Goal: Task Accomplishment & Management: Manage account settings

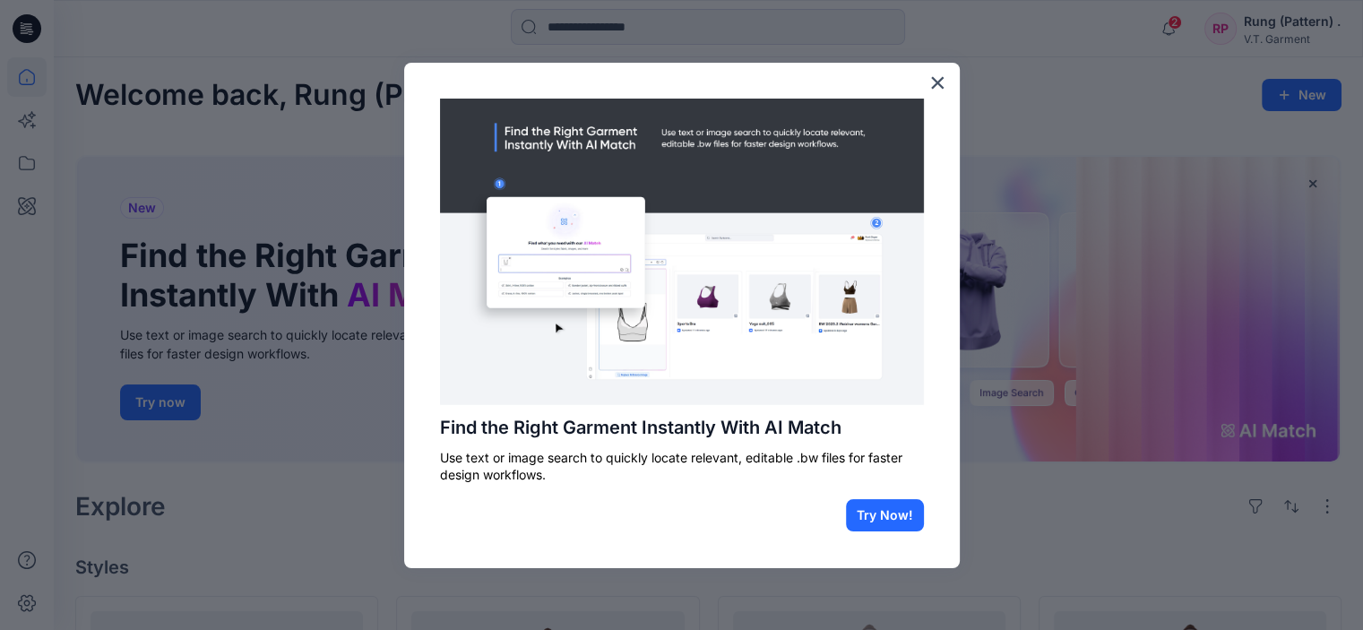
drag, startPoint x: 65, startPoint y: 77, endPoint x: 23, endPoint y: 164, distance: 96.2
click at [23, 164] on div at bounding box center [681, 315] width 1363 height 630
click at [934, 86] on button "×" at bounding box center [937, 82] width 17 height 29
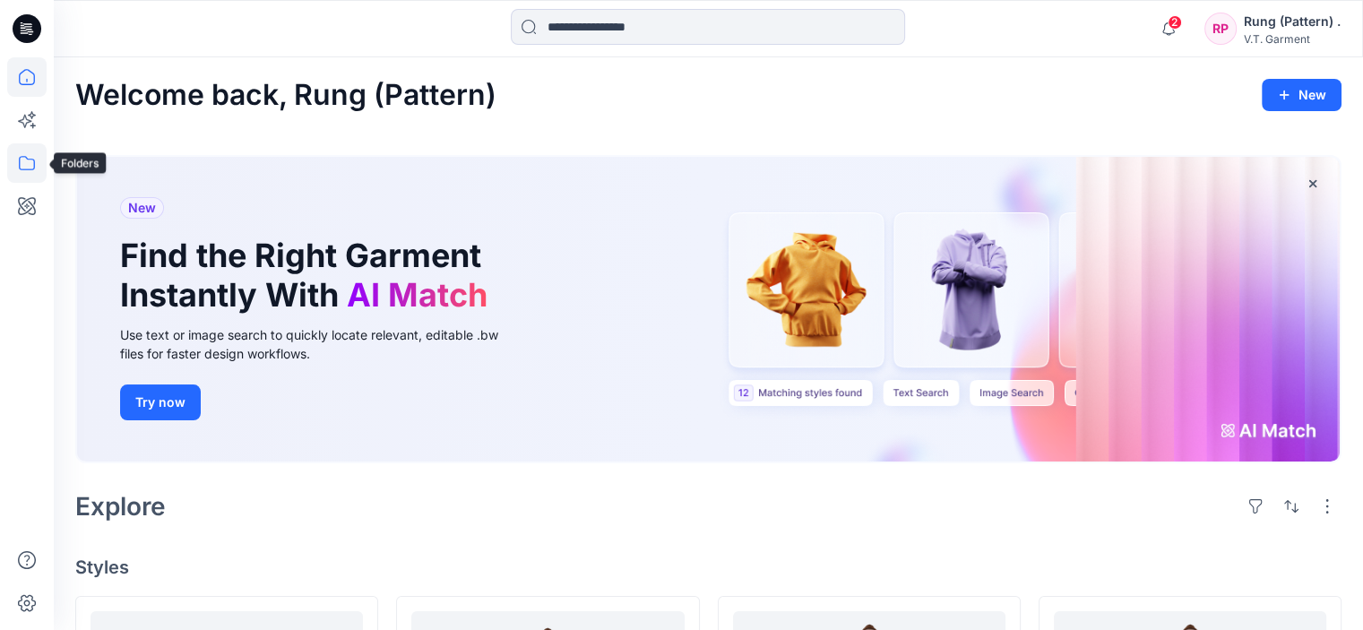
click at [20, 162] on icon at bounding box center [27, 163] width 16 height 14
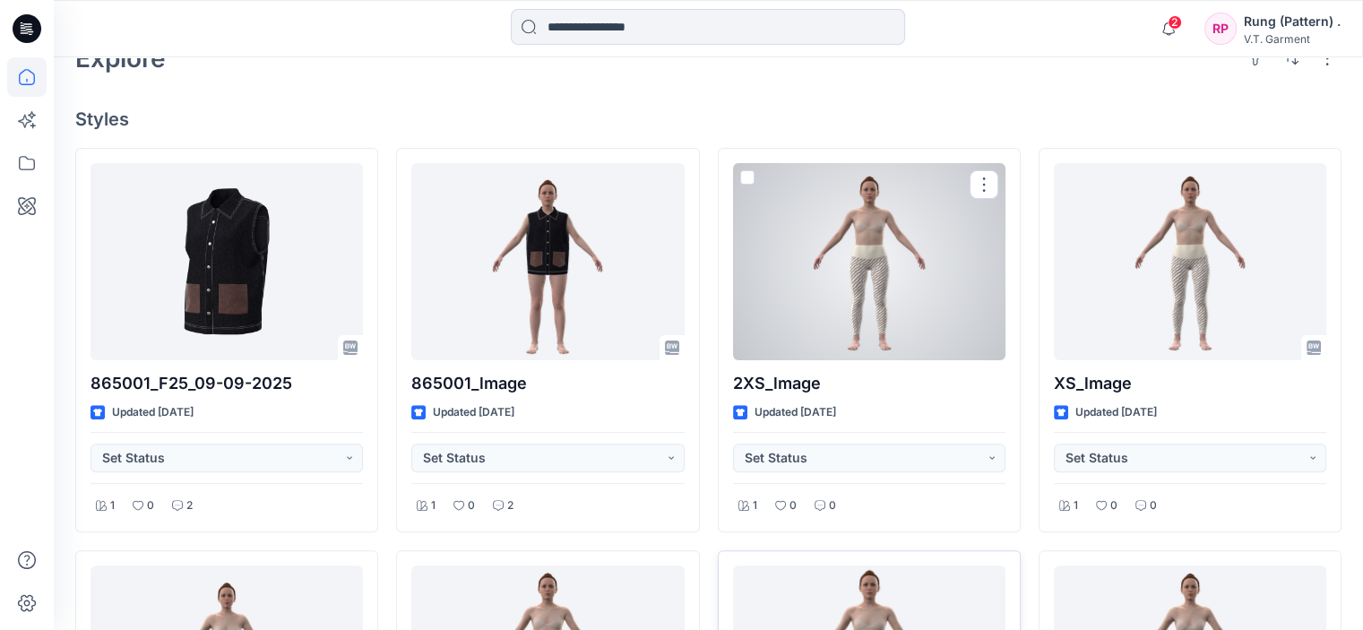
scroll to position [717, 0]
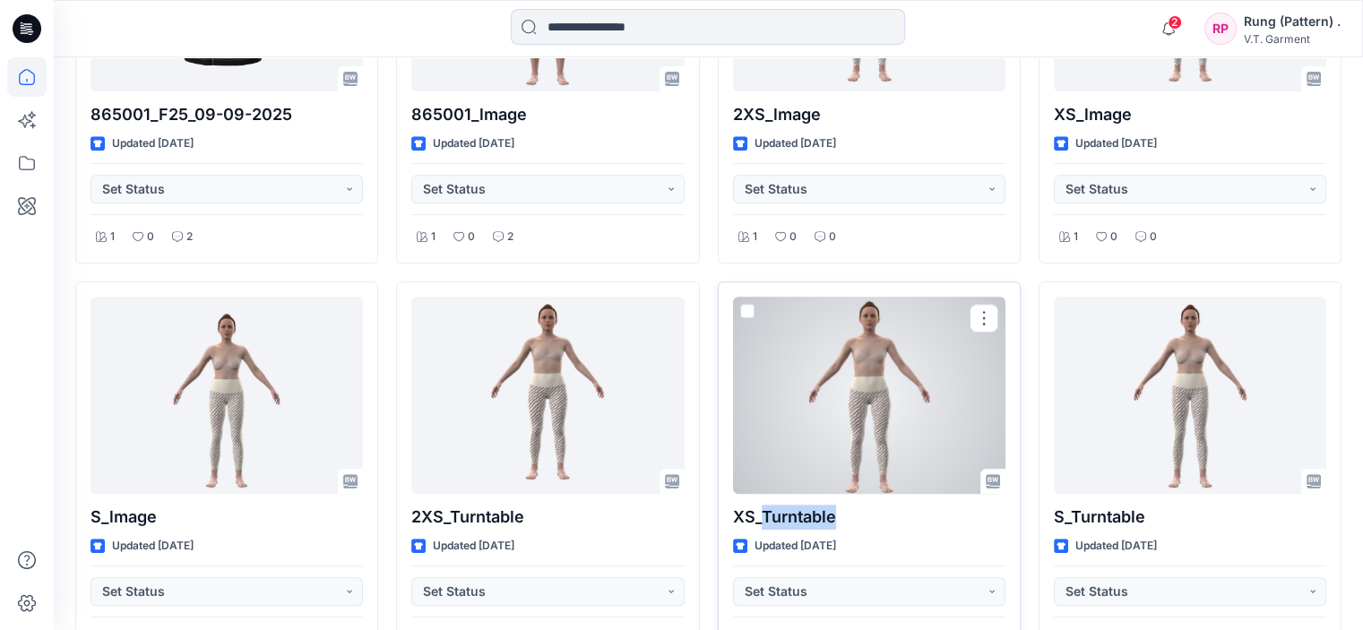
drag, startPoint x: 844, startPoint y: 480, endPoint x: 760, endPoint y: 486, distance: 84.4
click at [760, 504] on p "XS_Turntable" at bounding box center [869, 516] width 272 height 25
copy p "Turntable"
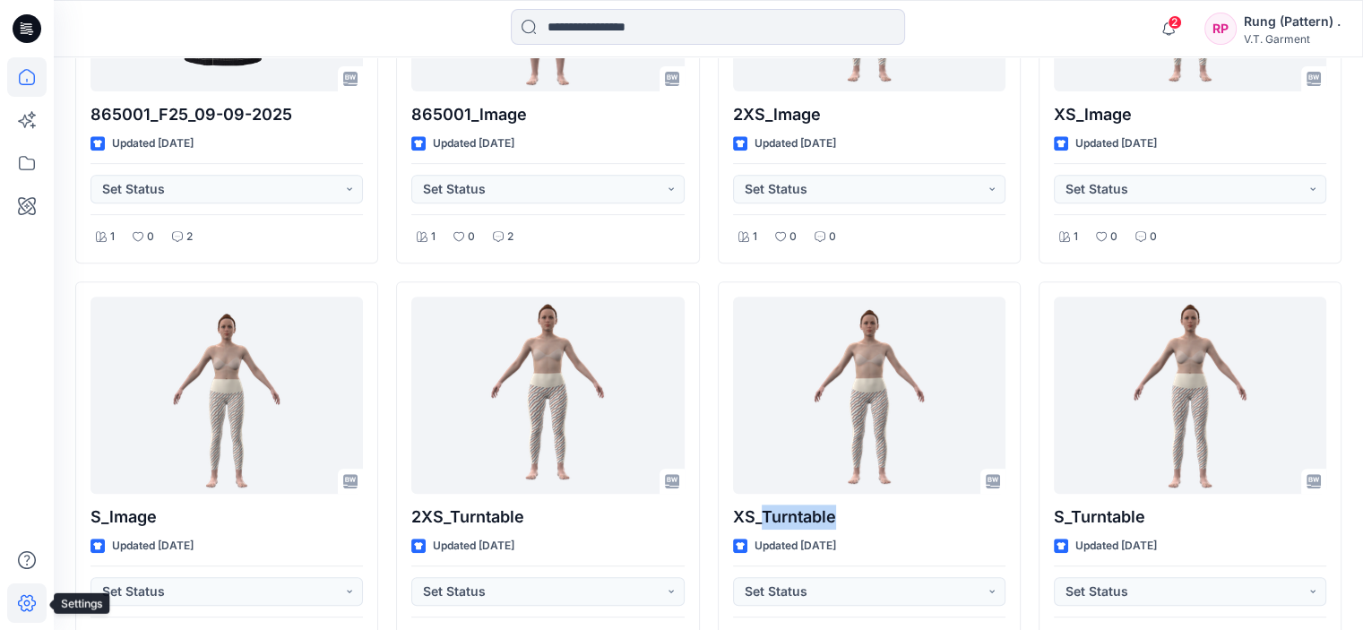
click at [32, 604] on icon at bounding box center [26, 602] width 39 height 39
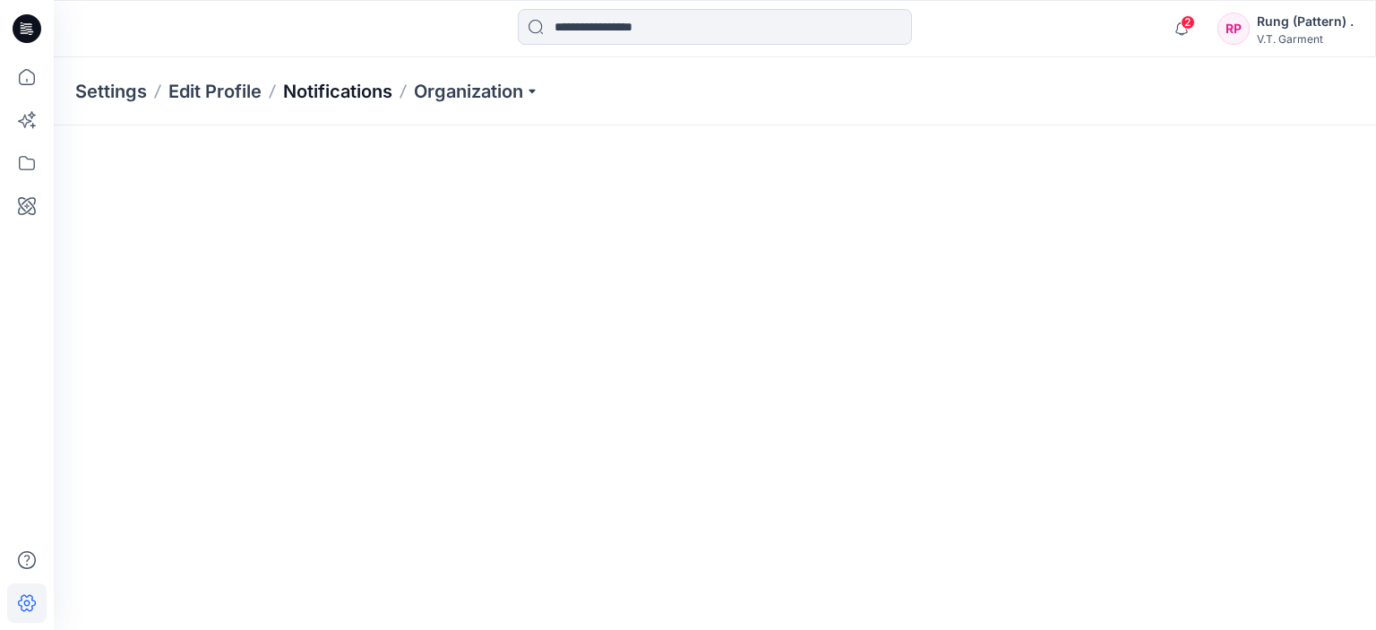
click at [364, 92] on p "Notifications" at bounding box center [337, 91] width 109 height 25
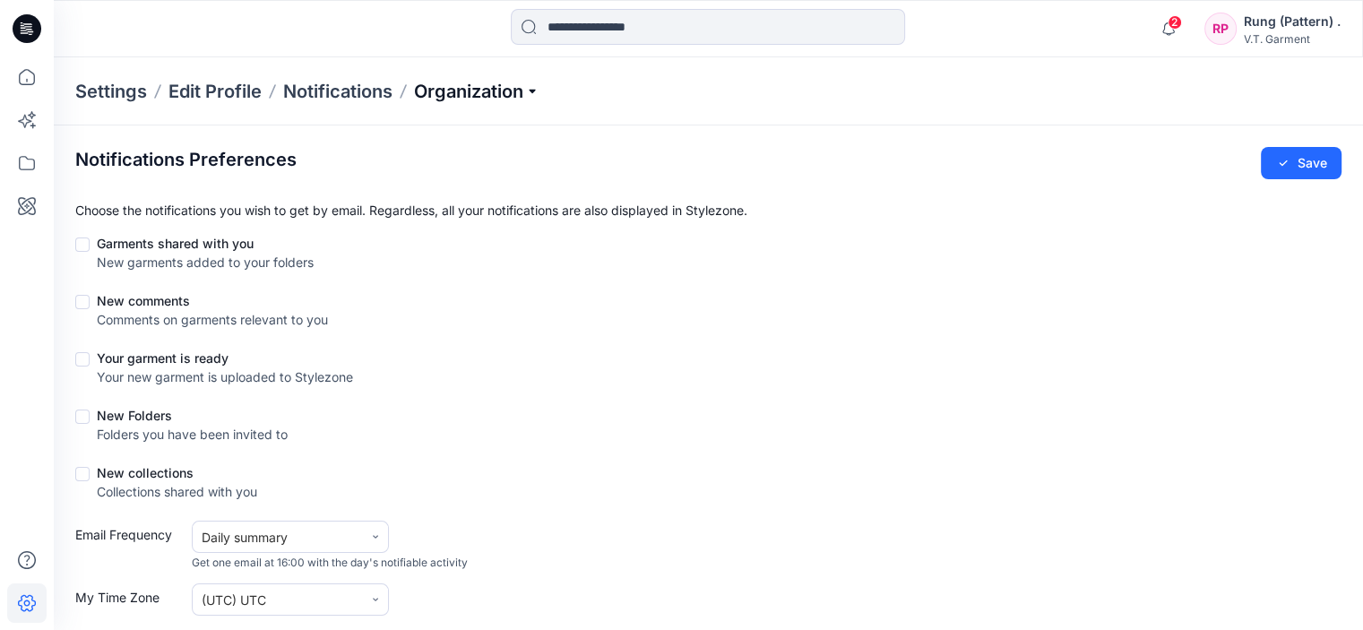
click at [517, 85] on p "Organization" at bounding box center [476, 91] width 125 height 25
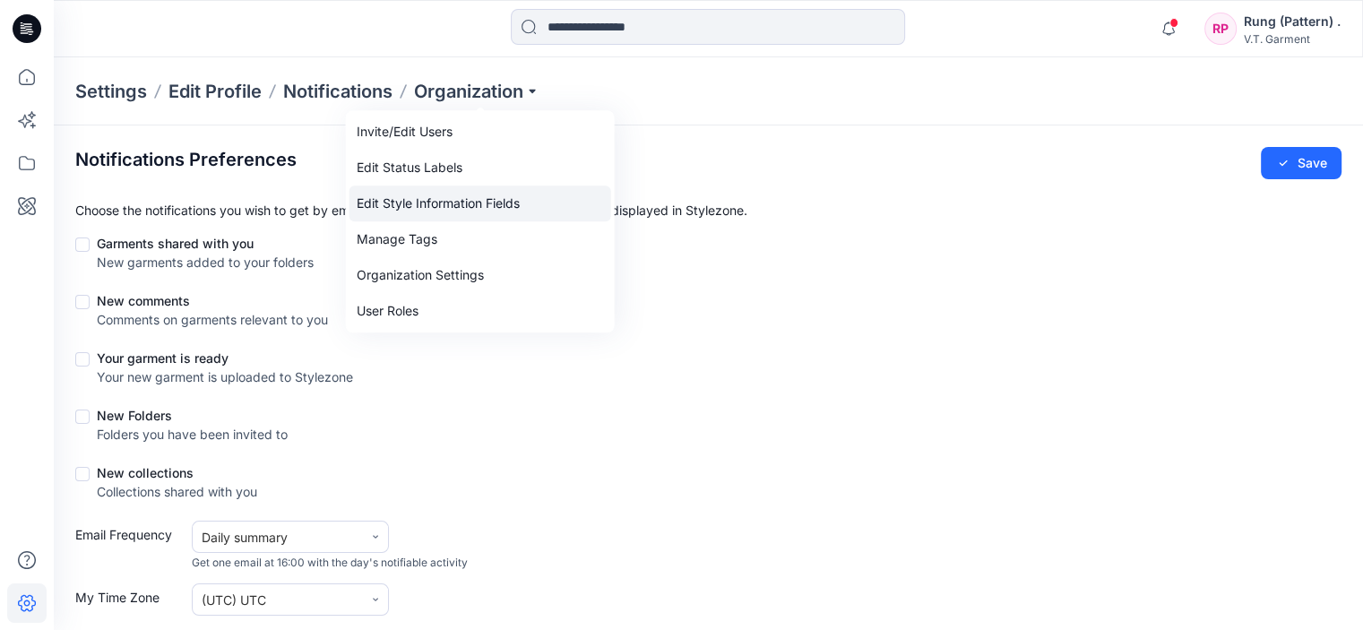
scroll to position [378, 0]
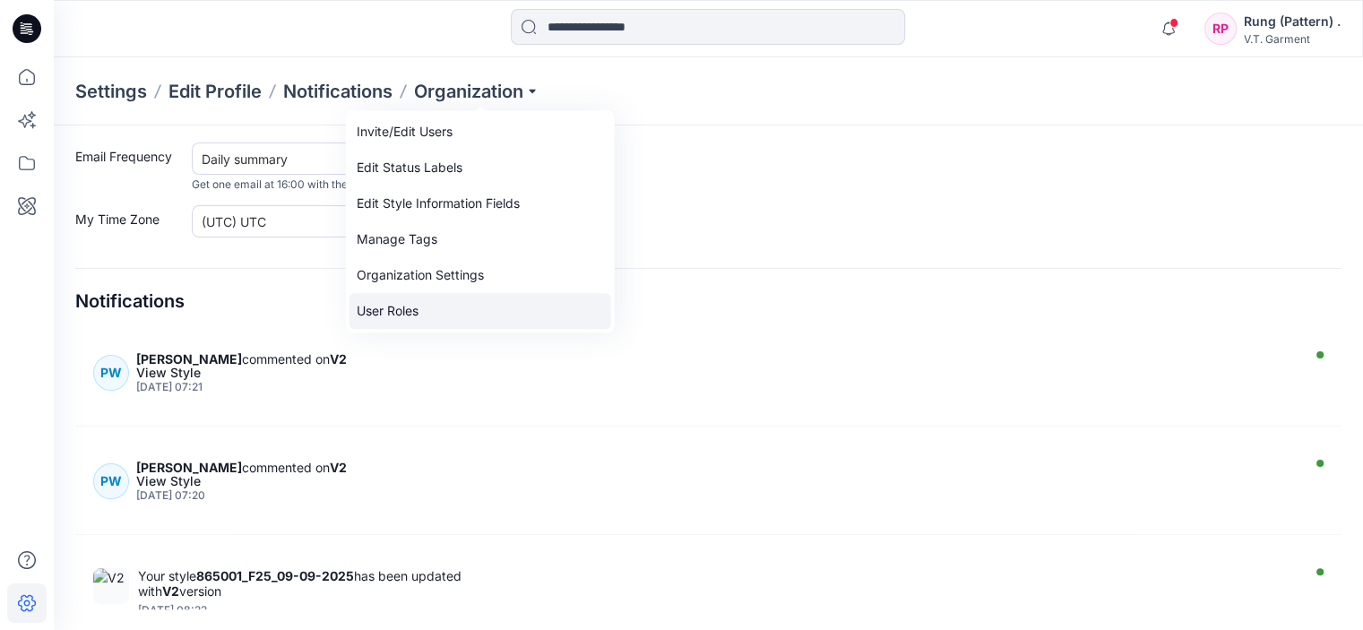
click at [407, 314] on link "User Roles" at bounding box center [480, 311] width 262 height 36
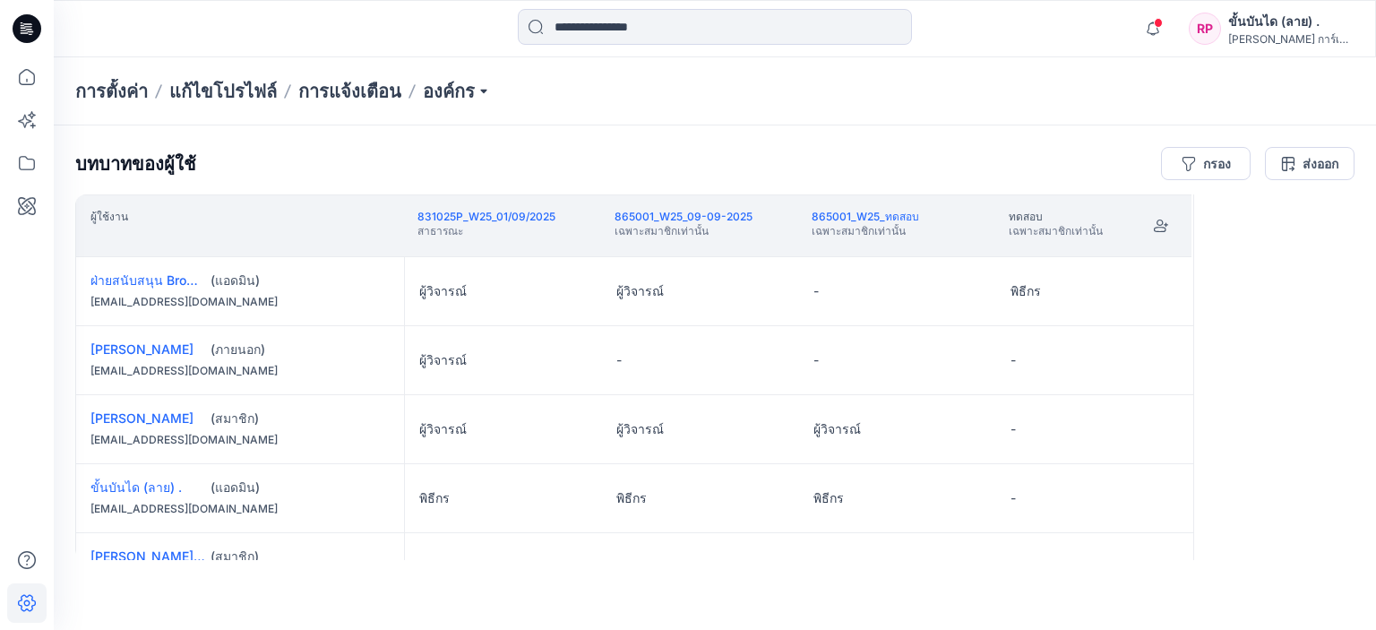
click at [676, 161] on div "บทบาทของผู้ใช้ กรอง ส่งออก" at bounding box center [715, 163] width 1280 height 33
click at [487, 92] on p "องค์กร" at bounding box center [457, 91] width 68 height 25
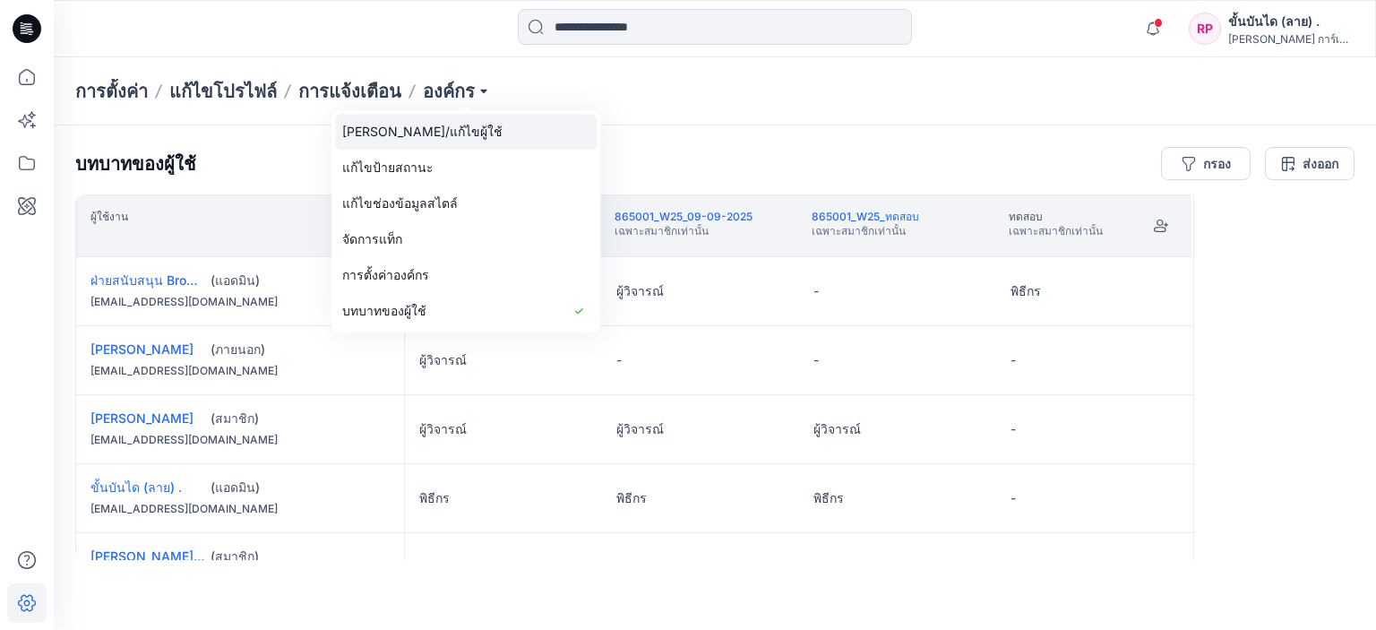
click at [427, 125] on link "[PERSON_NAME]/แก้ไขผู้ใช้" at bounding box center [466, 132] width 262 height 36
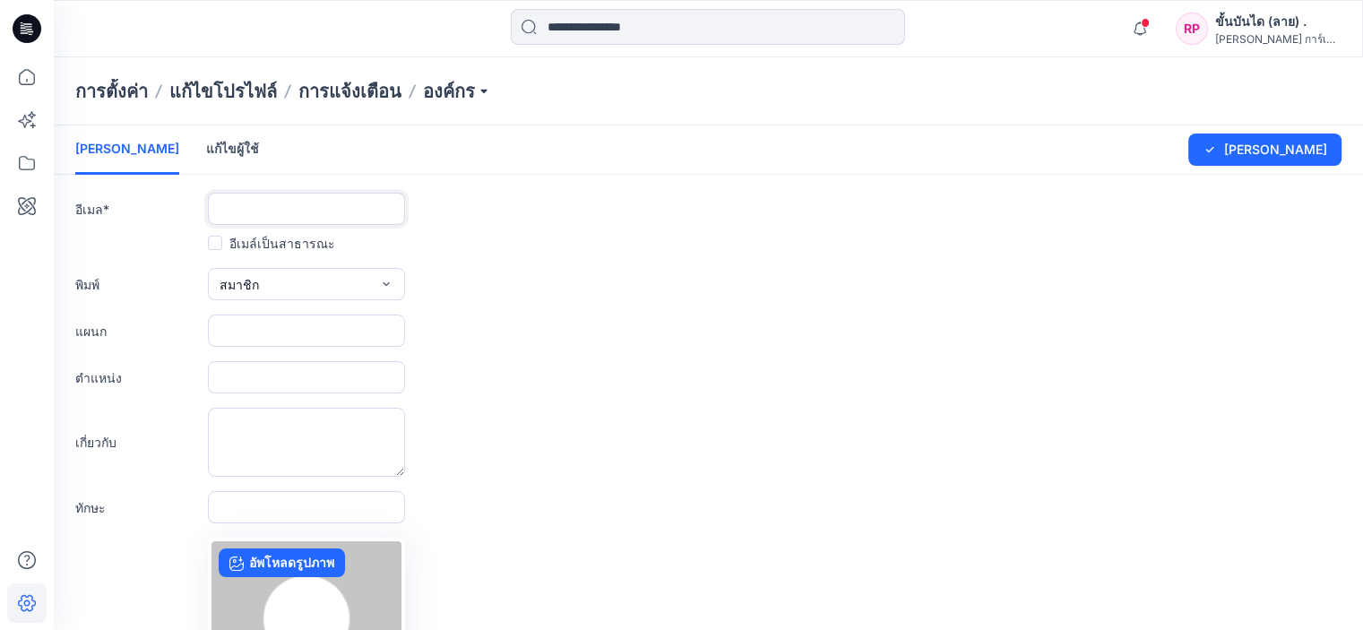
click at [284, 213] on input "text" at bounding box center [306, 209] width 197 height 32
type input "**********"
click at [349, 284] on button "สมาชิก" at bounding box center [306, 284] width 197 height 32
click at [312, 330] on button "ภายนอก" at bounding box center [306, 325] width 190 height 36
click at [341, 296] on button "ภายนอก" at bounding box center [306, 284] width 197 height 32
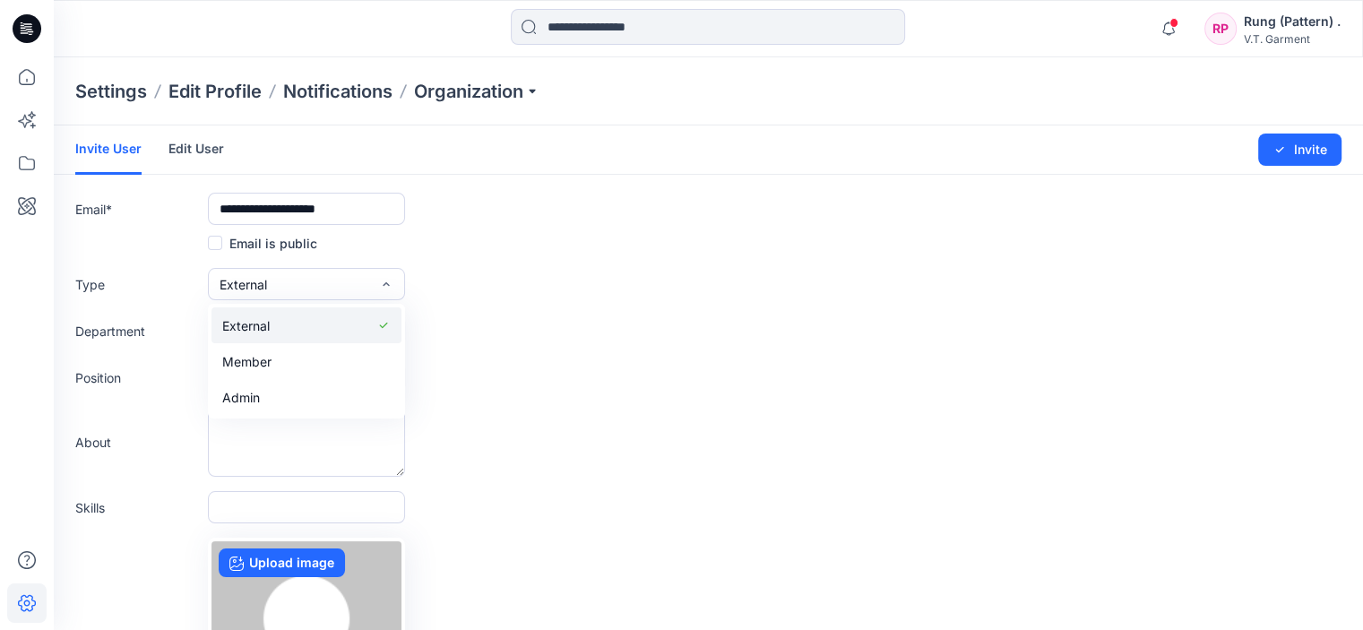
click at [298, 325] on div "button" at bounding box center [323, 325] width 107 height 22
click at [211, 153] on link "Edit User" at bounding box center [196, 148] width 56 height 47
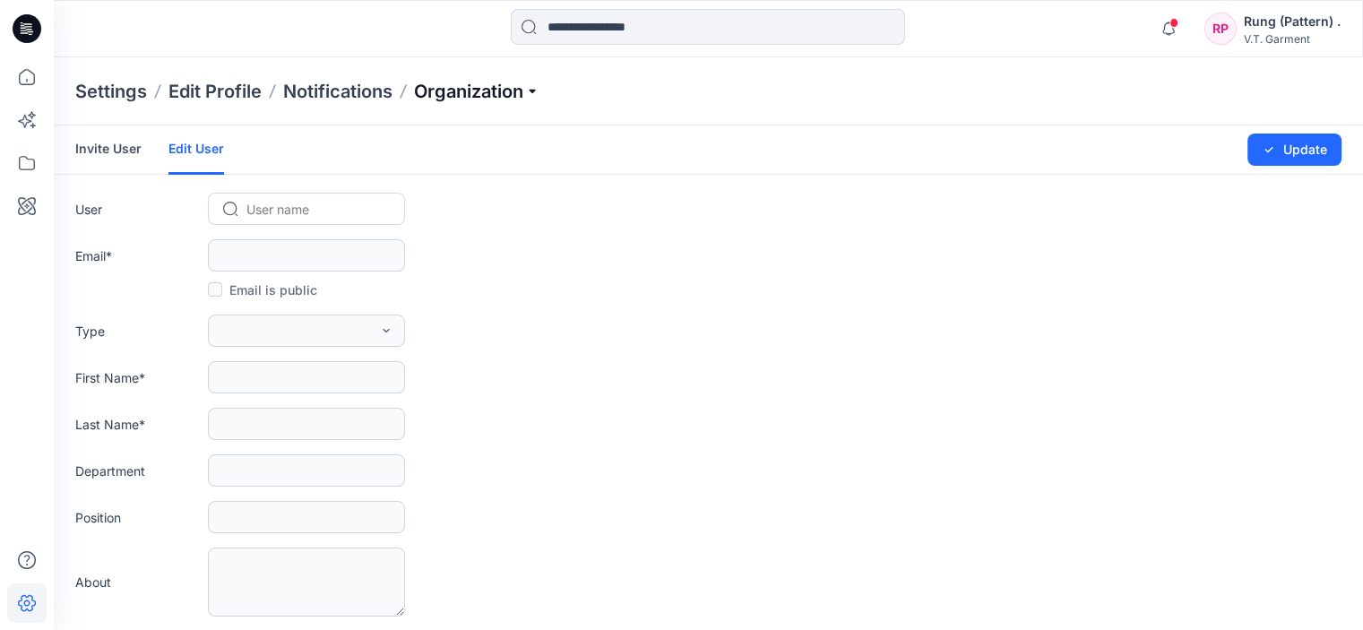
click at [484, 85] on p "Organization" at bounding box center [476, 91] width 125 height 25
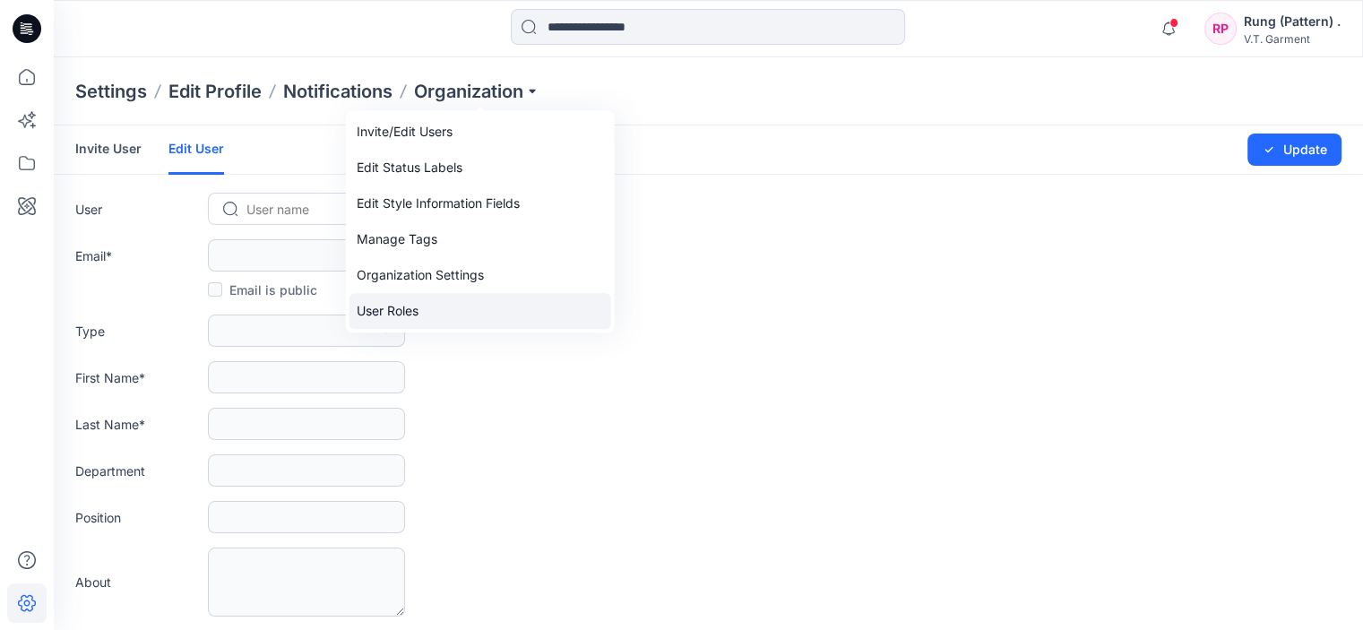
click at [437, 306] on link "User Roles" at bounding box center [480, 311] width 262 height 36
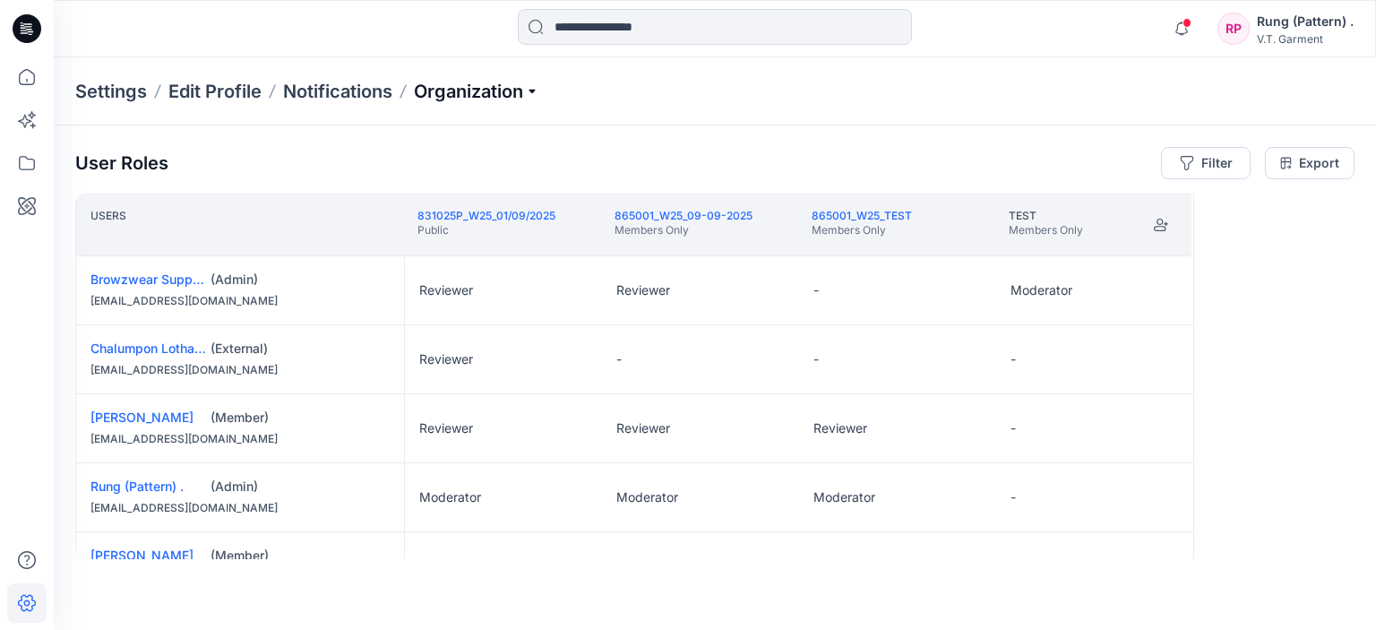
click at [528, 80] on p "Organization" at bounding box center [476, 91] width 125 height 25
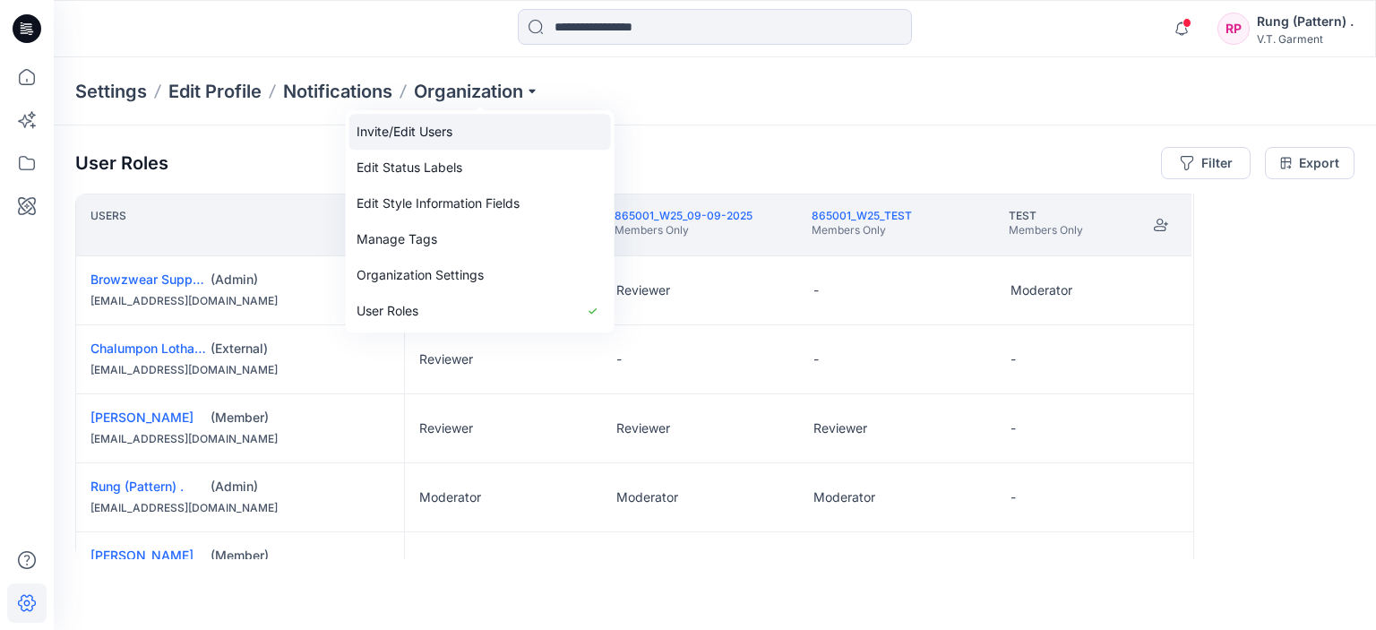
click at [495, 132] on link "Invite/Edit Users" at bounding box center [480, 132] width 262 height 36
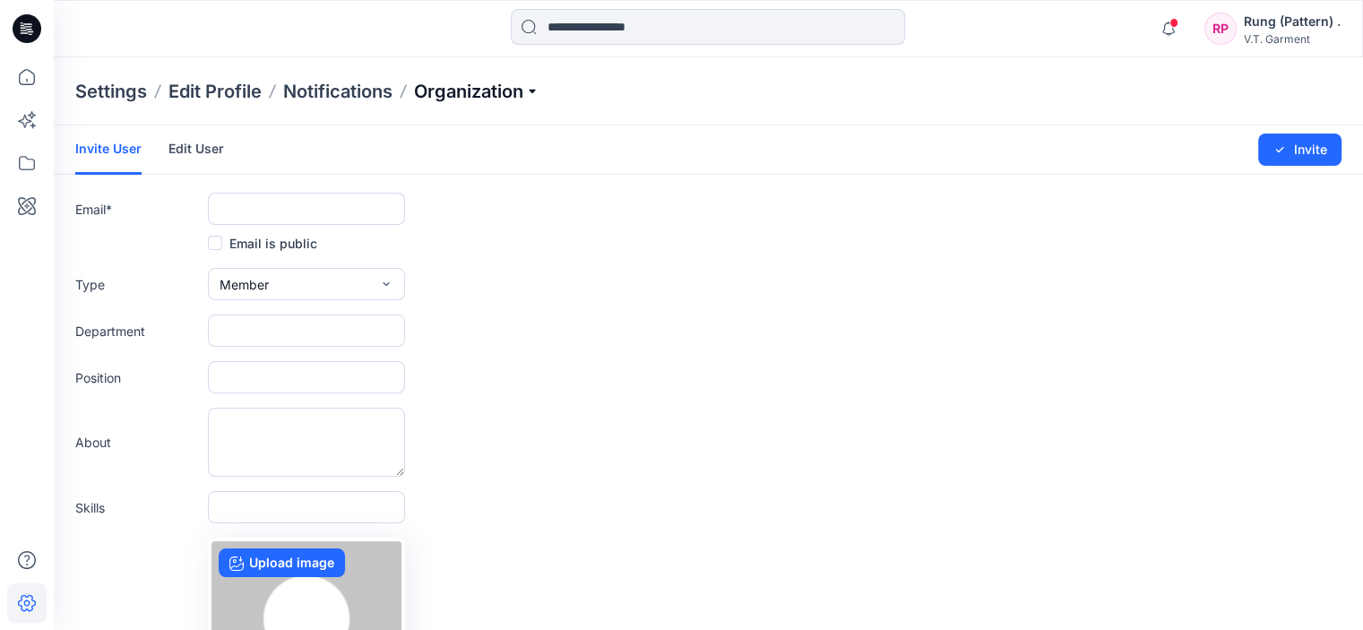
click at [516, 92] on p "Organization" at bounding box center [476, 91] width 125 height 25
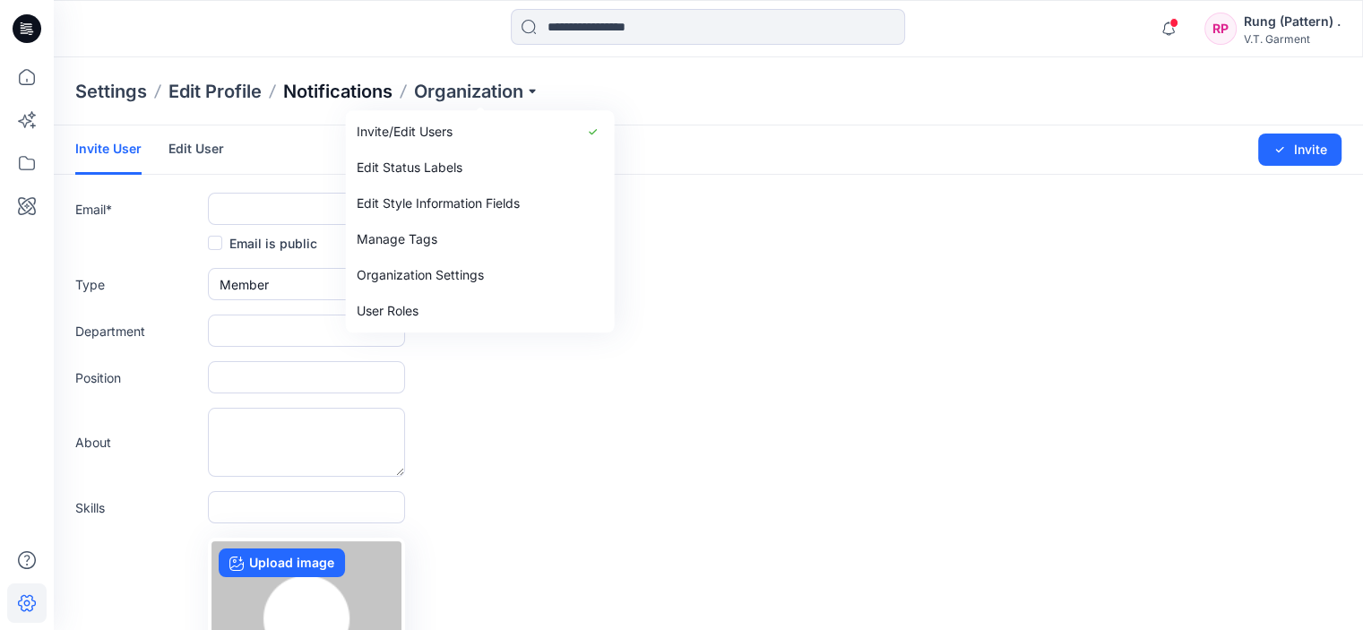
click at [364, 94] on p "Notifications" at bounding box center [337, 91] width 109 height 25
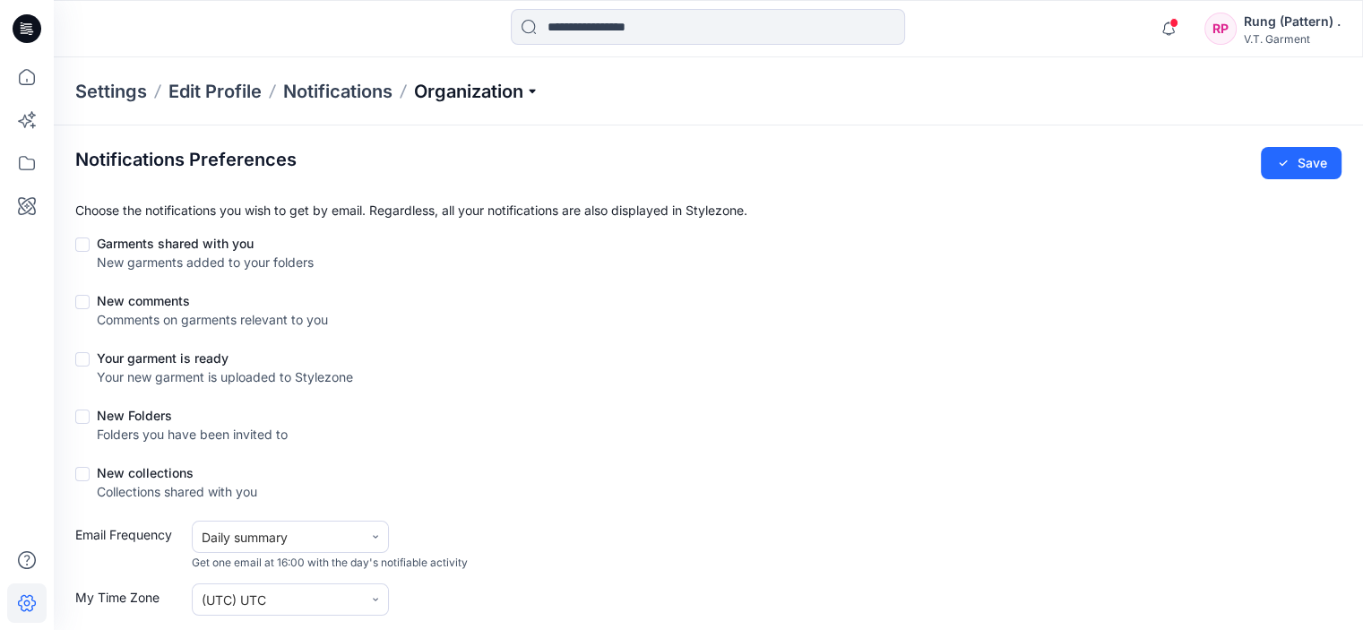
click at [459, 86] on p "Organization" at bounding box center [476, 91] width 125 height 25
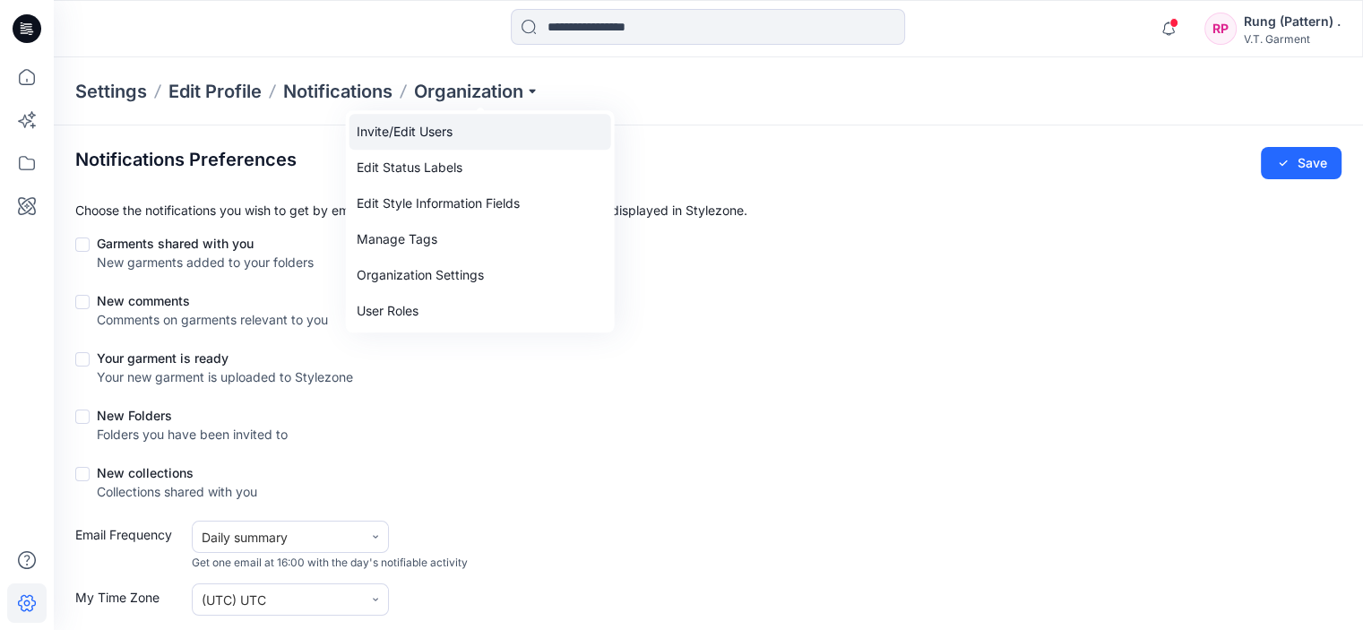
click at [452, 115] on link "Invite/Edit Users" at bounding box center [480, 132] width 262 height 36
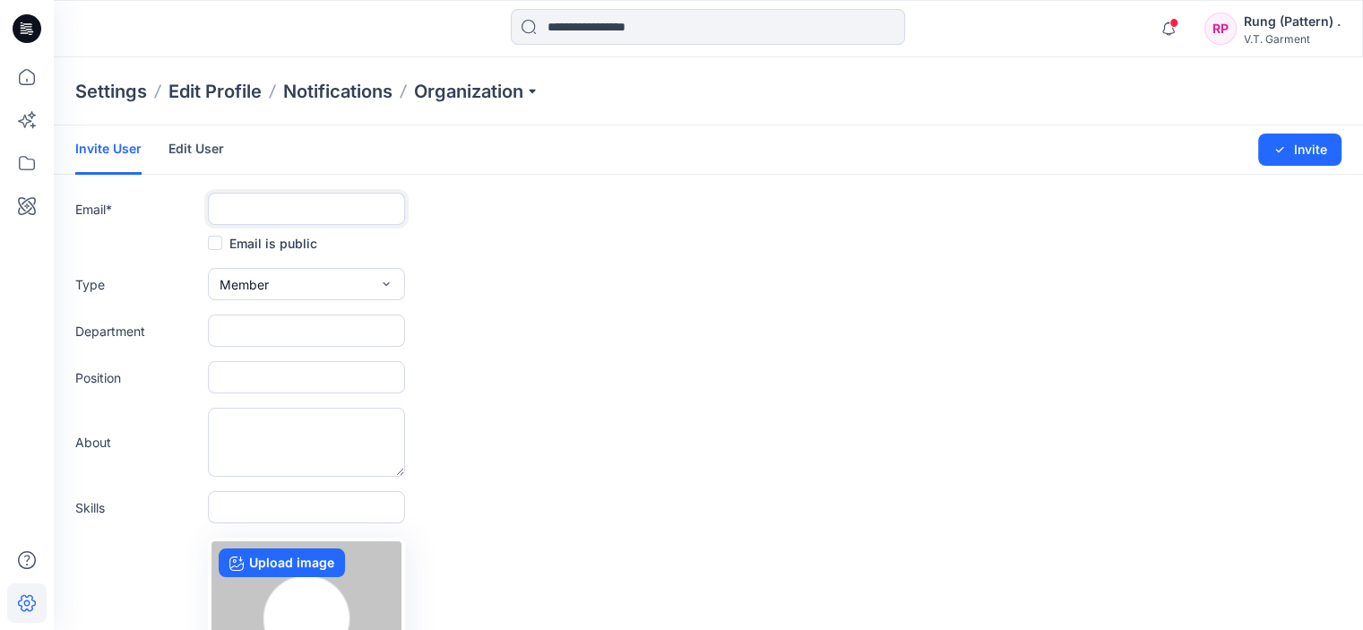
click at [246, 212] on input "text" at bounding box center [306, 209] width 197 height 32
type input "**********"
click at [1284, 148] on icon "submit" at bounding box center [1279, 149] width 14 height 14
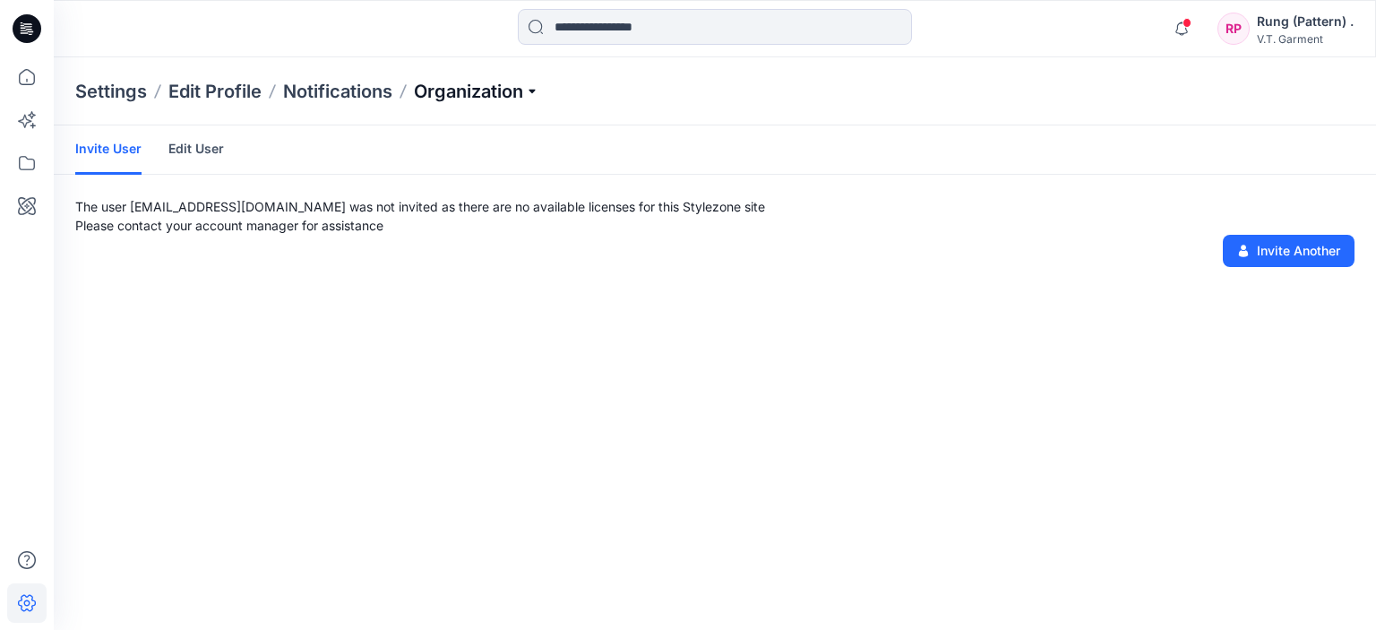
click at [501, 83] on p "Organization" at bounding box center [476, 91] width 125 height 25
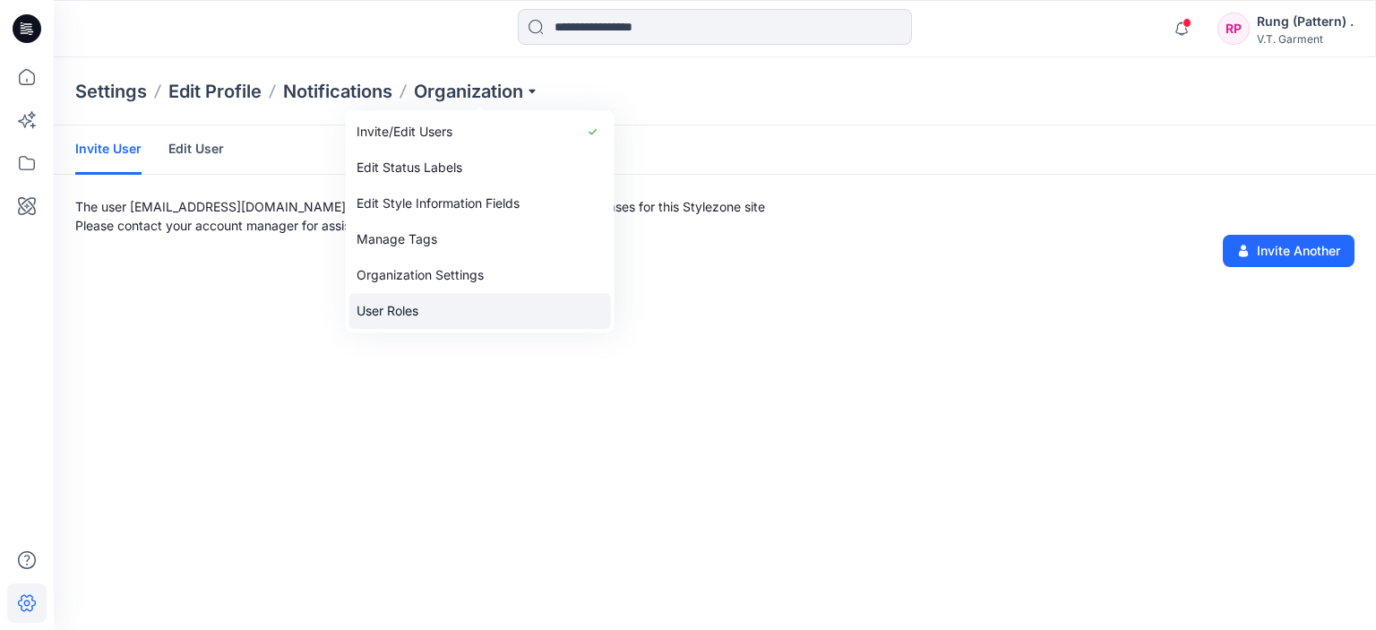
click at [451, 310] on link "User Roles" at bounding box center [480, 311] width 262 height 36
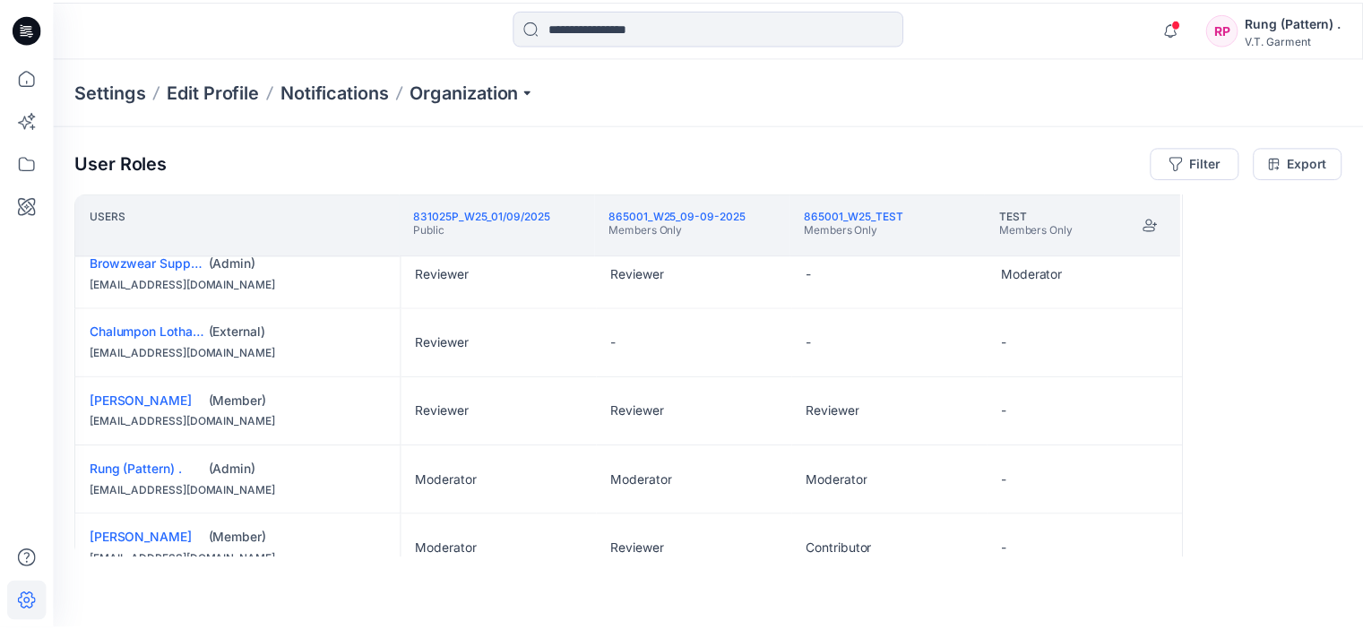
scroll to position [62, 0]
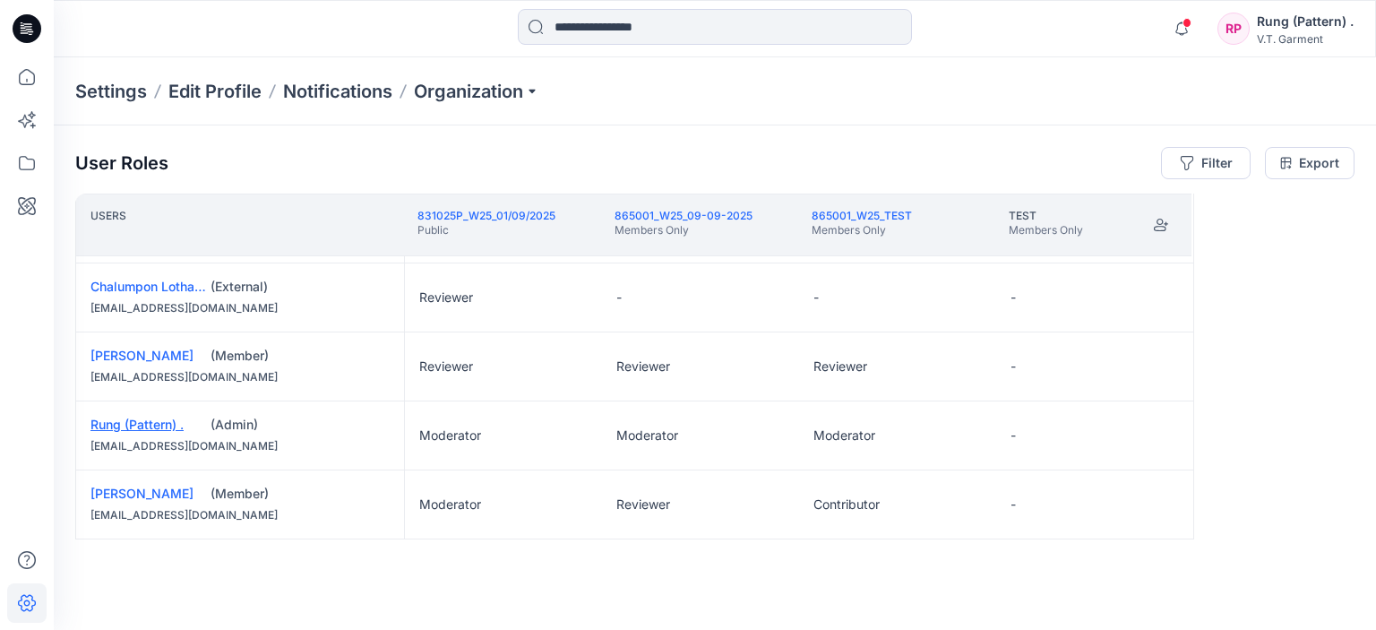
click at [158, 419] on link "Rung (Pattern) ." at bounding box center [136, 424] width 93 height 15
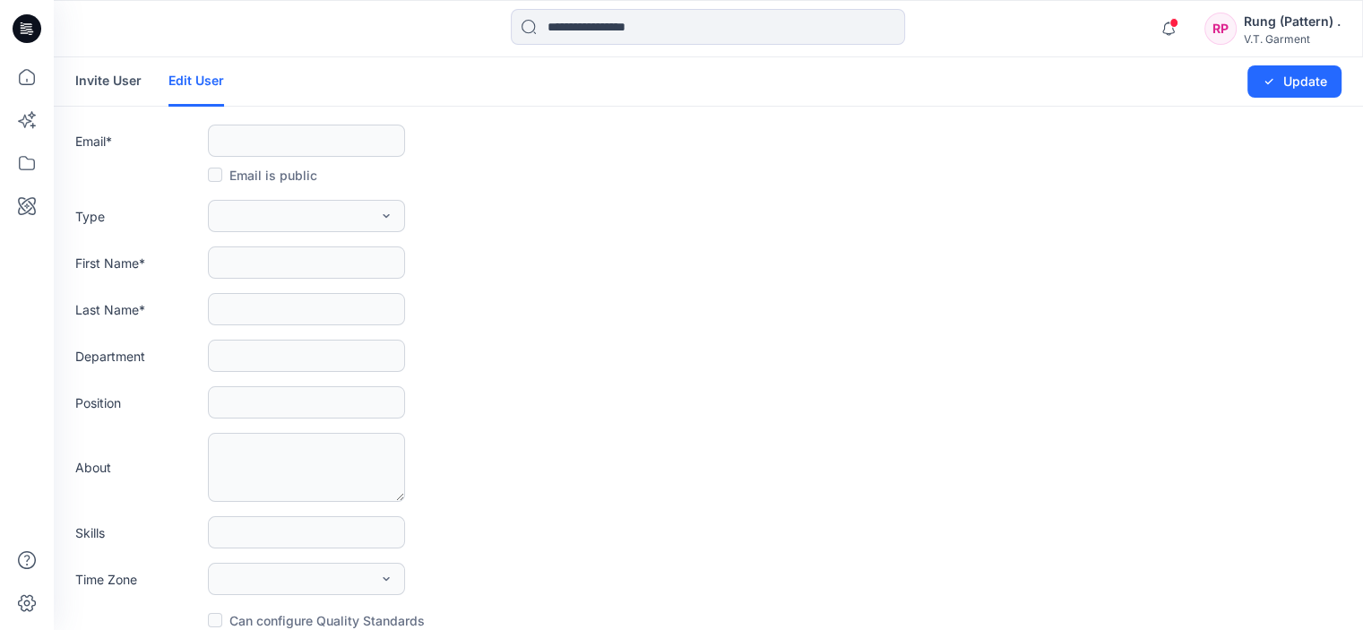
type input "**********"
type input "*"
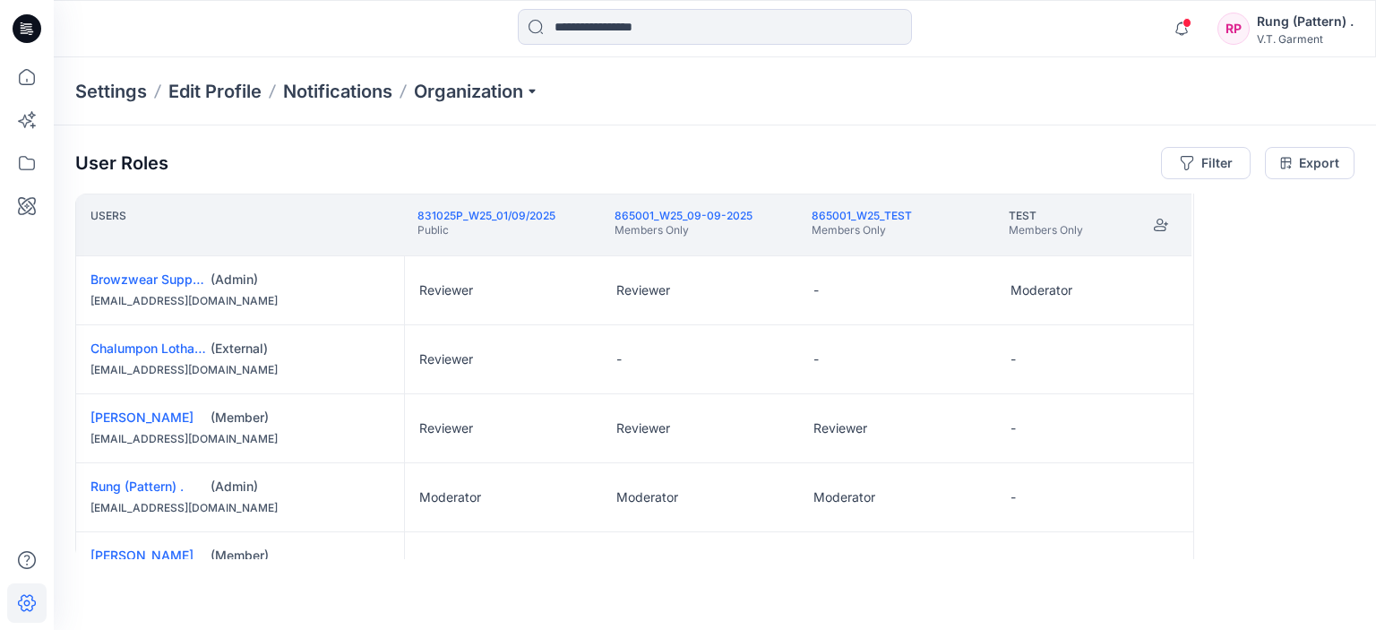
click at [165, 555] on link "[PERSON_NAME]" at bounding box center [141, 554] width 103 height 15
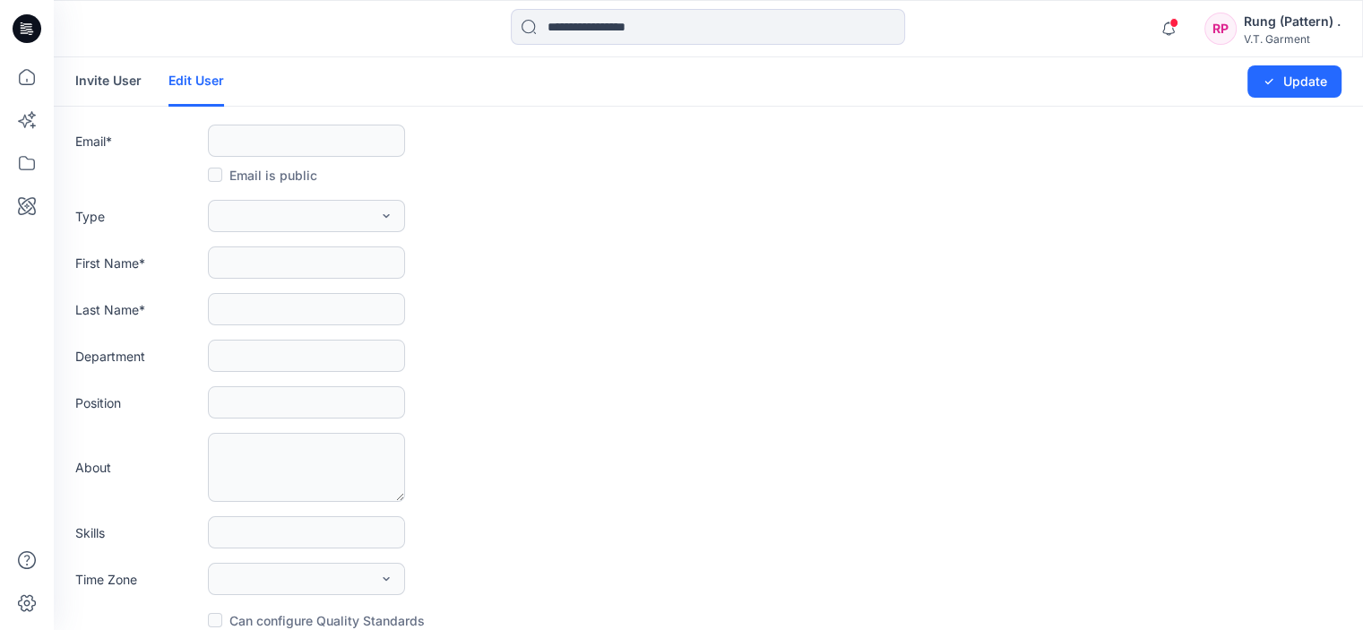
type input "**********"
type input "********"
type input "*****"
click at [380, 216] on icon "button" at bounding box center [386, 216] width 14 height 14
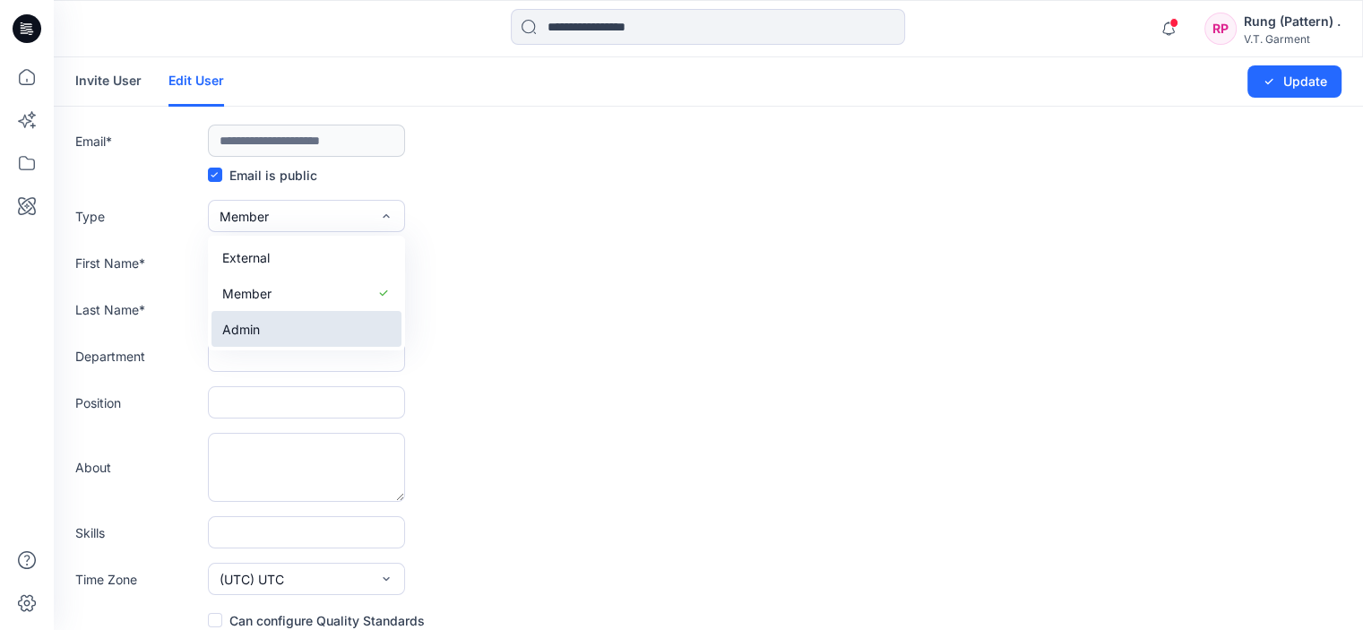
click at [289, 325] on button "Admin" at bounding box center [306, 329] width 190 height 36
click at [696, 261] on div "First Name * ********" at bounding box center [708, 262] width 1266 height 32
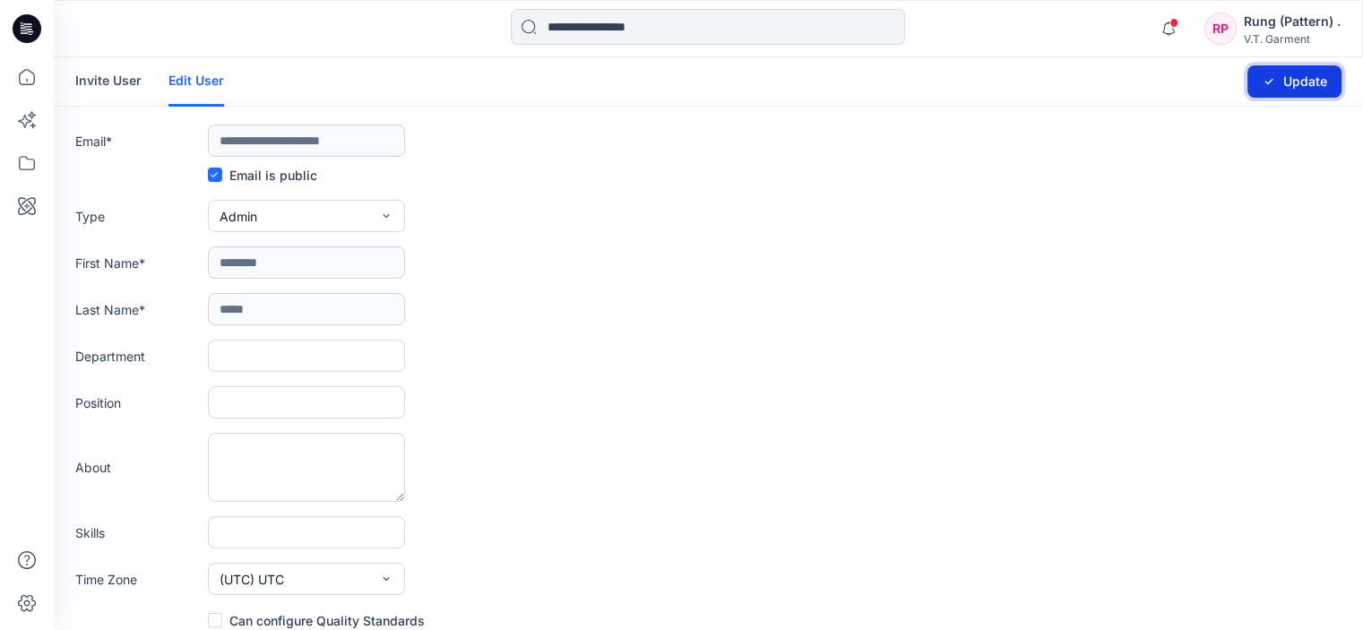
click at [1304, 80] on button "Update" at bounding box center [1294, 81] width 94 height 32
click at [1276, 73] on button "Update" at bounding box center [1294, 81] width 94 height 32
click at [38, 614] on icon at bounding box center [26, 602] width 39 height 39
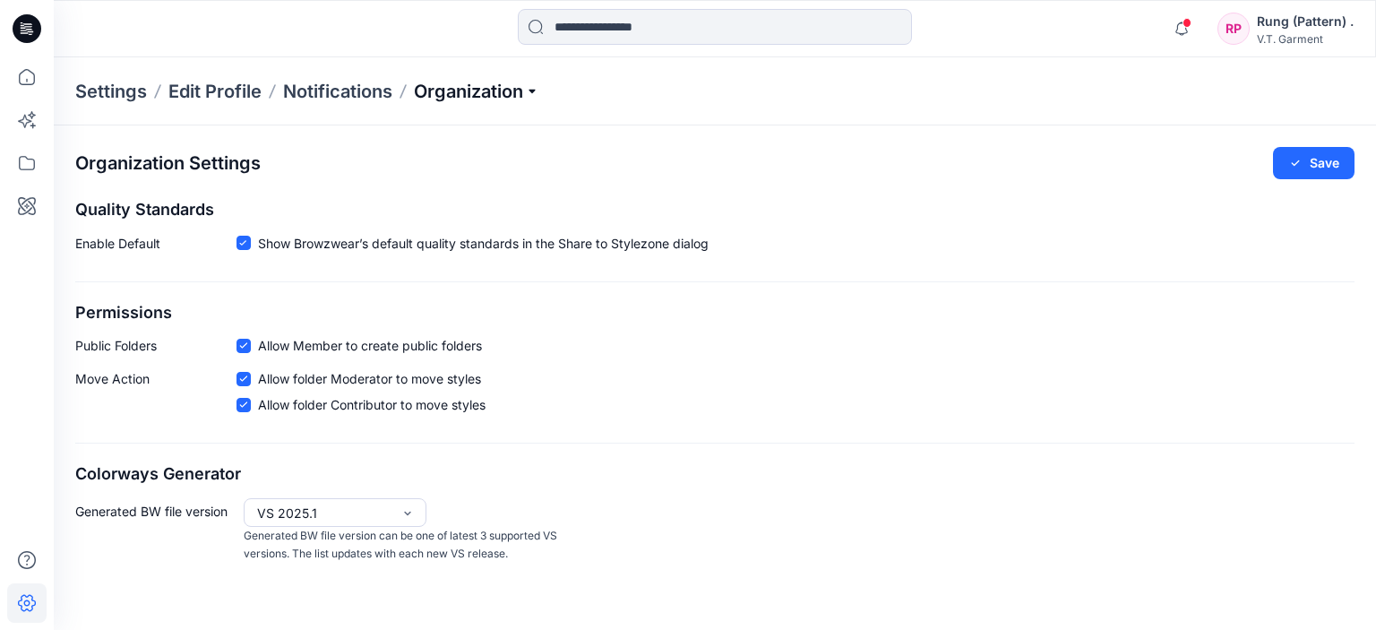
click at [452, 90] on p "Organization" at bounding box center [476, 91] width 125 height 25
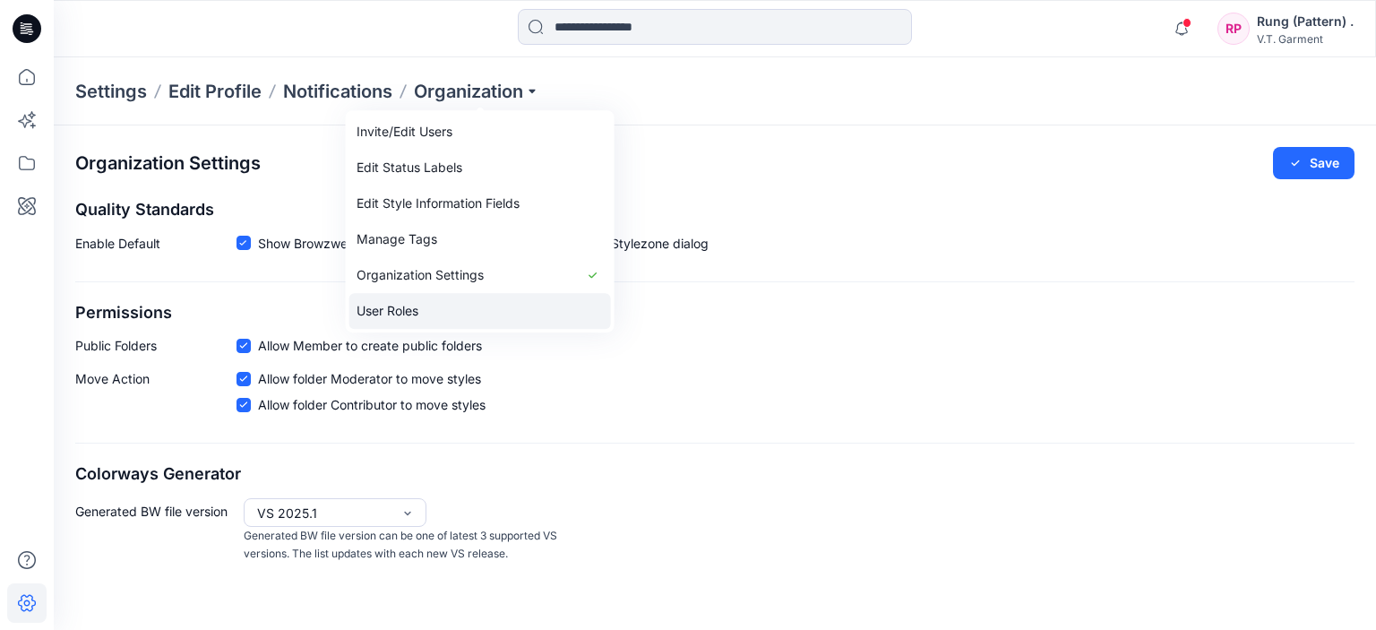
click at [400, 311] on link "User Roles" at bounding box center [480, 311] width 262 height 36
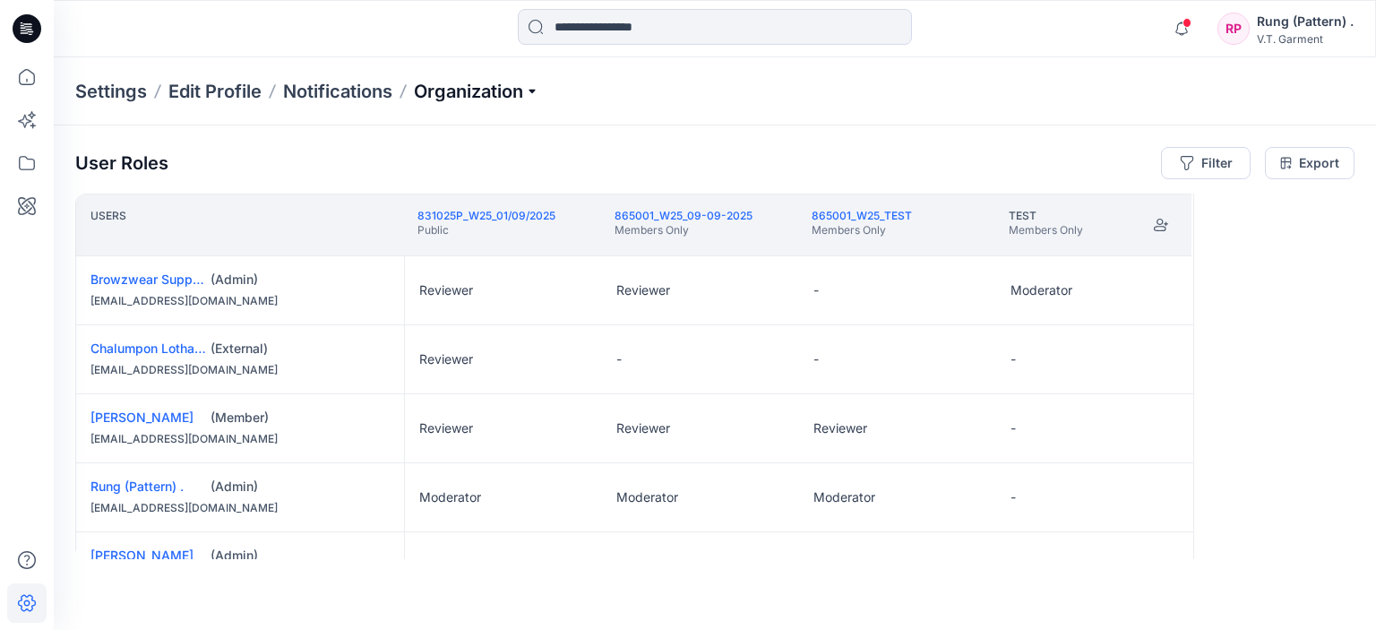
click at [471, 90] on p "Organization" at bounding box center [476, 91] width 125 height 25
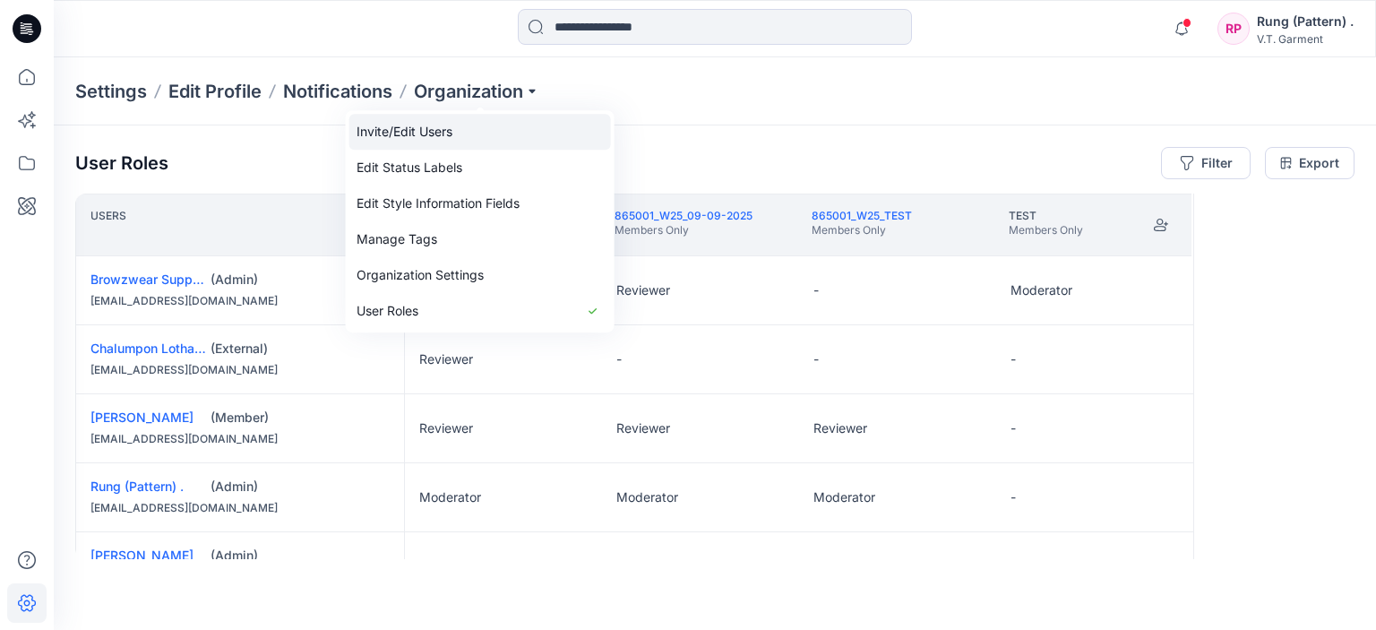
click at [412, 138] on link "Invite/Edit Users" at bounding box center [480, 132] width 262 height 36
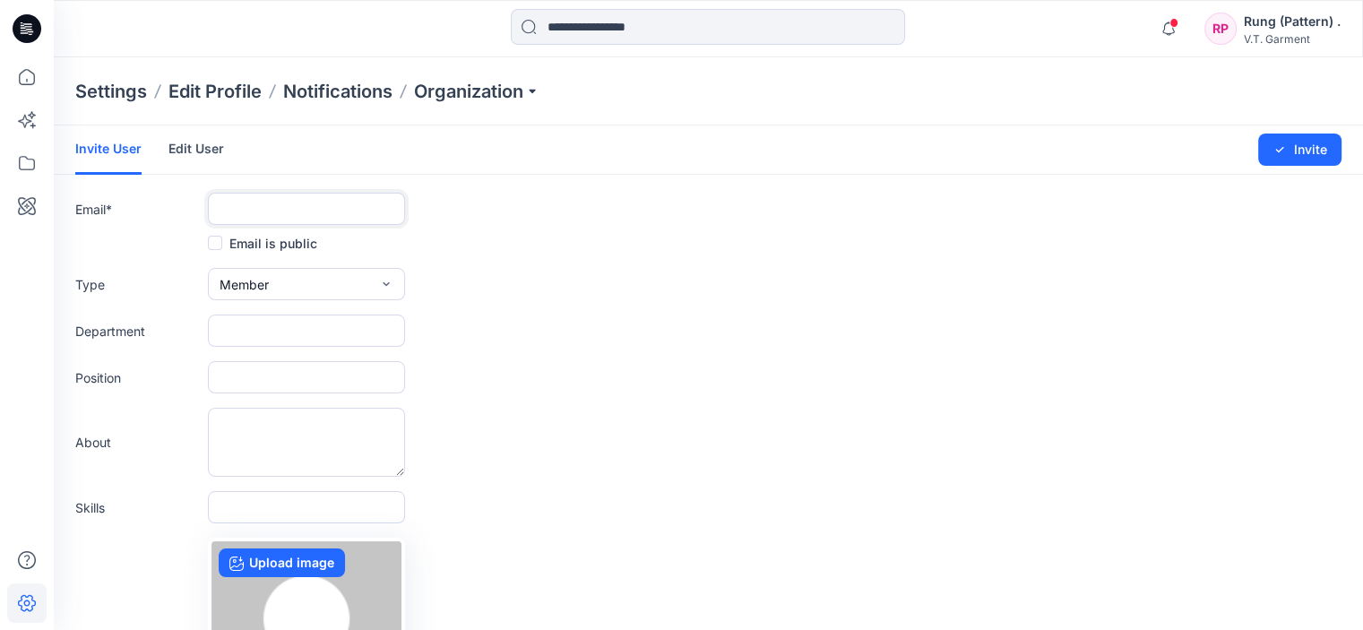
click at [285, 203] on input "text" at bounding box center [306, 209] width 197 height 32
click at [312, 214] on input "text" at bounding box center [306, 209] width 197 height 32
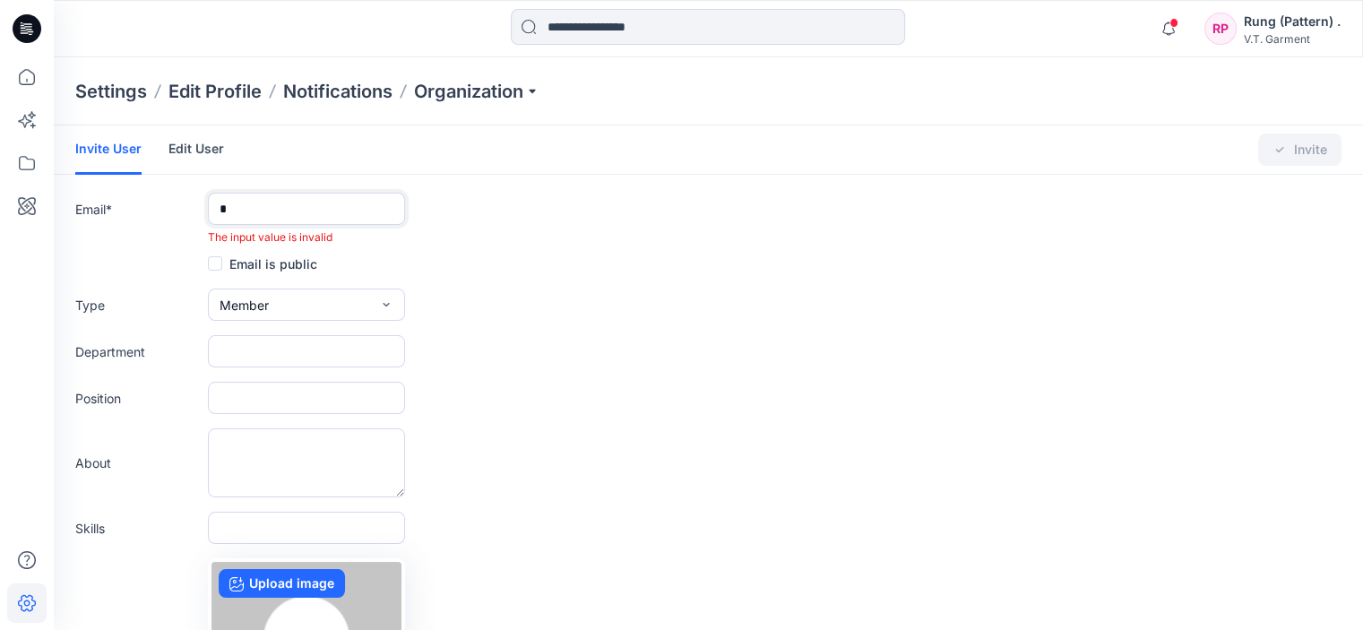
type input "**********"
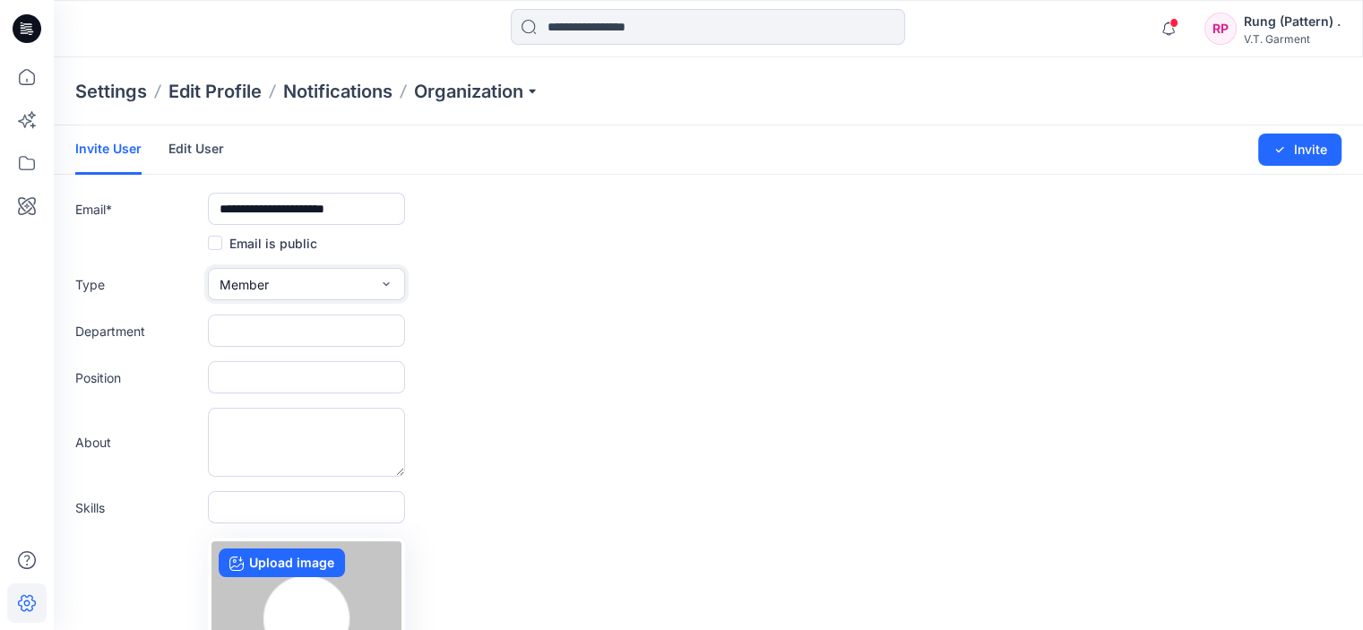
click at [308, 286] on button "Member" at bounding box center [306, 284] width 197 height 32
click at [283, 396] on button "Admin" at bounding box center [306, 397] width 190 height 36
click at [1308, 151] on button "Invite" at bounding box center [1299, 150] width 83 height 32
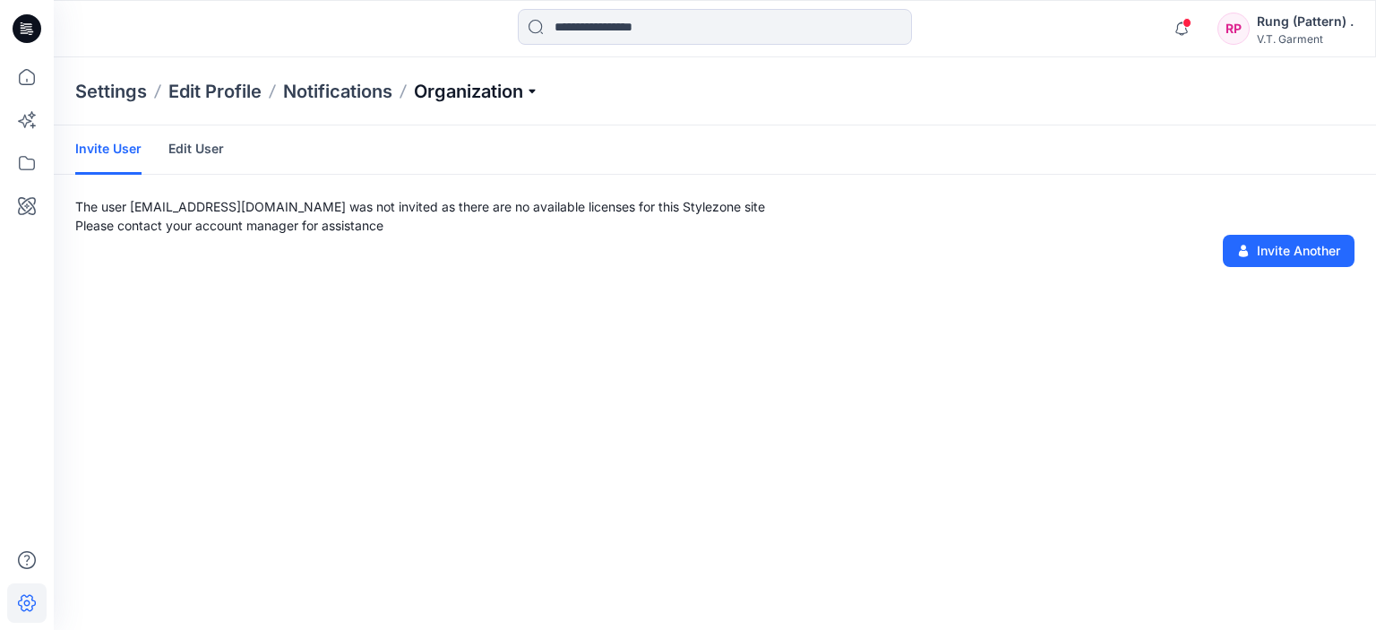
click at [484, 96] on p "Organization" at bounding box center [476, 91] width 125 height 25
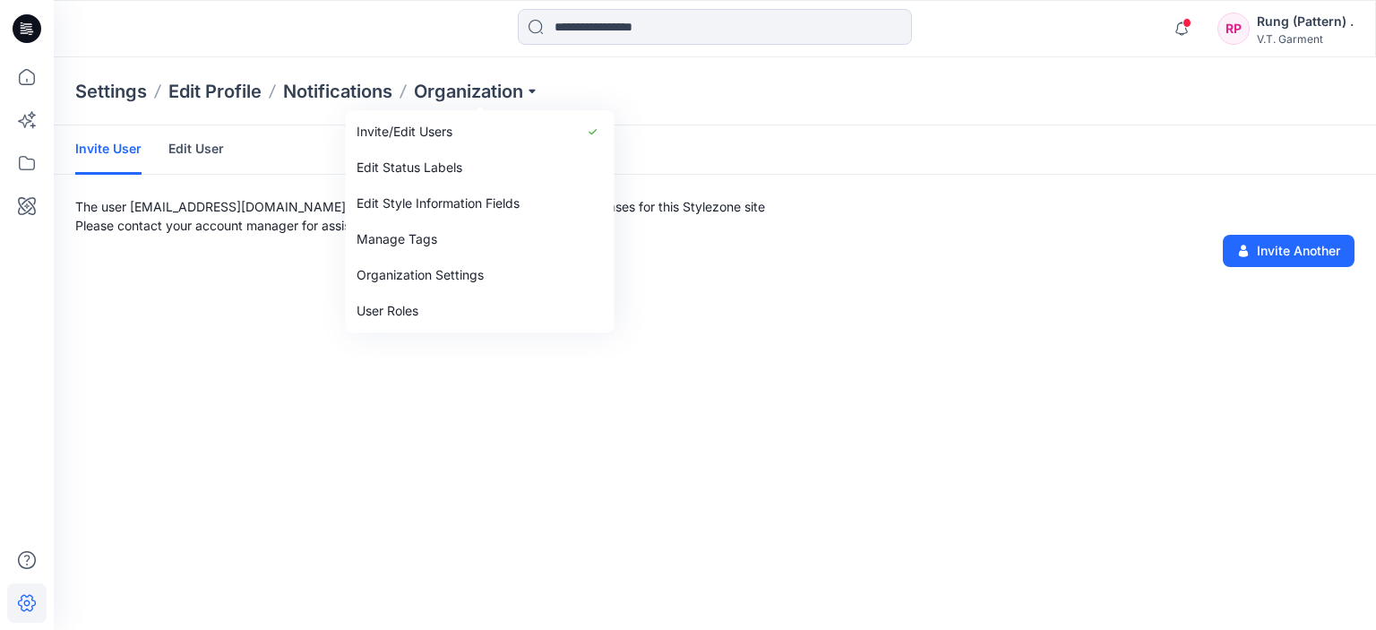
click at [647, 536] on div "Invite User Edit User The user [EMAIL_ADDRESS][DOMAIN_NAME] was not invited as …" at bounding box center [715, 377] width 1323 height 504
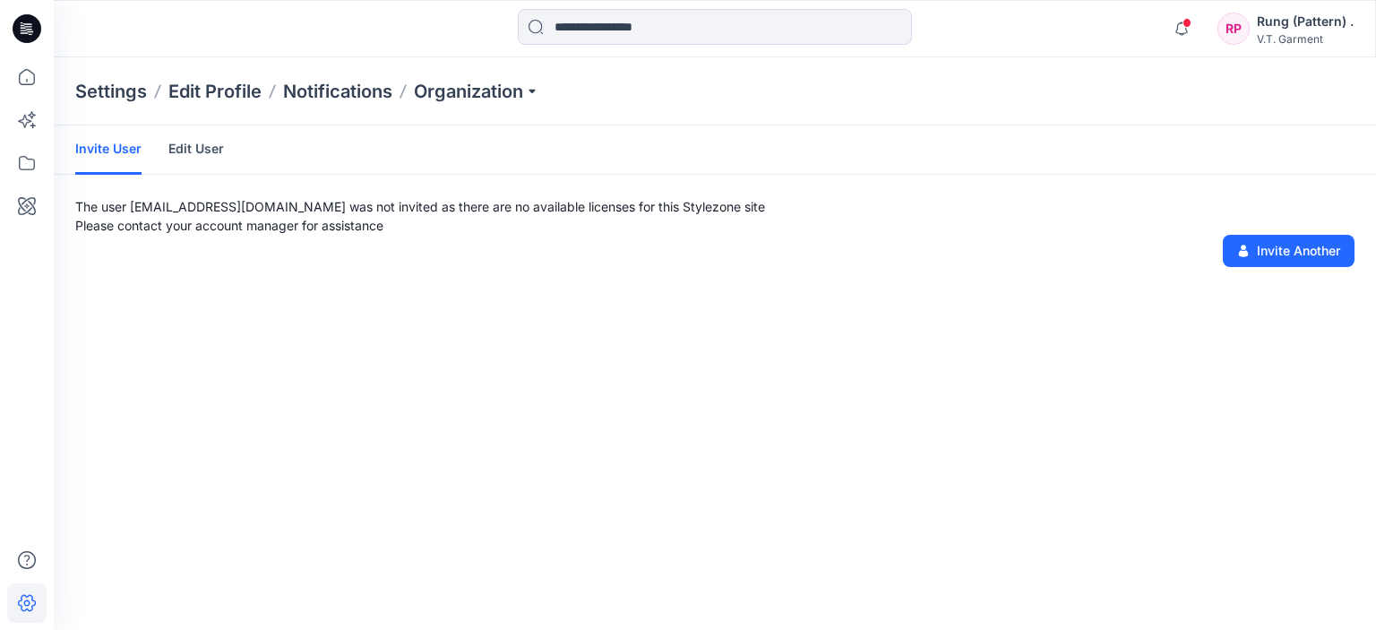
click at [219, 153] on link "Edit User" at bounding box center [196, 148] width 56 height 47
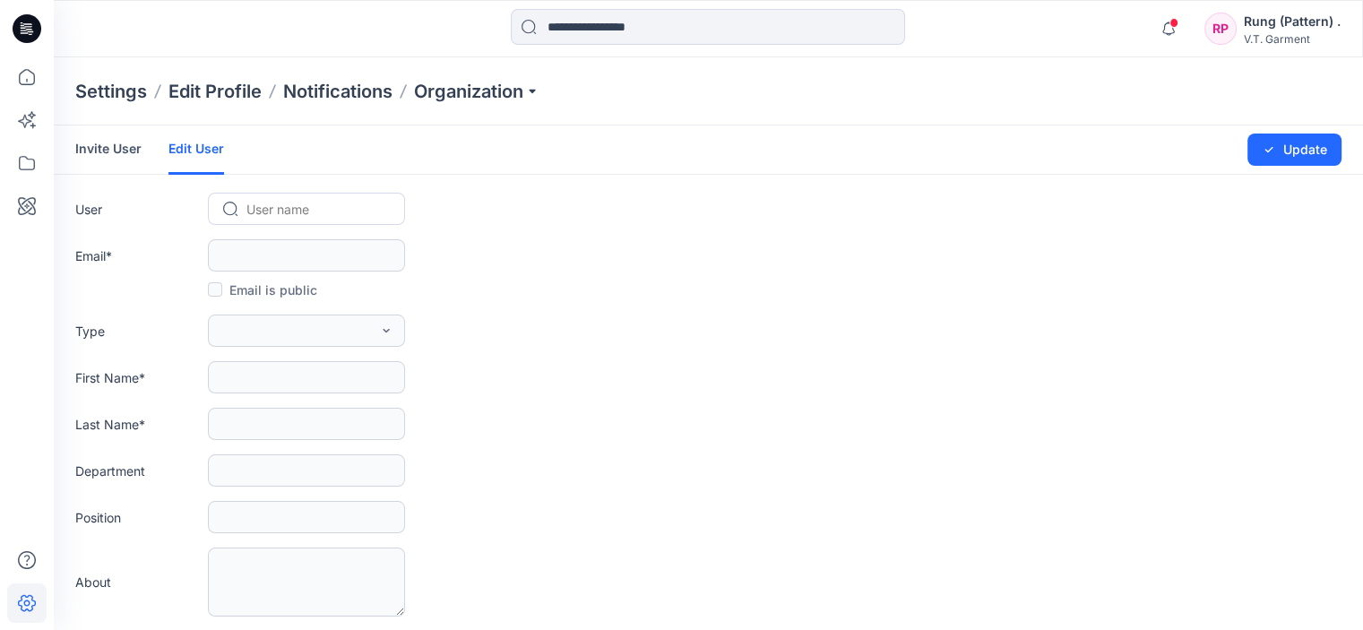
click at [81, 134] on link "Invite User" at bounding box center [108, 148] width 66 height 47
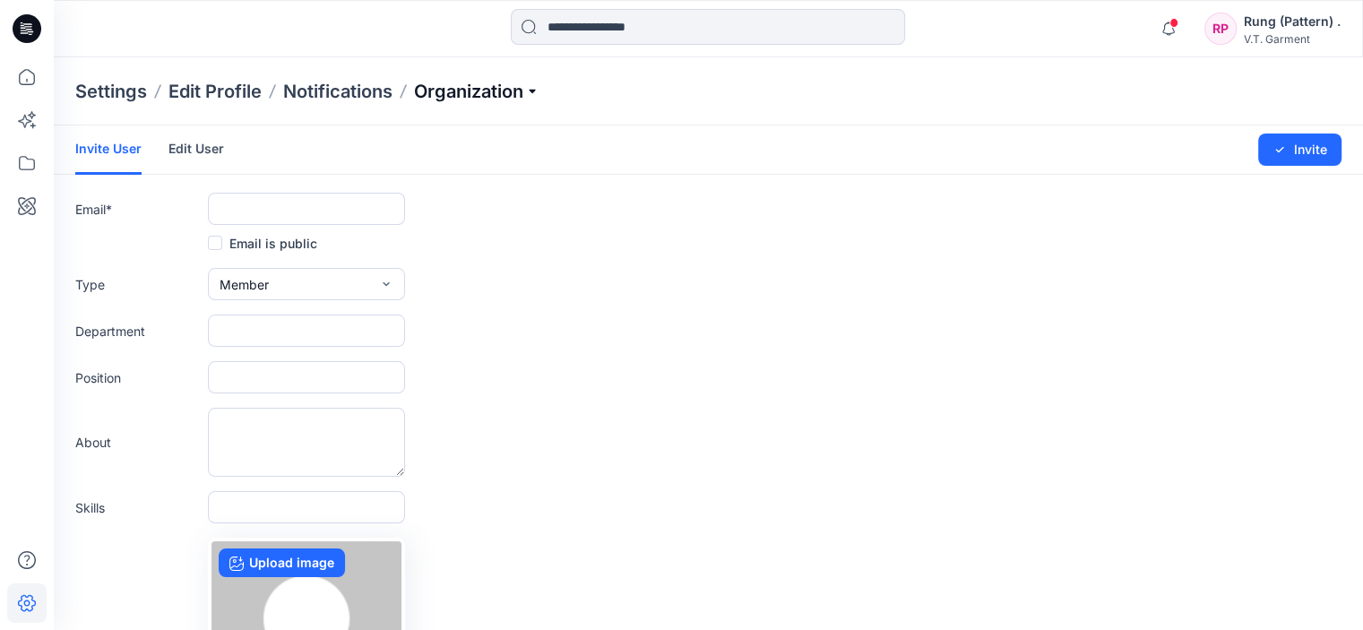
click at [516, 94] on p "Organization" at bounding box center [476, 91] width 125 height 25
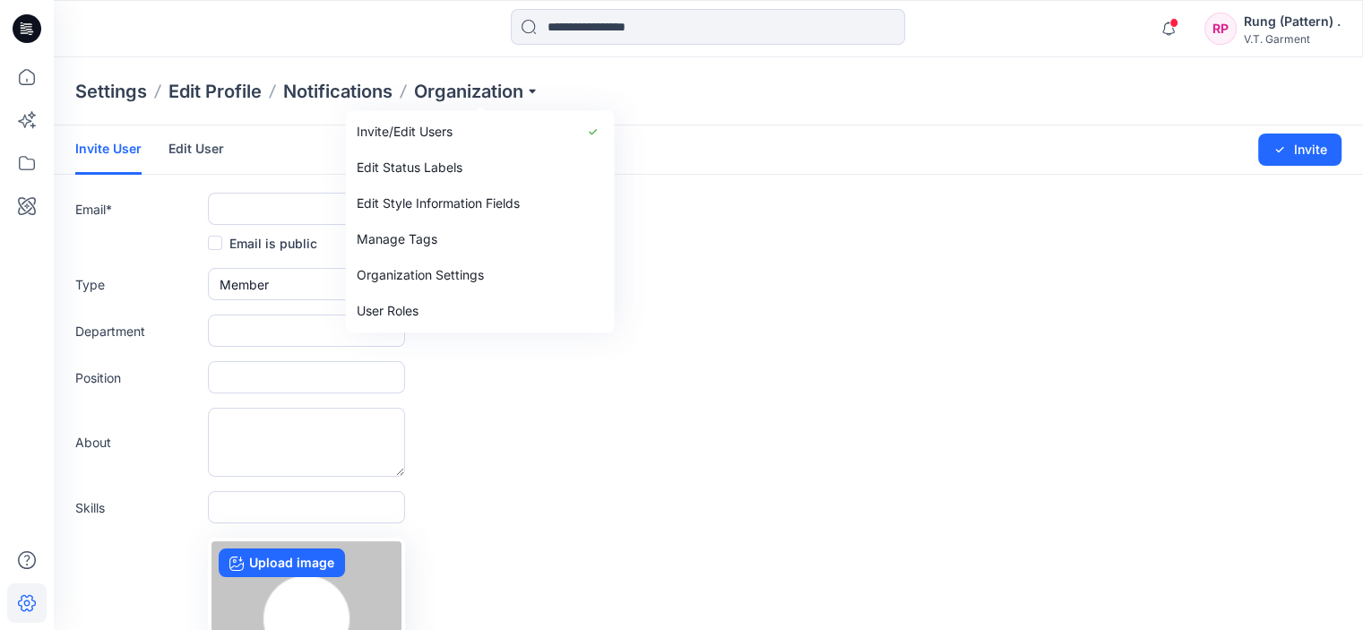
click at [624, 484] on form "Invite User Edit User Changes Saved Invite Email * Email is public Type Member …" at bounding box center [708, 471] width 1309 height 692
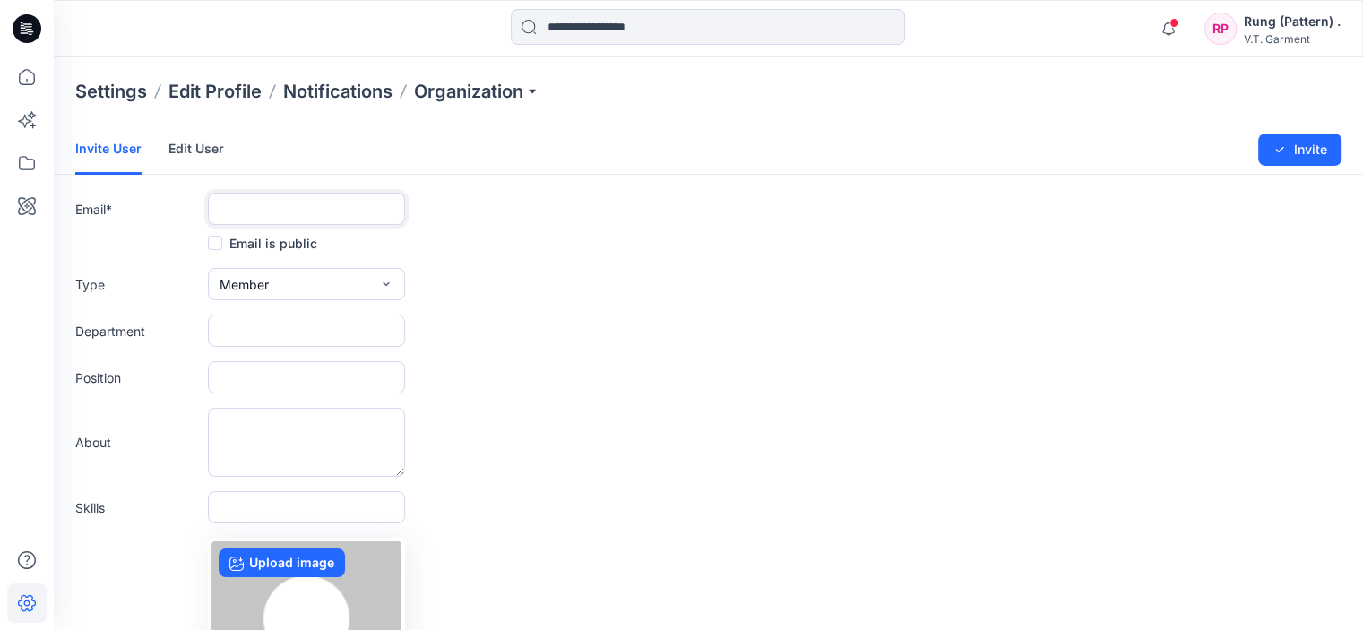
click at [326, 198] on input "text" at bounding box center [306, 209] width 197 height 32
click at [681, 289] on div "Type Member External Member Admin" at bounding box center [708, 284] width 1266 height 32
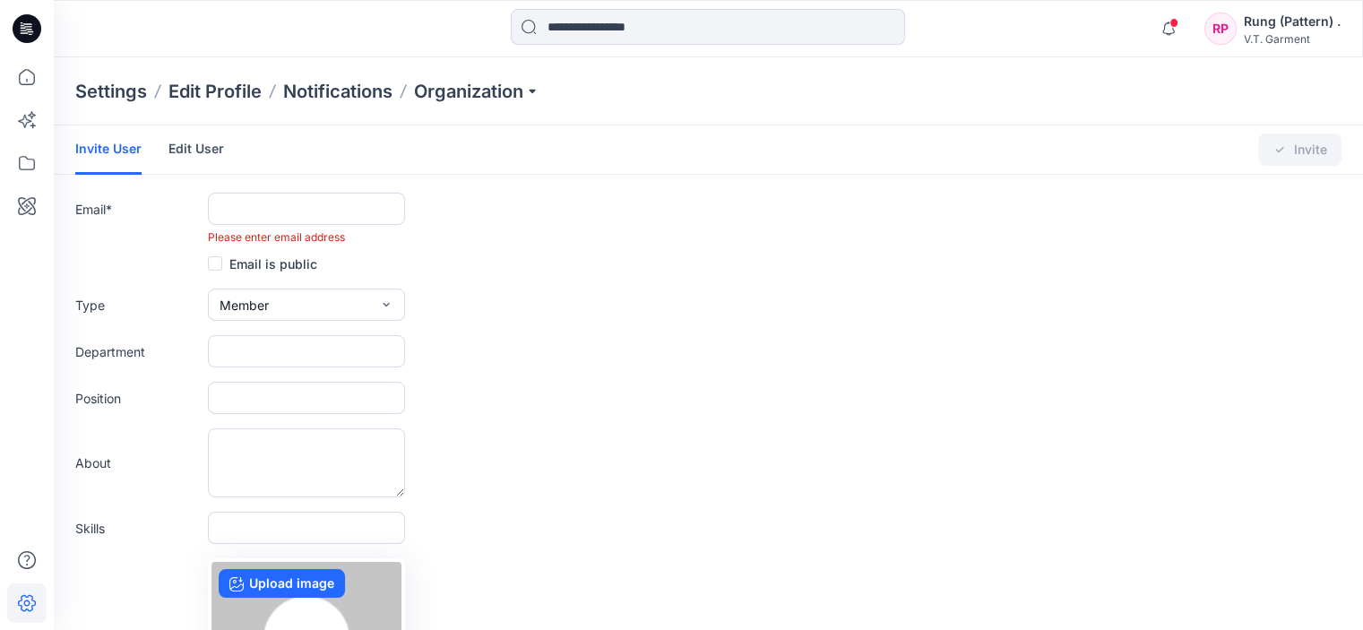
click at [514, 370] on form "Invite User Edit User Changes Saved Invite Email * Please enter email address E…" at bounding box center [708, 481] width 1309 height 712
click at [194, 156] on link "Edit User" at bounding box center [196, 148] width 56 height 47
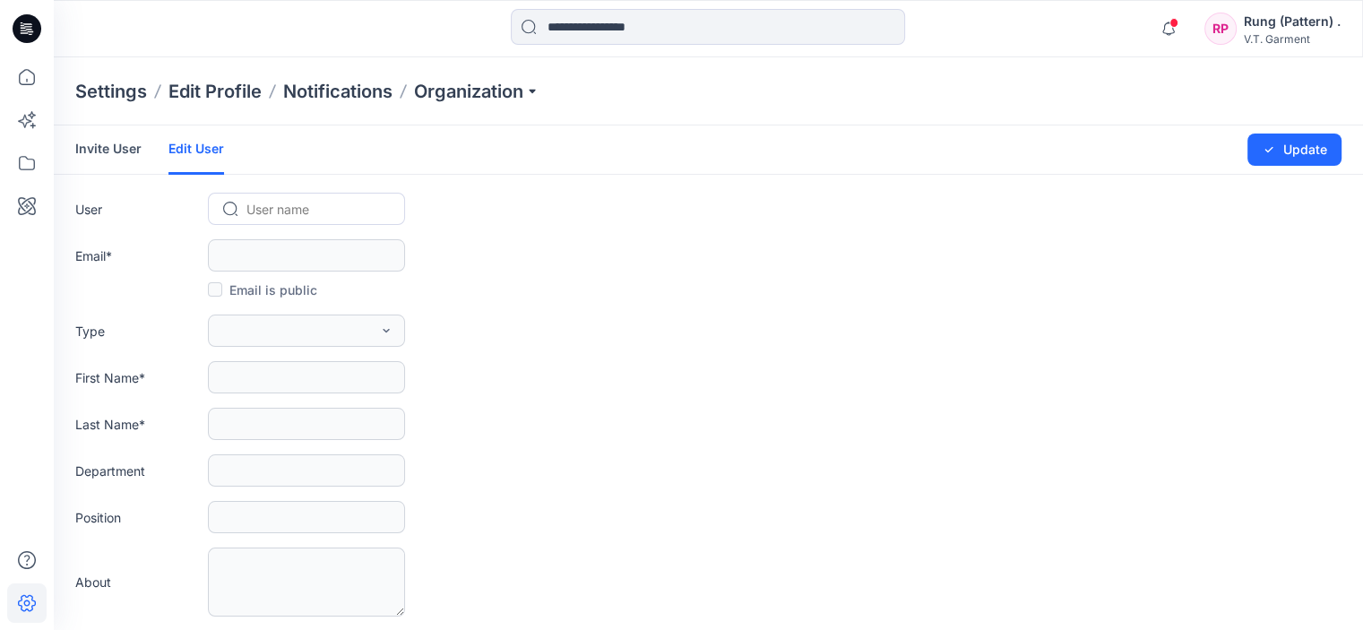
click at [125, 150] on link "Invite User" at bounding box center [108, 148] width 66 height 47
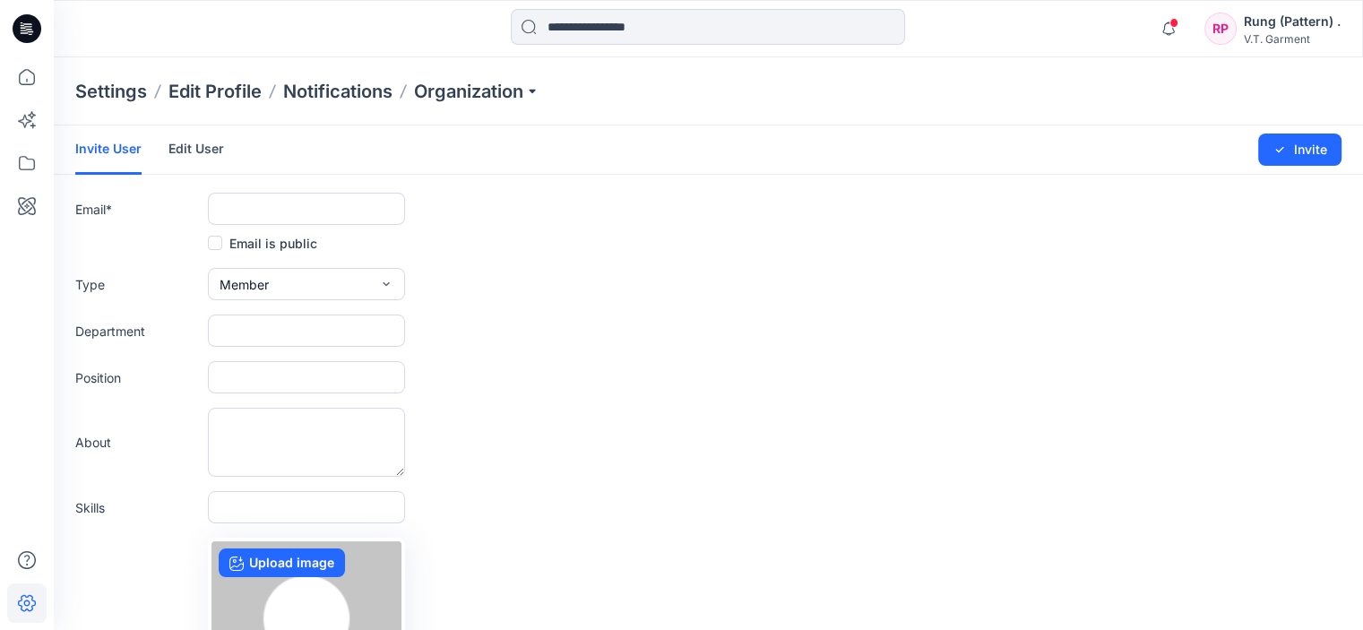
click at [197, 146] on link "Edit User" at bounding box center [196, 148] width 56 height 47
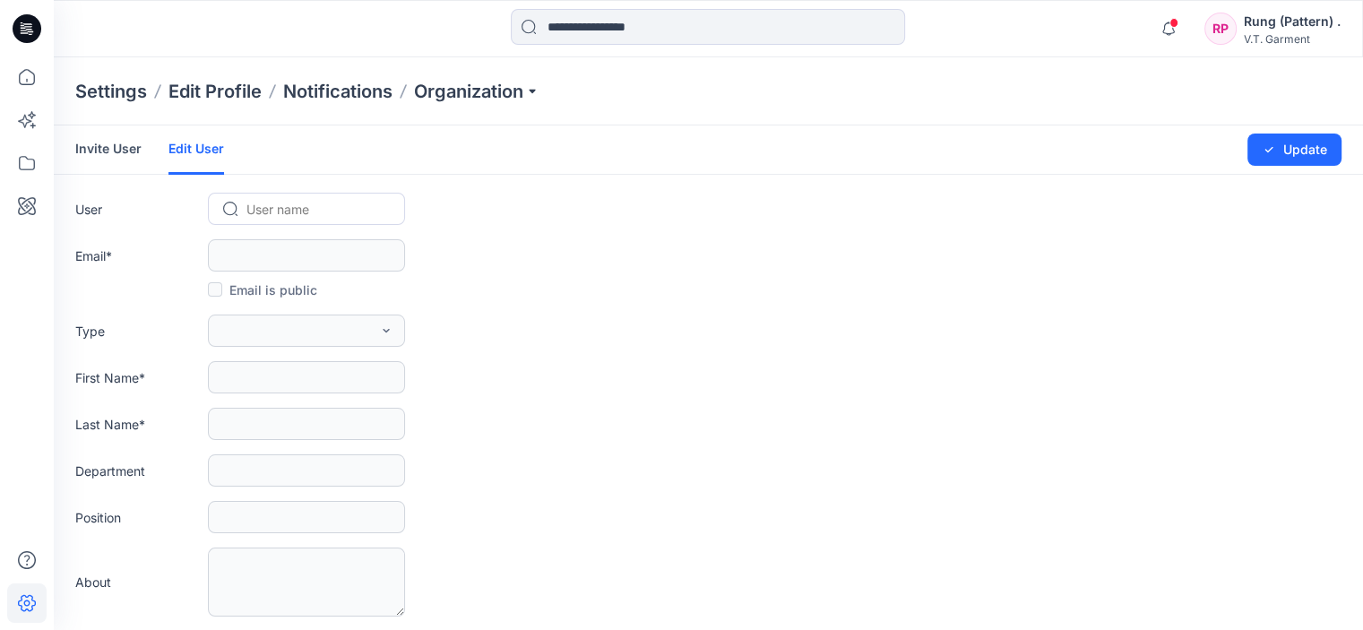
click at [131, 150] on link "Invite User" at bounding box center [108, 148] width 66 height 47
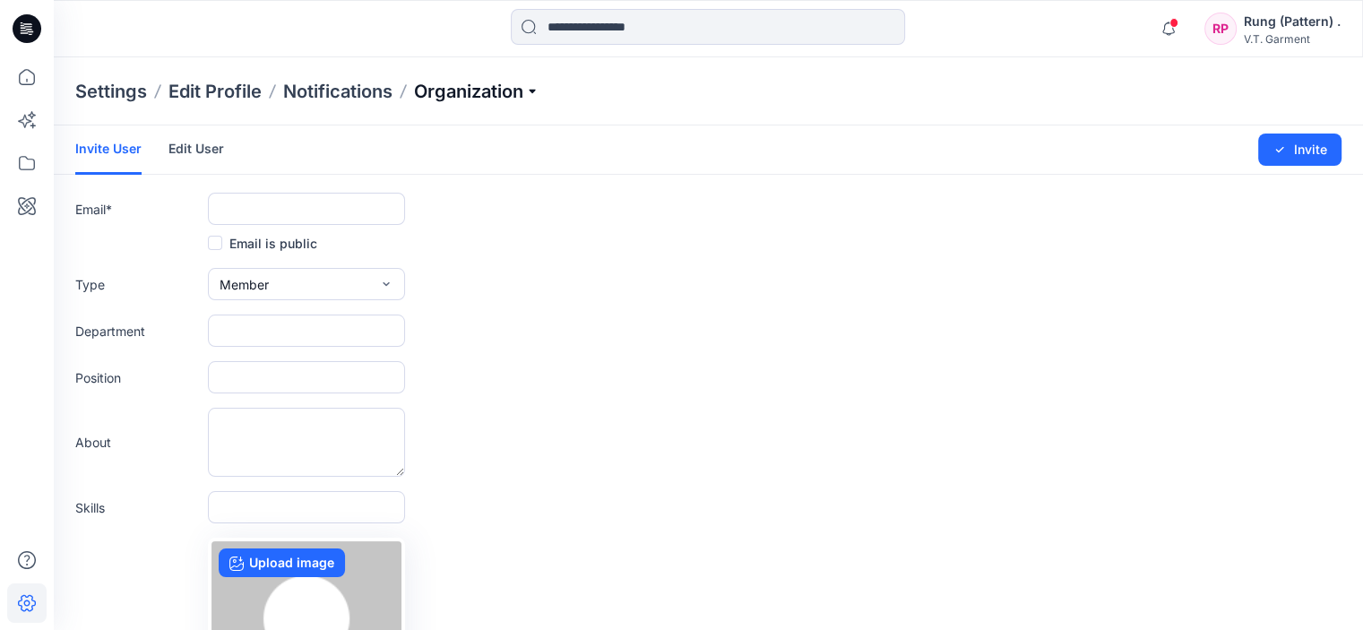
click at [458, 92] on p "Organization" at bounding box center [476, 91] width 125 height 25
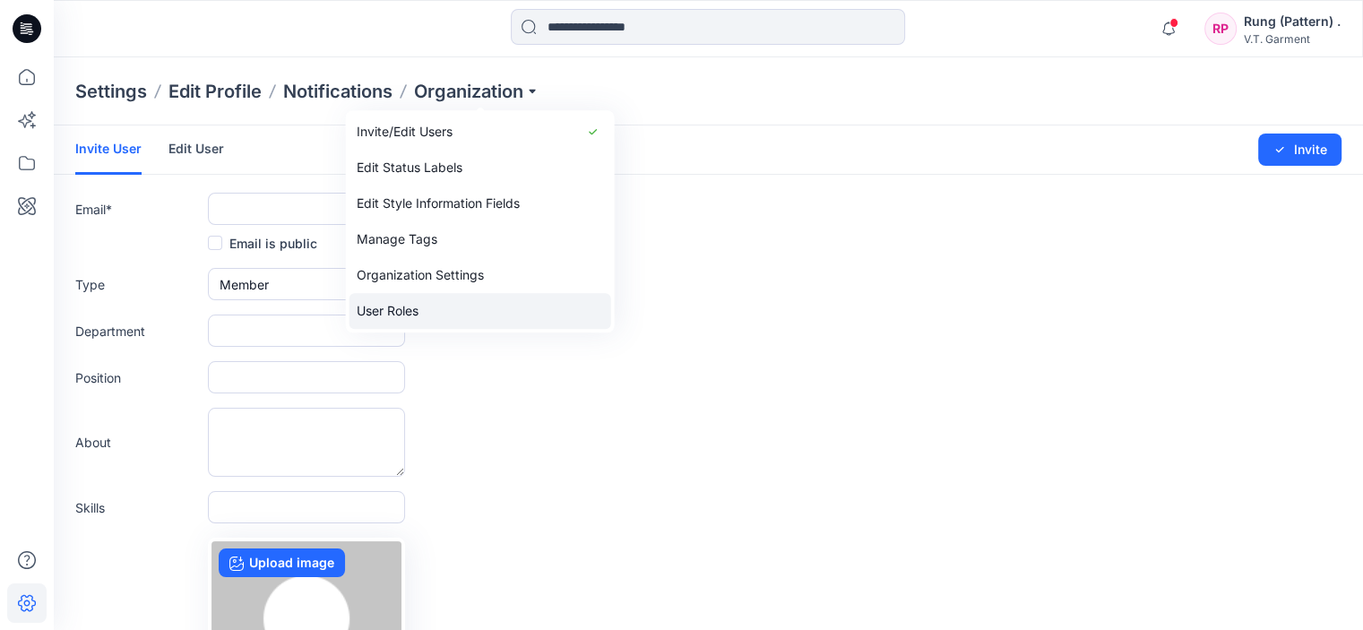
click at [427, 299] on link "User Roles" at bounding box center [480, 311] width 262 height 36
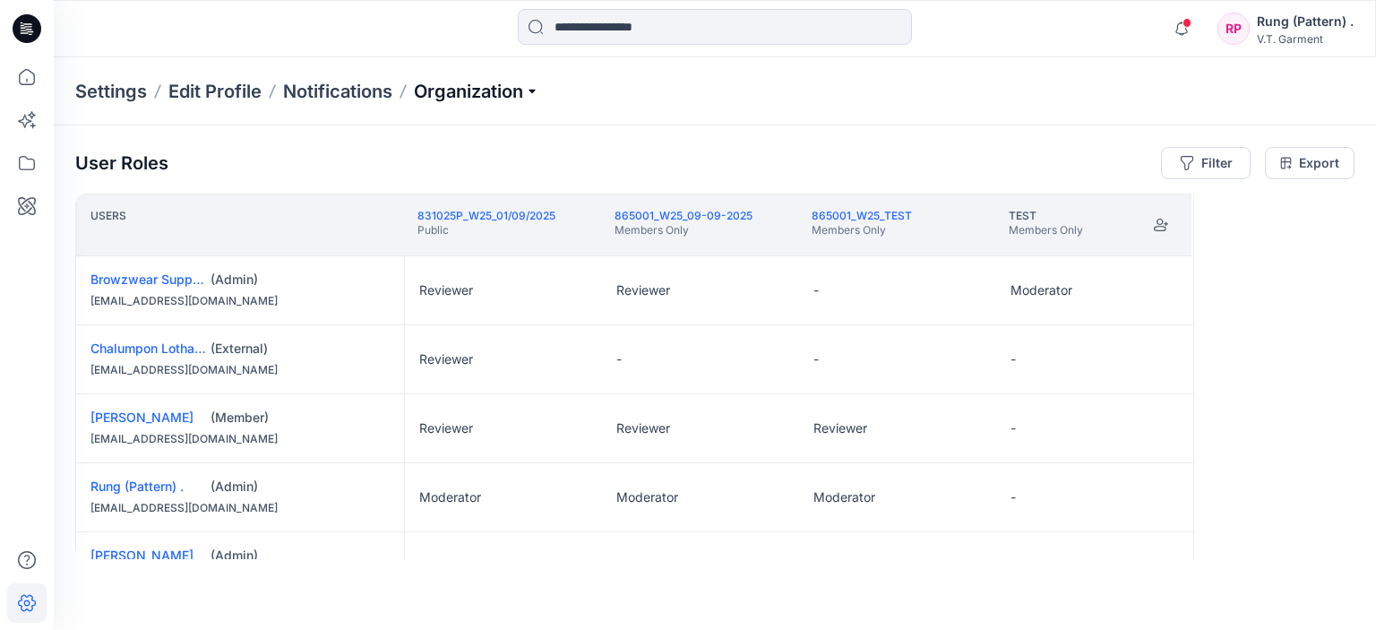
click at [424, 85] on p "Organization" at bounding box center [476, 91] width 125 height 25
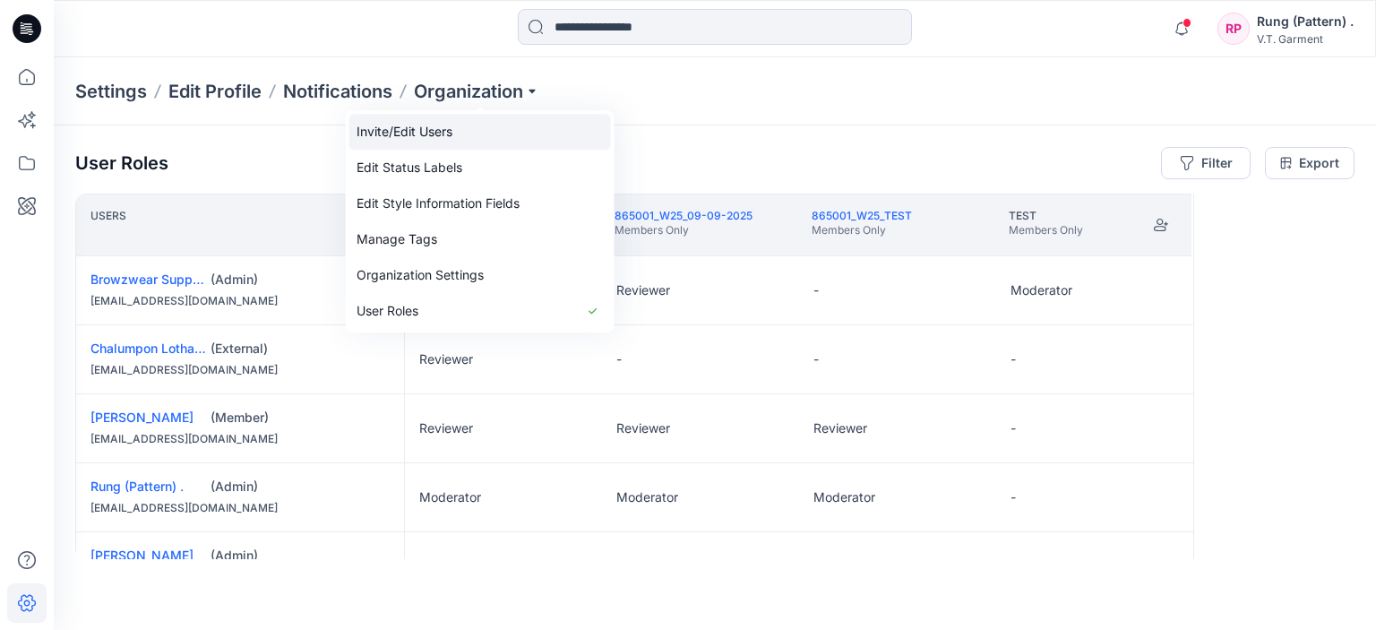
click at [419, 131] on link "Invite/Edit Users" at bounding box center [480, 132] width 262 height 36
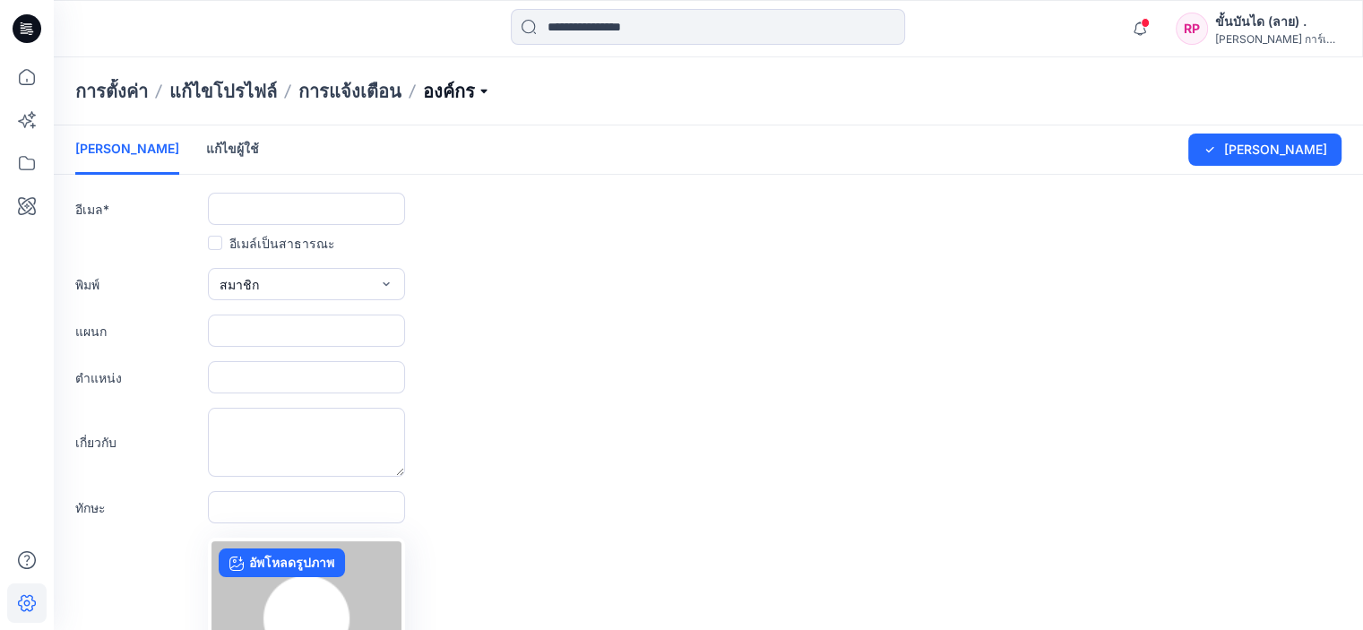
click at [465, 84] on p "องค์กร" at bounding box center [457, 91] width 68 height 25
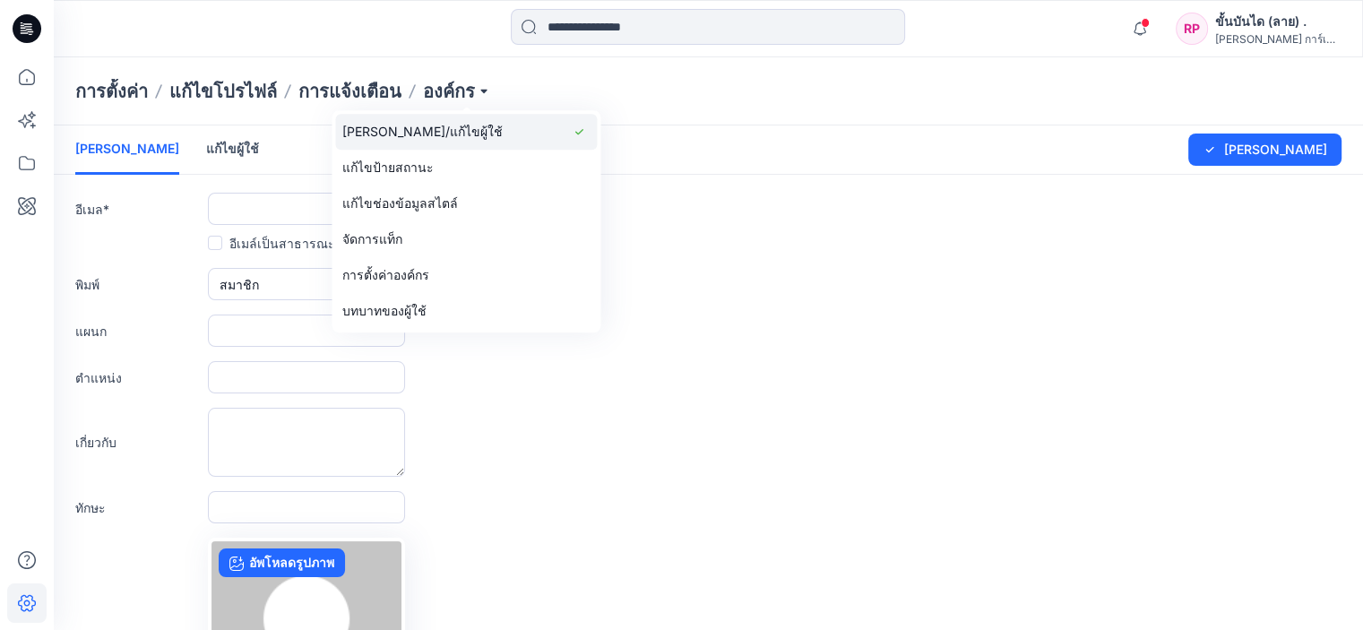
click at [412, 143] on font "[PERSON_NAME]/แก้ไขผู้ใช้" at bounding box center [422, 132] width 160 height 36
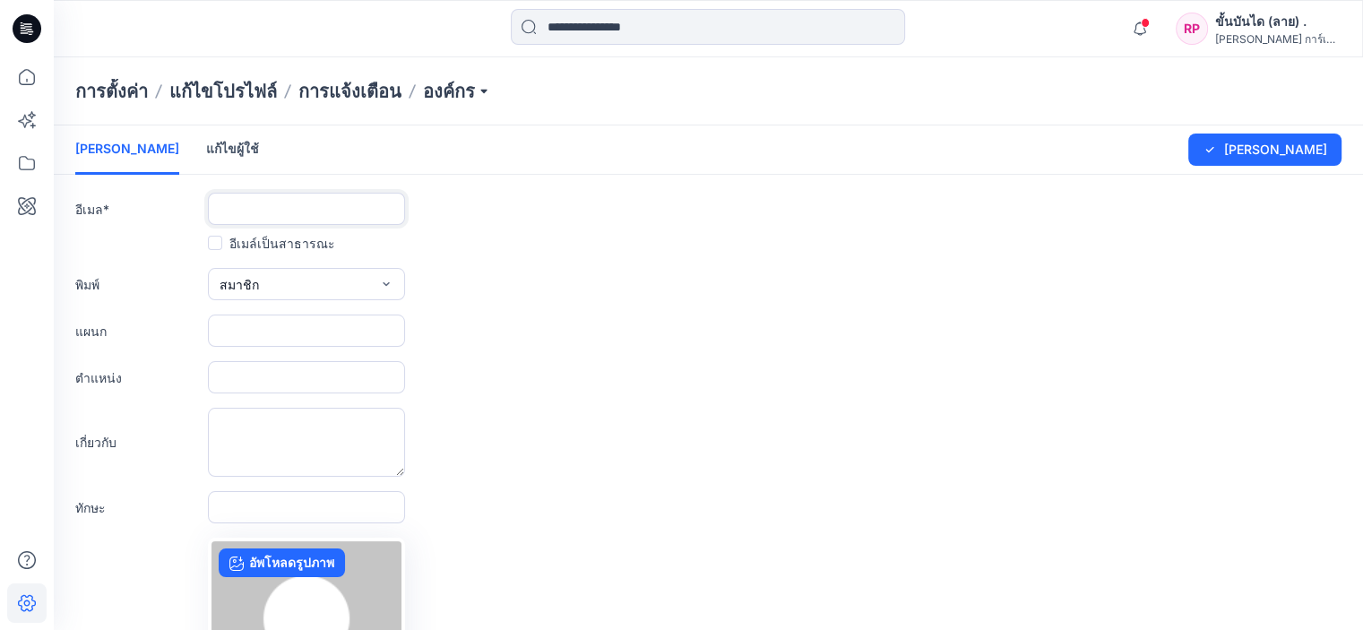
click at [271, 207] on input "text" at bounding box center [306, 209] width 197 height 32
click at [275, 201] on input "**********" at bounding box center [306, 209] width 197 height 32
type input "**********"
click at [497, 256] on form "**********" at bounding box center [708, 471] width 1309 height 692
click at [272, 287] on button "สมาชิก" at bounding box center [306, 284] width 197 height 32
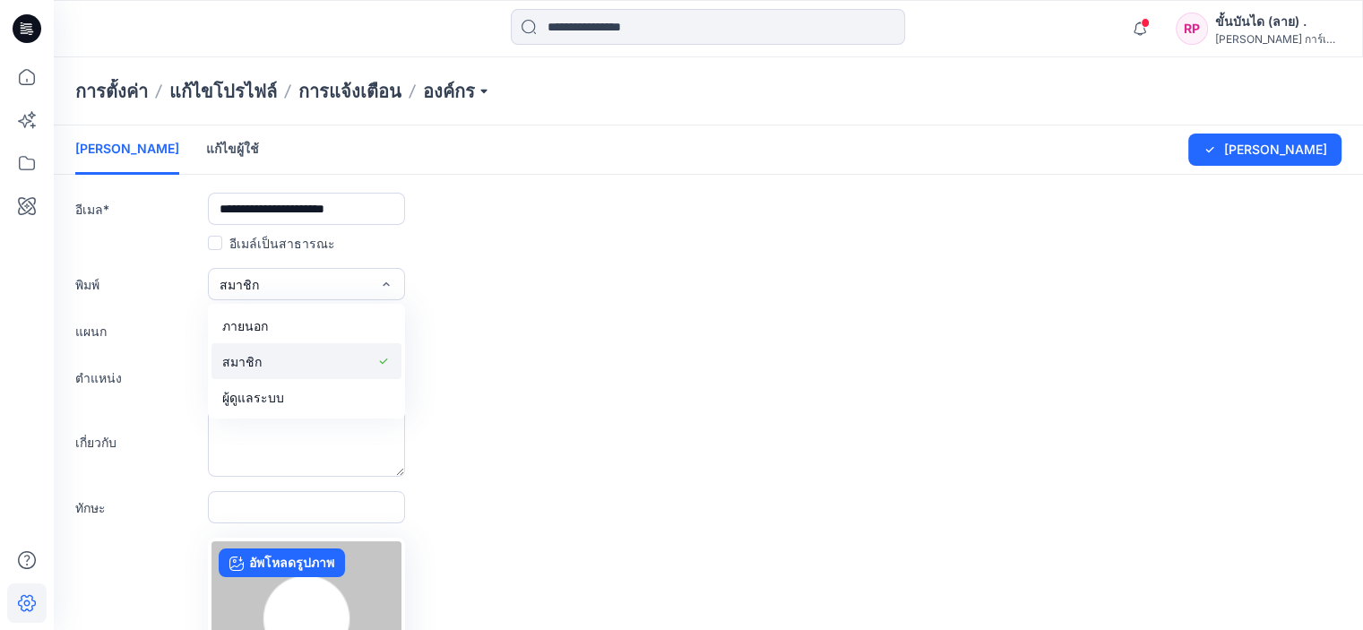
click at [272, 359] on div "button" at bounding box center [319, 361] width 115 height 22
click at [606, 371] on div "ตำแหน่ง" at bounding box center [708, 377] width 1266 height 32
click at [343, 288] on button "สมาชิก" at bounding box center [306, 284] width 197 height 32
click at [306, 390] on button "ผู้ดูแลระบบ" at bounding box center [306, 397] width 190 height 36
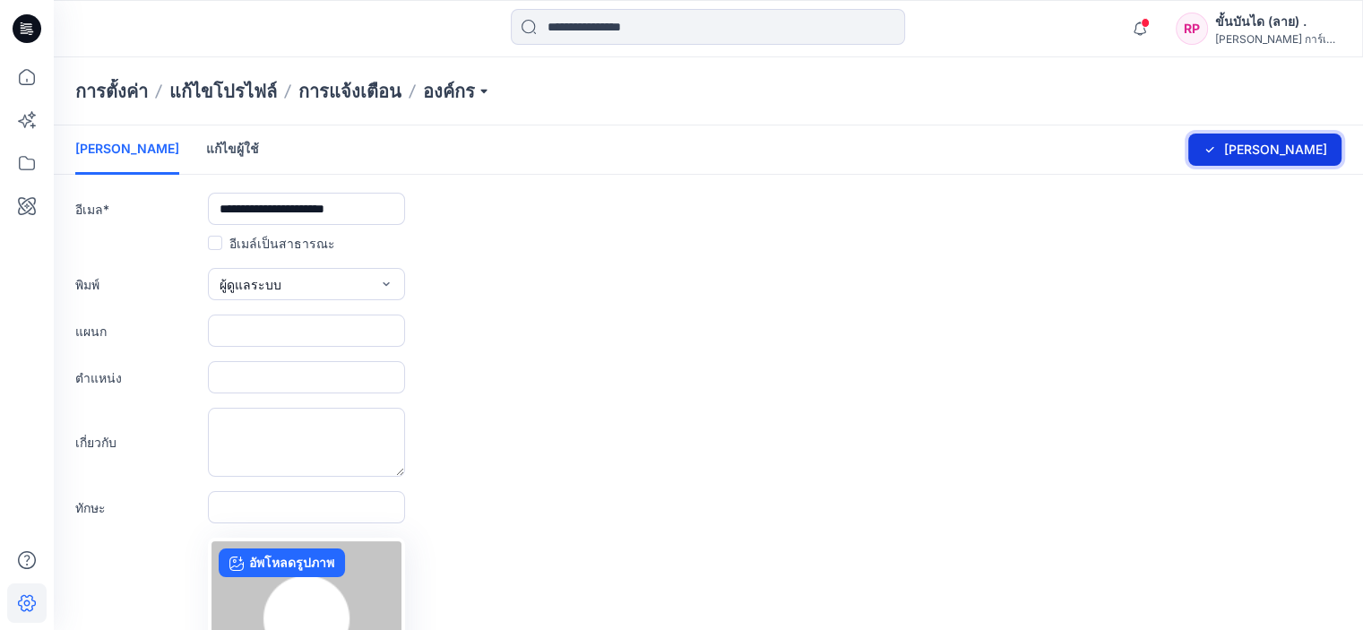
click at [1322, 147] on font "[PERSON_NAME]" at bounding box center [1275, 149] width 103 height 15
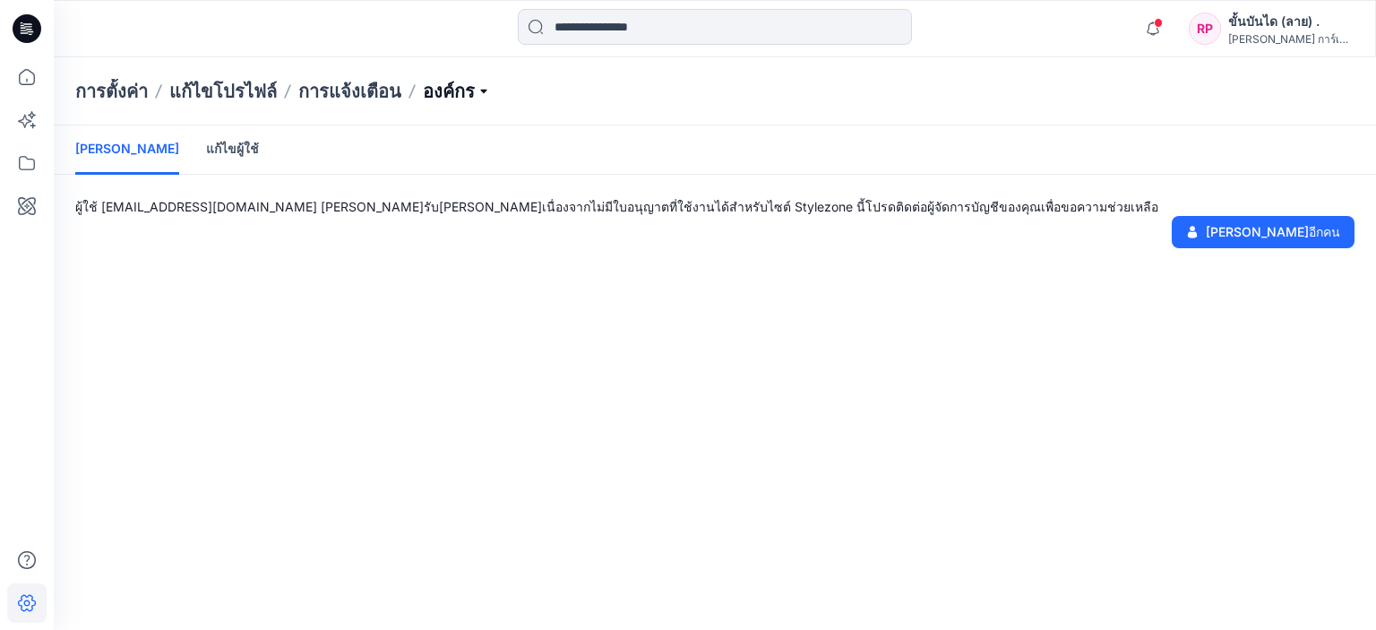
click at [455, 90] on p "องค์กร" at bounding box center [457, 91] width 68 height 25
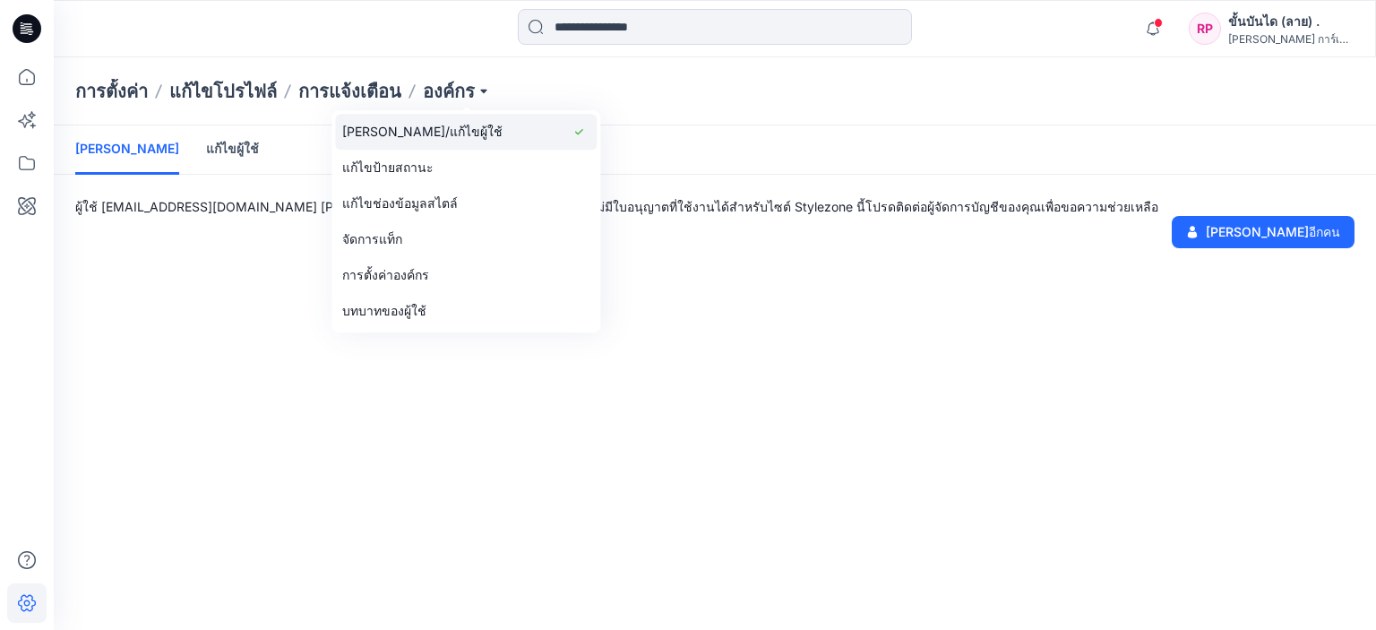
click at [444, 124] on link "[PERSON_NAME]/แก้ไขผู้ใช้" at bounding box center [466, 132] width 262 height 36
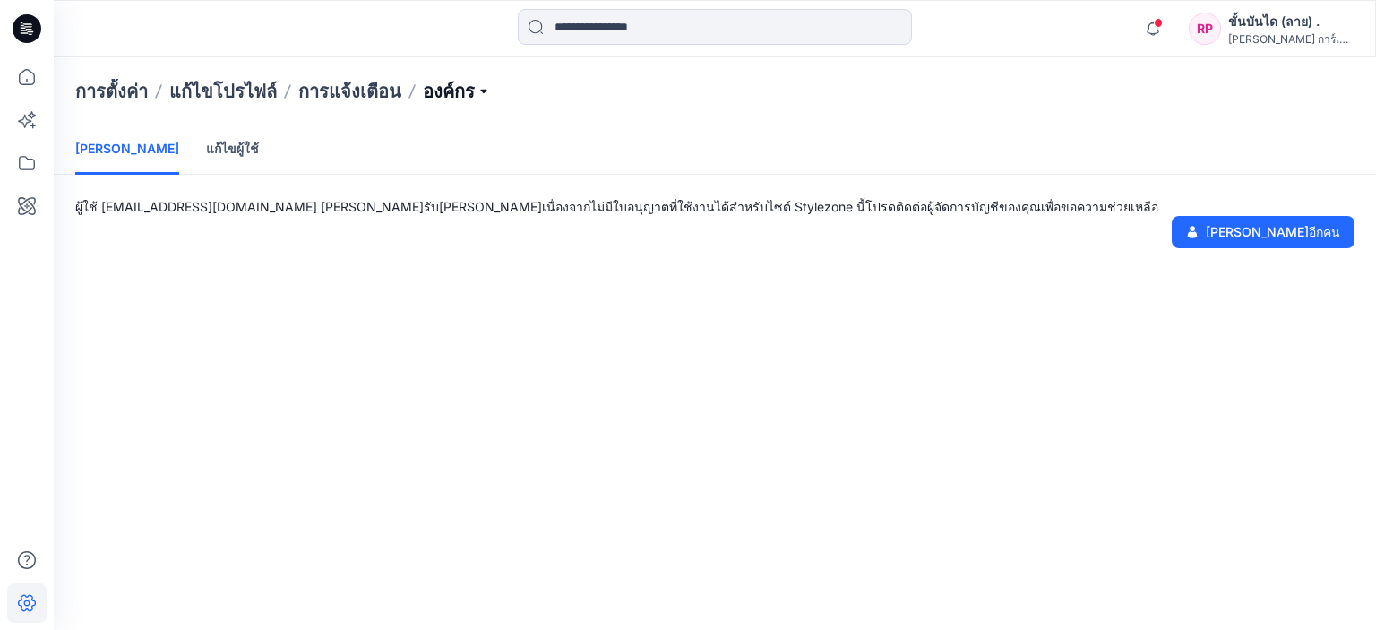
click at [457, 87] on p "องค์กร" at bounding box center [457, 91] width 68 height 25
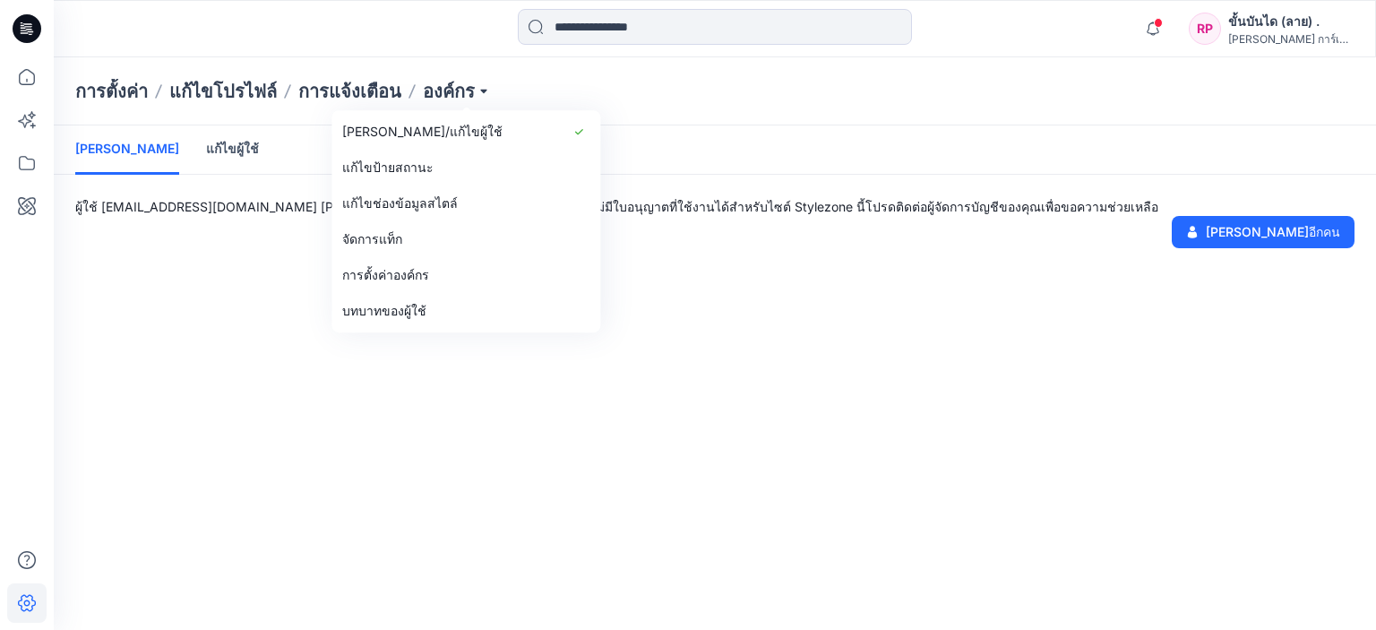
drag, startPoint x: 416, startPoint y: 128, endPoint x: 402, endPoint y: 142, distance: 19.7
click at [415, 129] on font "[PERSON_NAME]/แก้ไขผู้ใช้" at bounding box center [422, 131] width 160 height 15
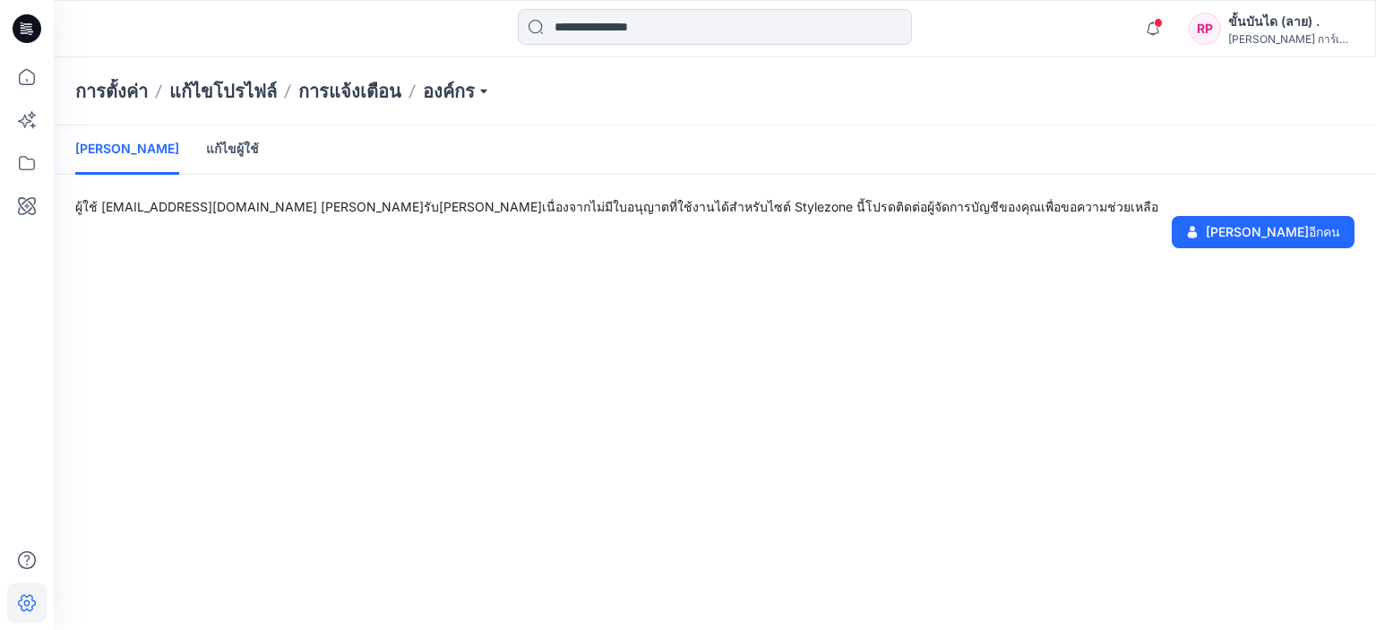
click at [206, 137] on link "แก้ไขผู้ใช้" at bounding box center [232, 148] width 53 height 47
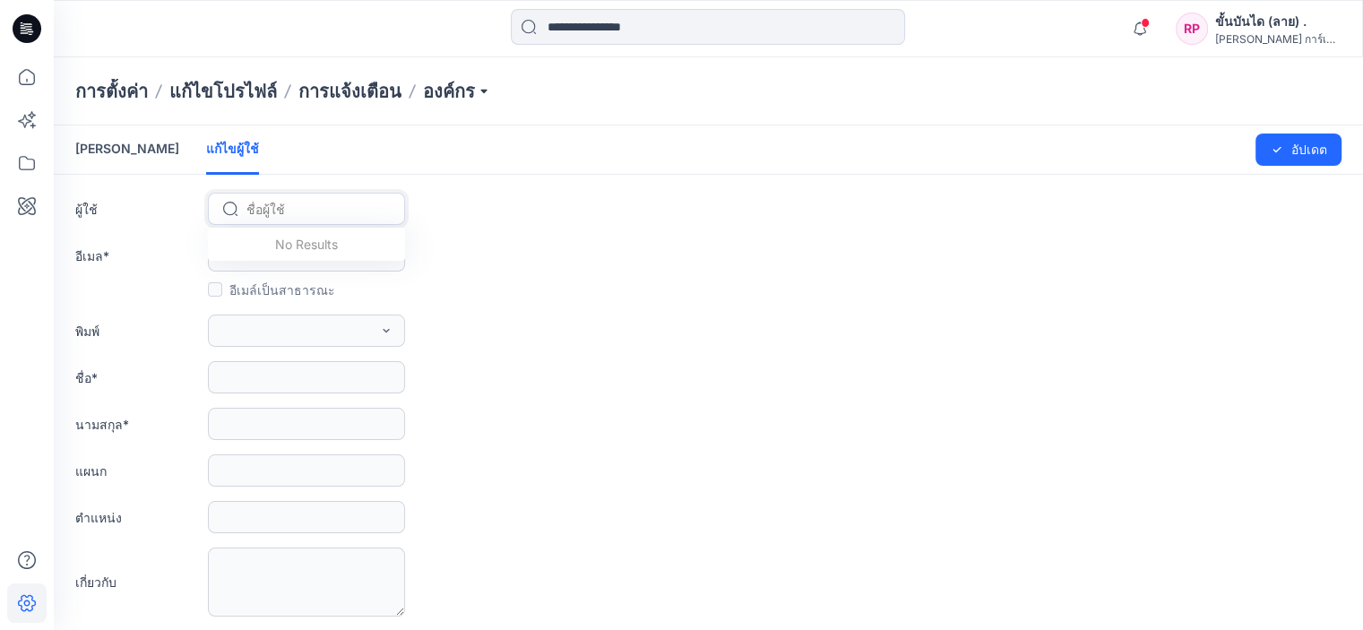
click at [312, 206] on div at bounding box center [317, 209] width 142 height 22
type input "*"
type input "**"
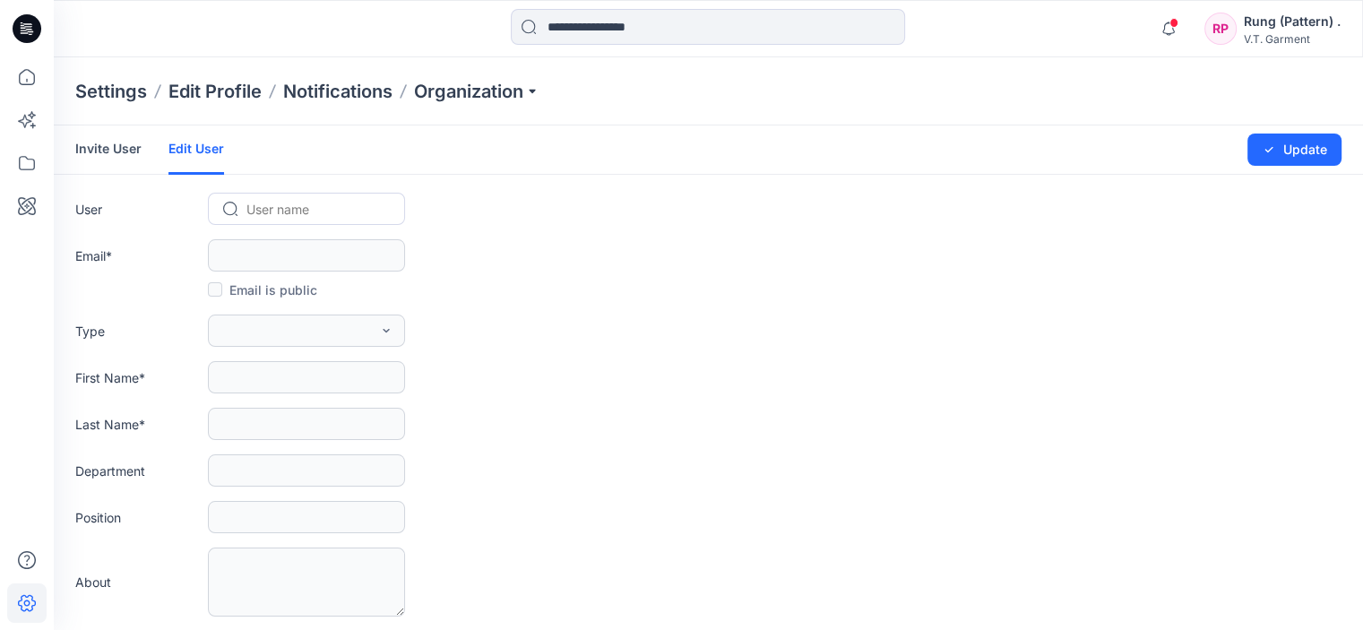
click at [304, 214] on div at bounding box center [317, 209] width 142 height 22
click at [523, 47] on div at bounding box center [708, 28] width 394 height 39
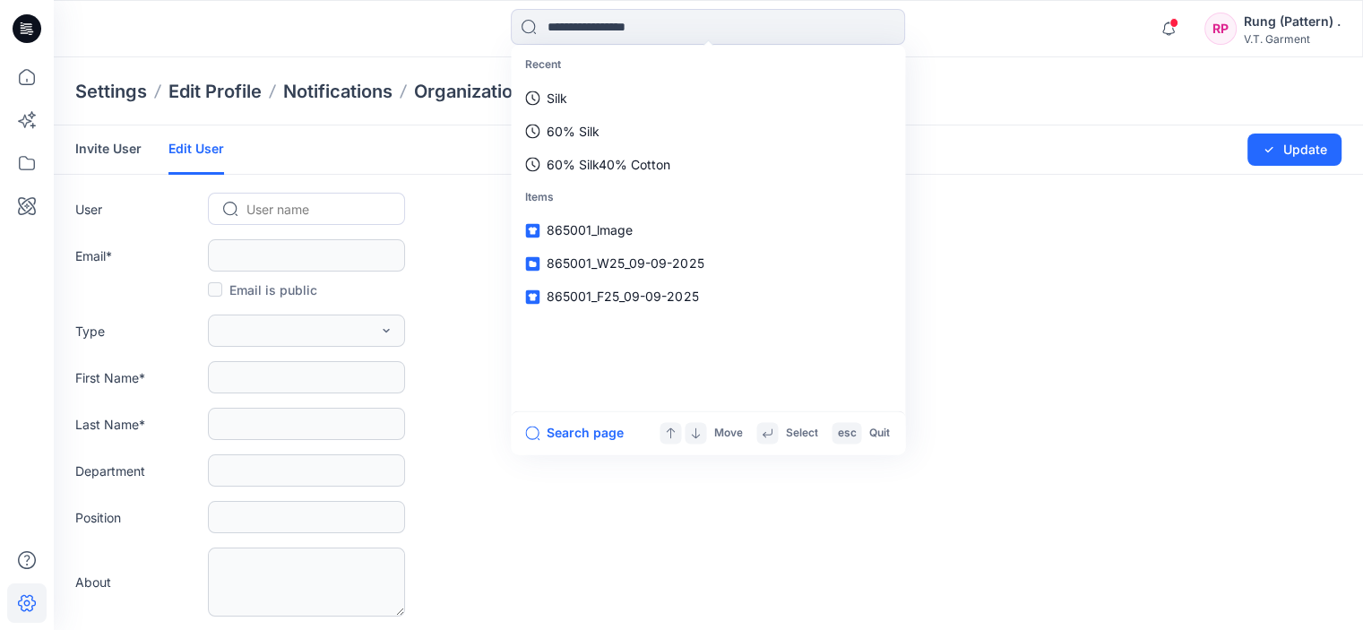
click at [512, 82] on div "Recent Silk 60% Silk 60% Silk40% Cotton Items 865001_lmage 865001_W25_09-09-202…" at bounding box center [708, 228] width 394 height 366
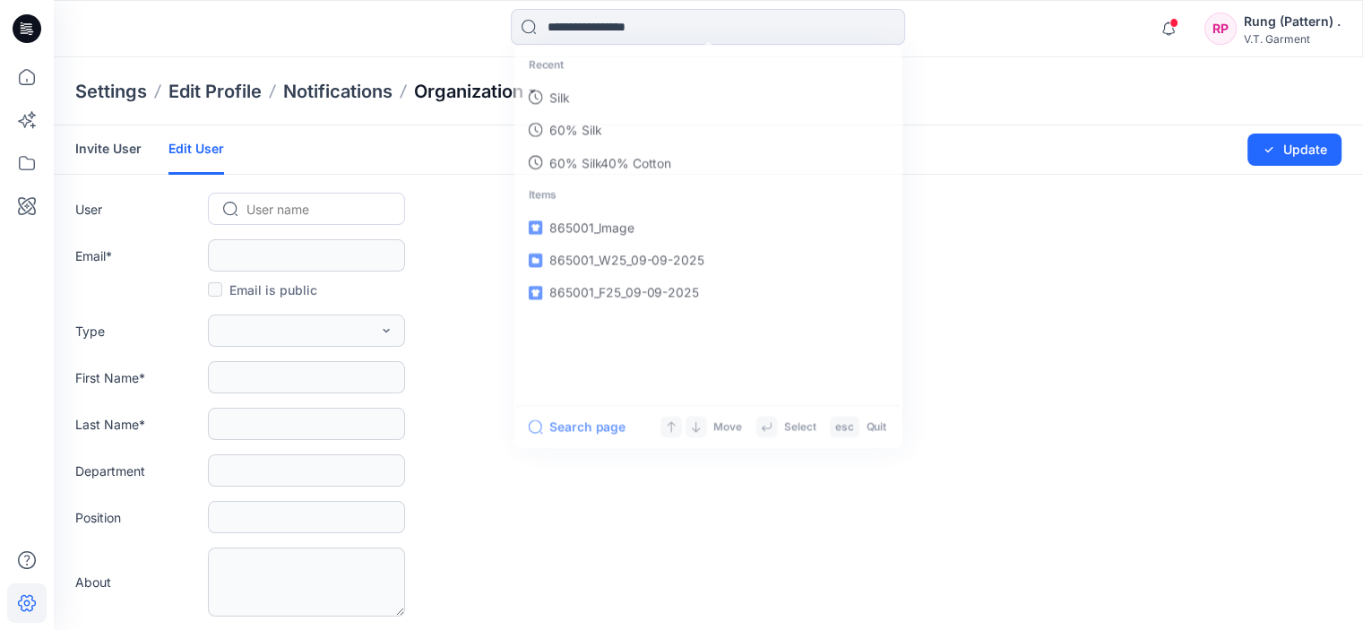
click at [491, 89] on p "Organization" at bounding box center [476, 91] width 125 height 25
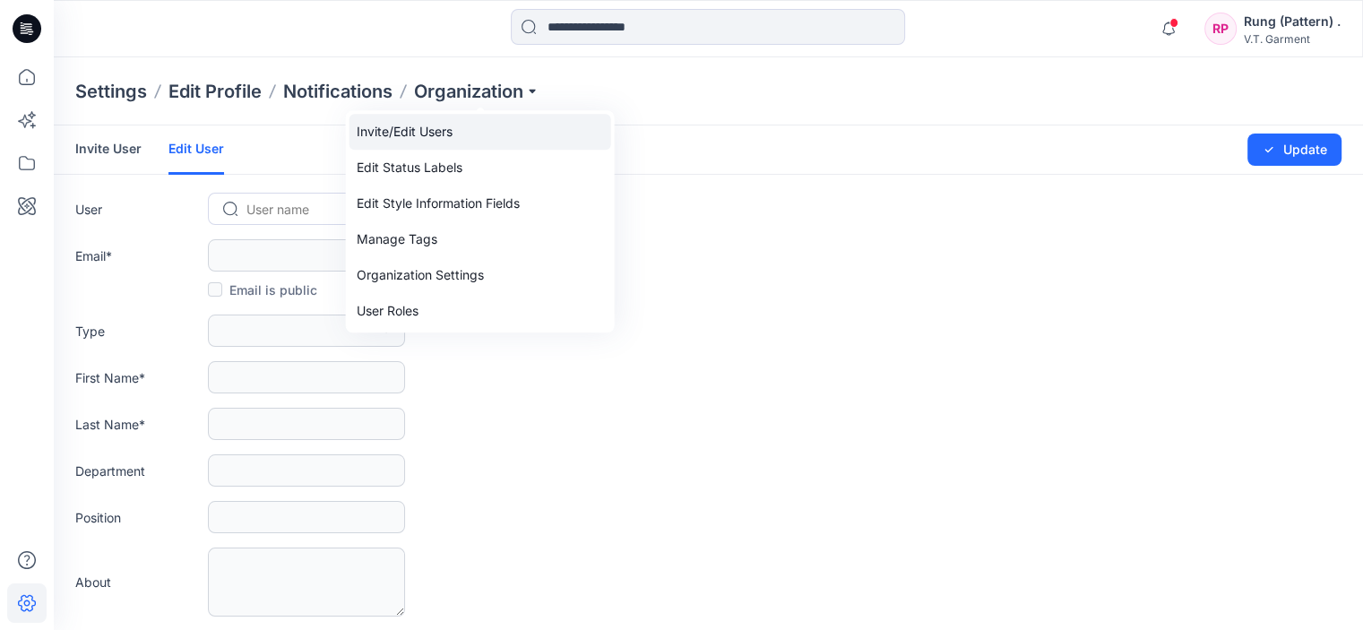
click at [463, 129] on link "Invite/Edit Users" at bounding box center [480, 132] width 262 height 36
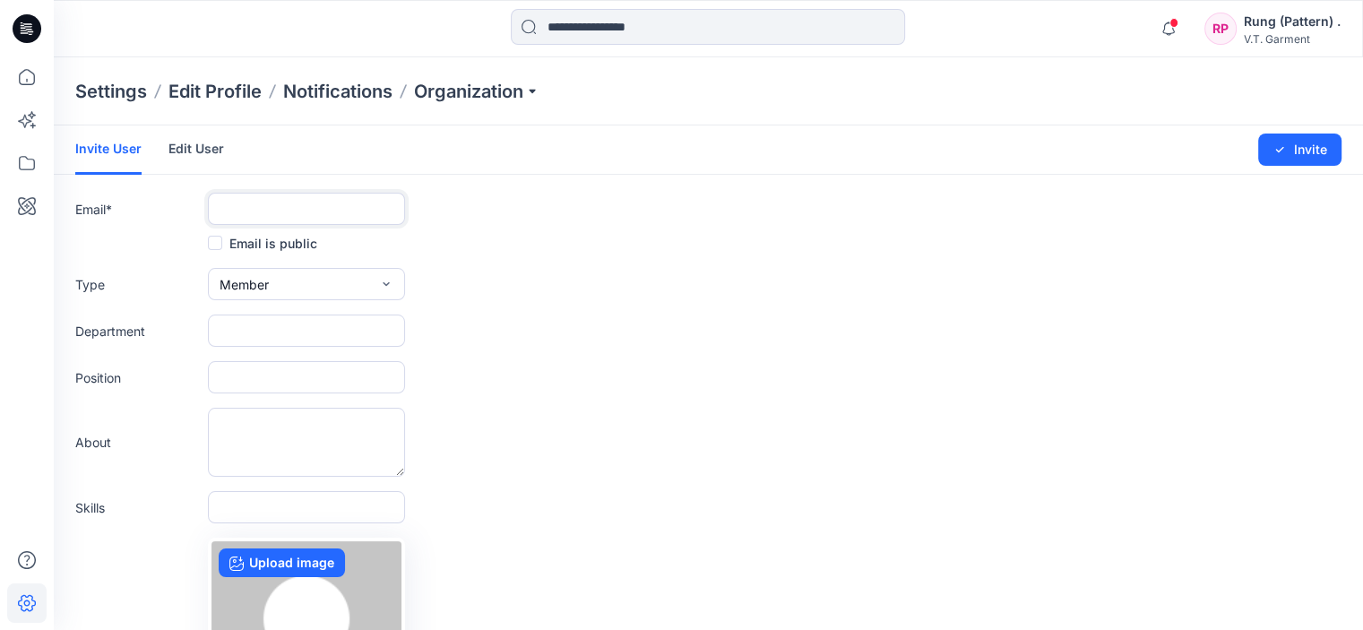
click at [280, 216] on input "text" at bounding box center [306, 209] width 197 height 32
click at [390, 211] on input "**********" at bounding box center [306, 209] width 197 height 32
drag, startPoint x: 380, startPoint y: 211, endPoint x: 101, endPoint y: 224, distance: 279.0
click at [101, 224] on div "**********" at bounding box center [708, 209] width 1266 height 32
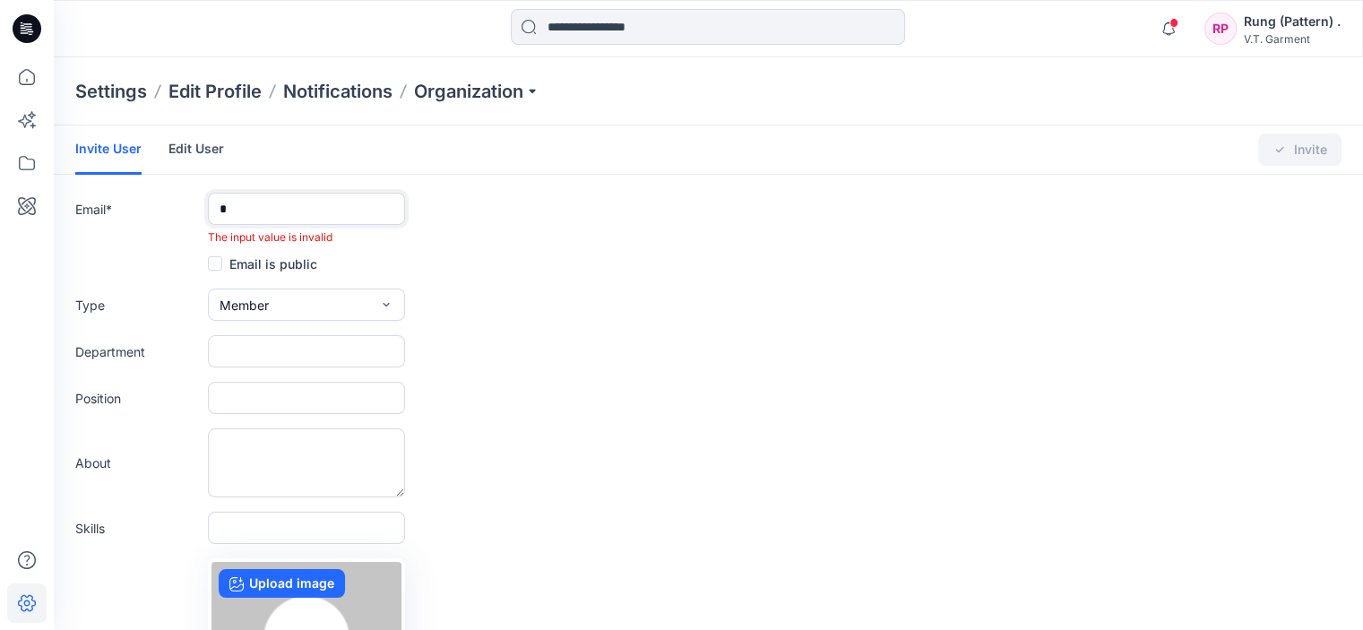
type input "**********"
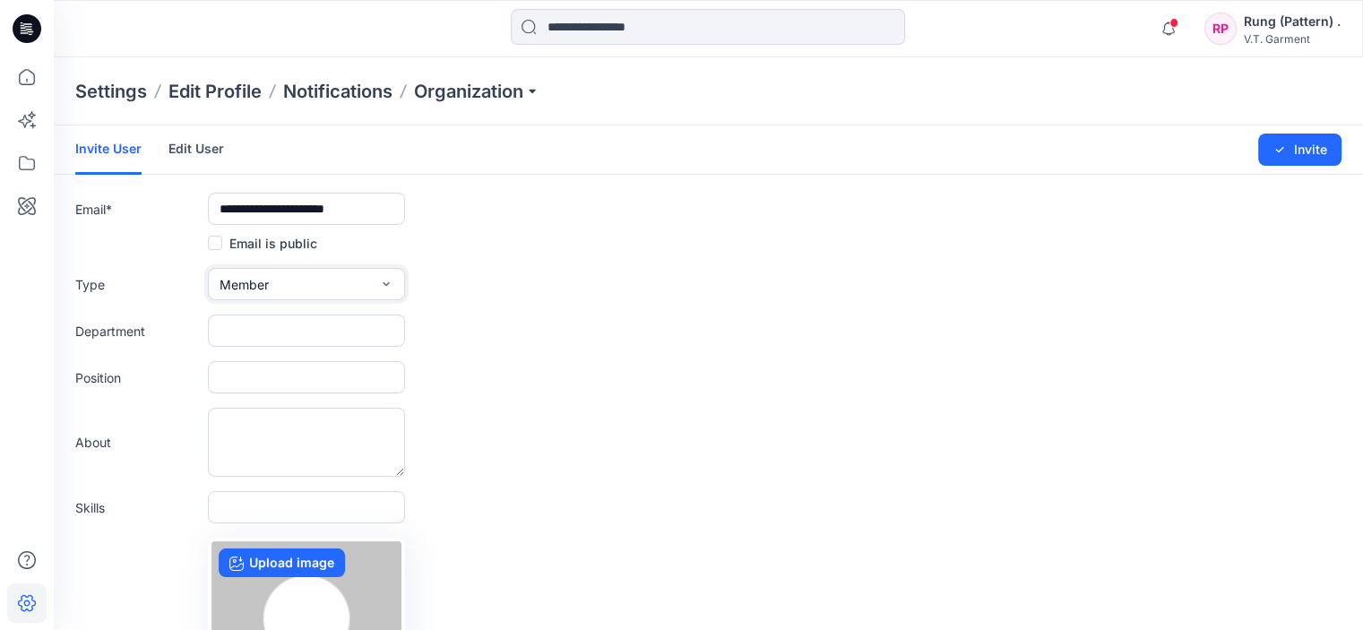
click at [333, 282] on button "Member" at bounding box center [306, 284] width 197 height 32
click at [262, 392] on button "Admin" at bounding box center [306, 397] width 190 height 36
click at [1279, 150] on icon "submit" at bounding box center [1279, 149] width 14 height 14
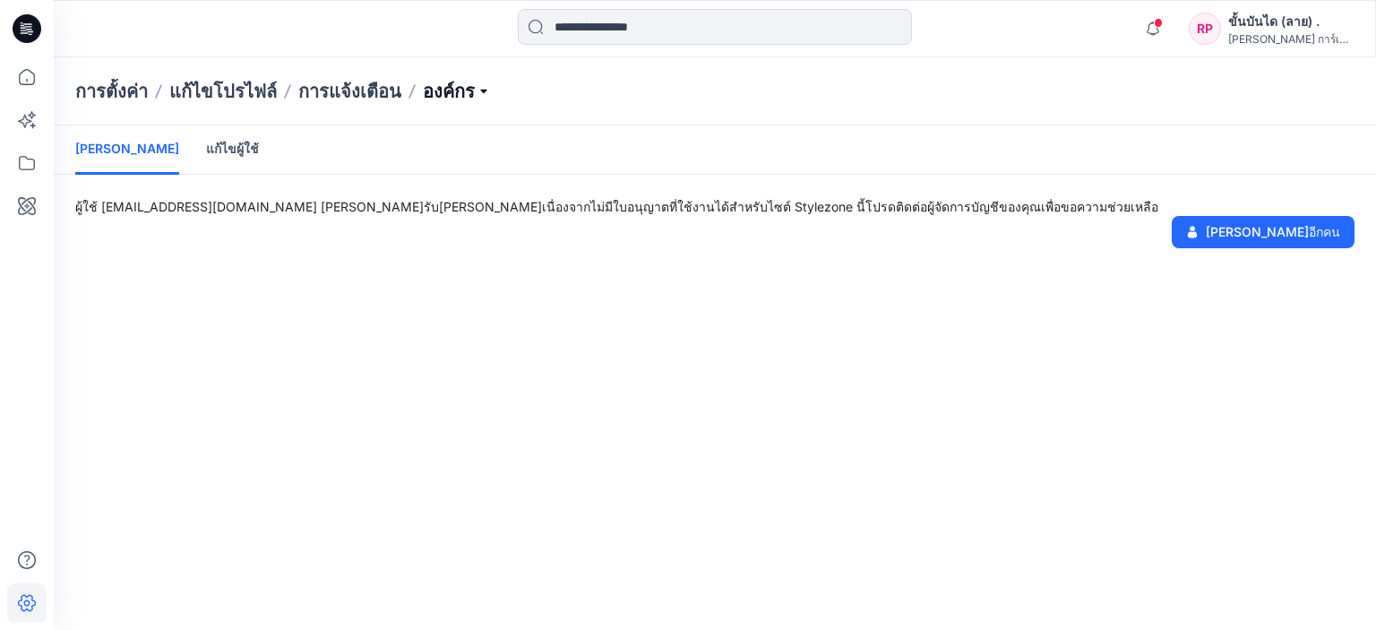
click at [461, 82] on p "องค์กร" at bounding box center [457, 91] width 68 height 25
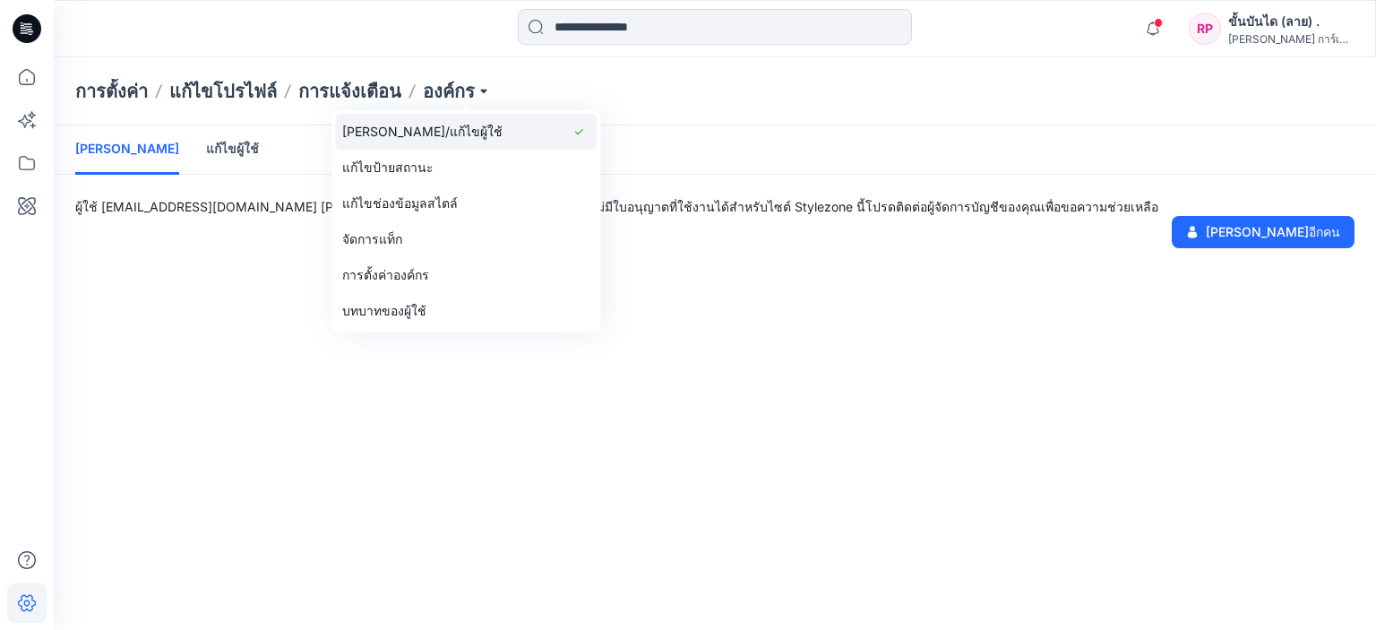
click at [434, 128] on link "[PERSON_NAME]/แก้ไขผู้ใช้" at bounding box center [466, 132] width 262 height 36
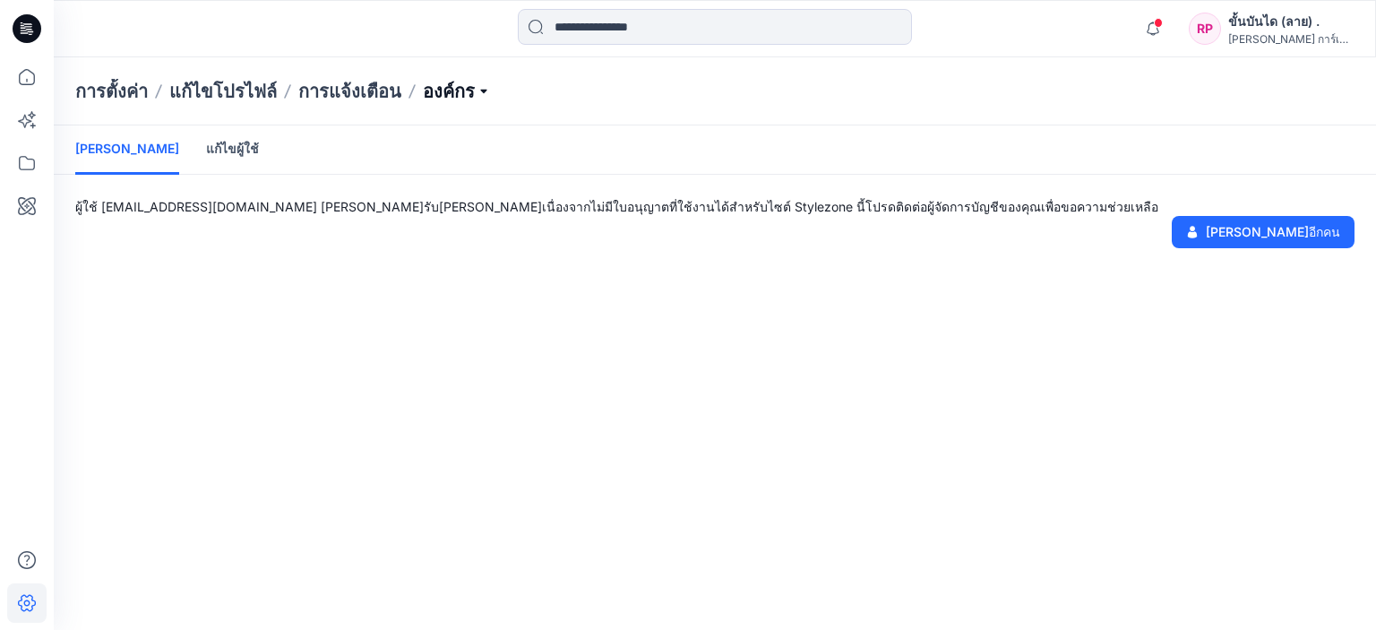
click at [454, 90] on p "องค์กร" at bounding box center [457, 91] width 68 height 25
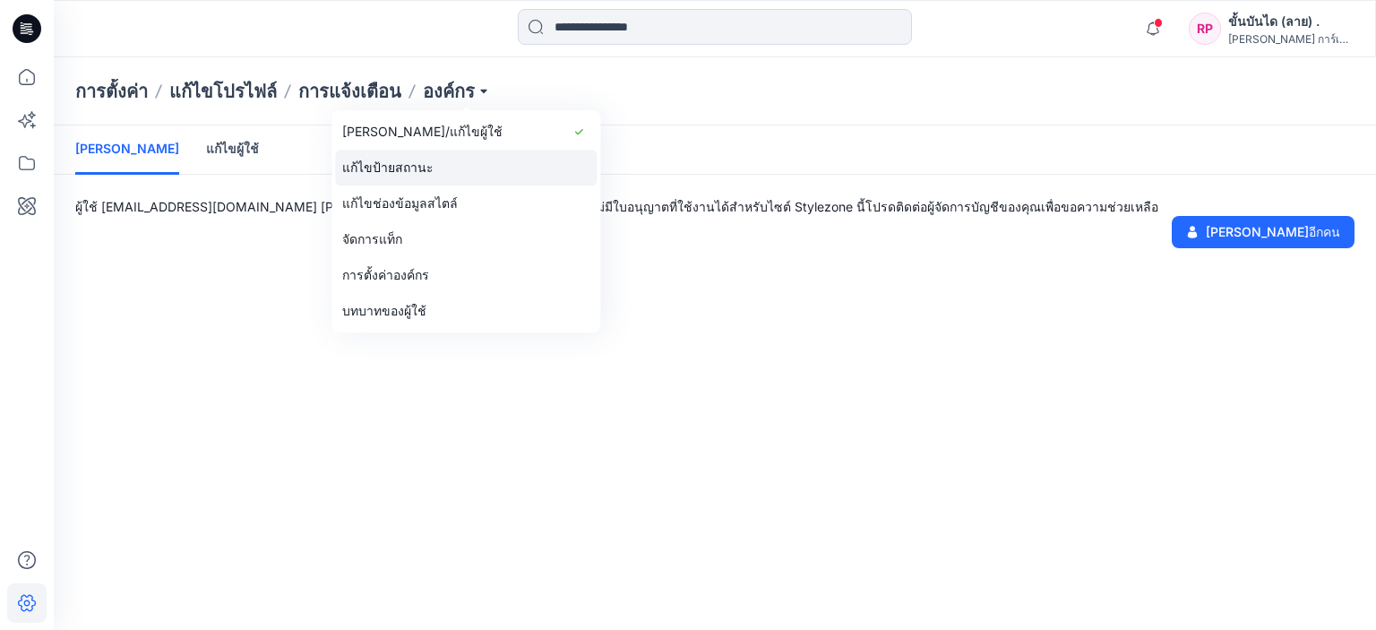
click at [417, 173] on font "แก้ไขป้ายสถานะ" at bounding box center [387, 166] width 91 height 15
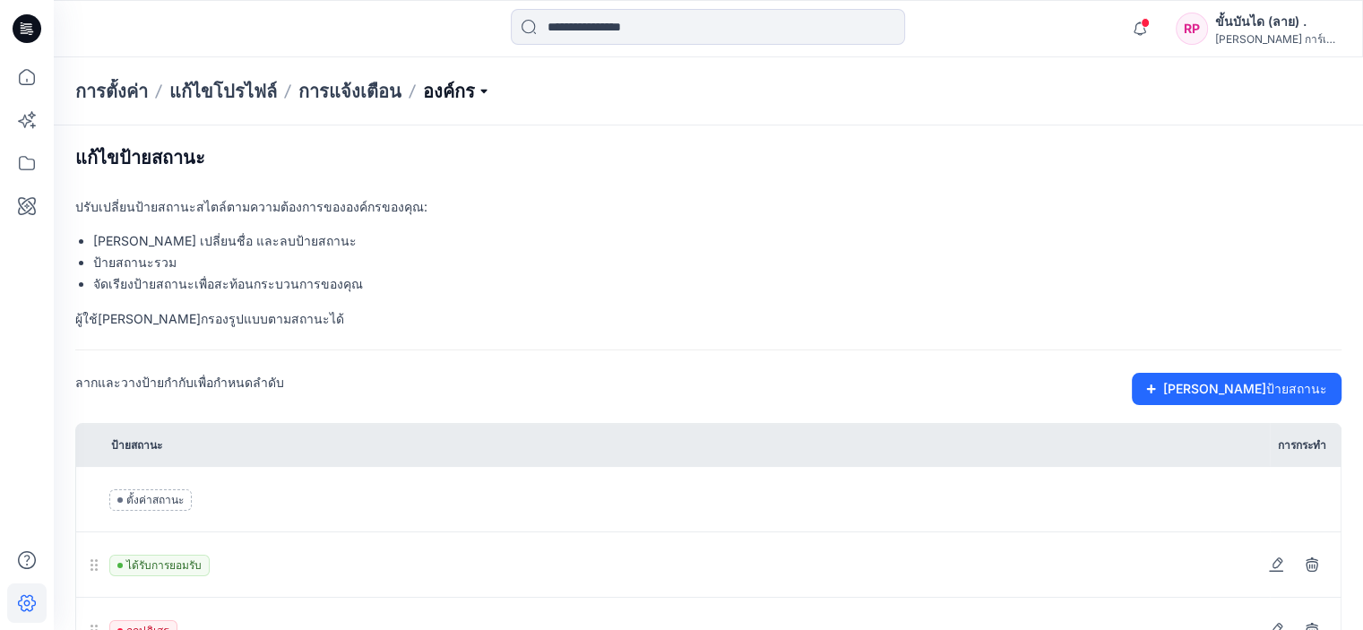
click at [457, 93] on p "องค์กร" at bounding box center [457, 91] width 68 height 25
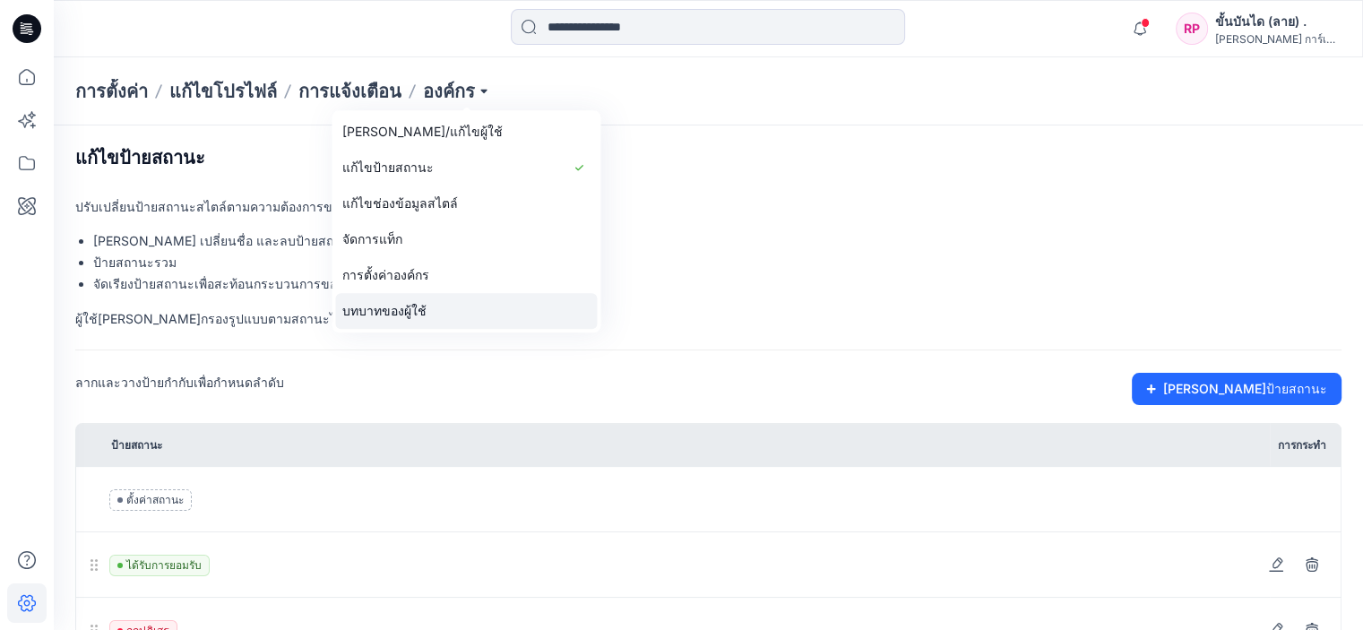
click at [436, 311] on link "บทบาทของผู้ใช้" at bounding box center [466, 311] width 262 height 36
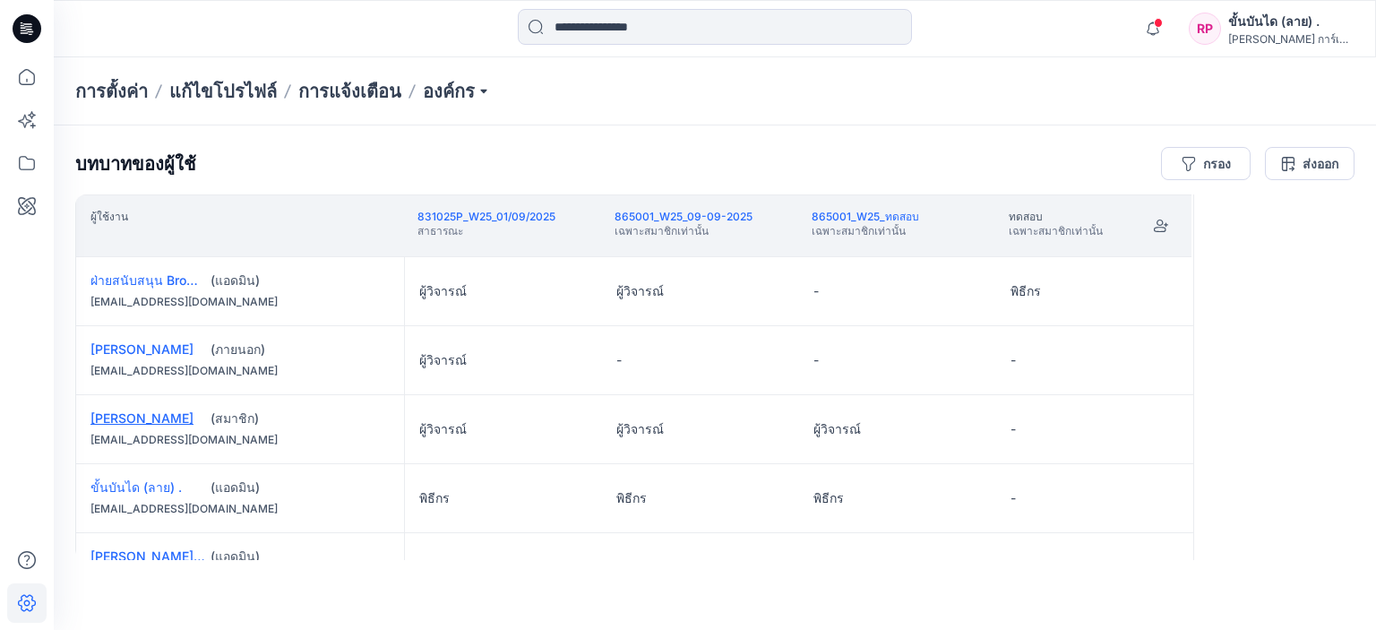
click at [131, 415] on font "[PERSON_NAME]" at bounding box center [141, 417] width 103 height 15
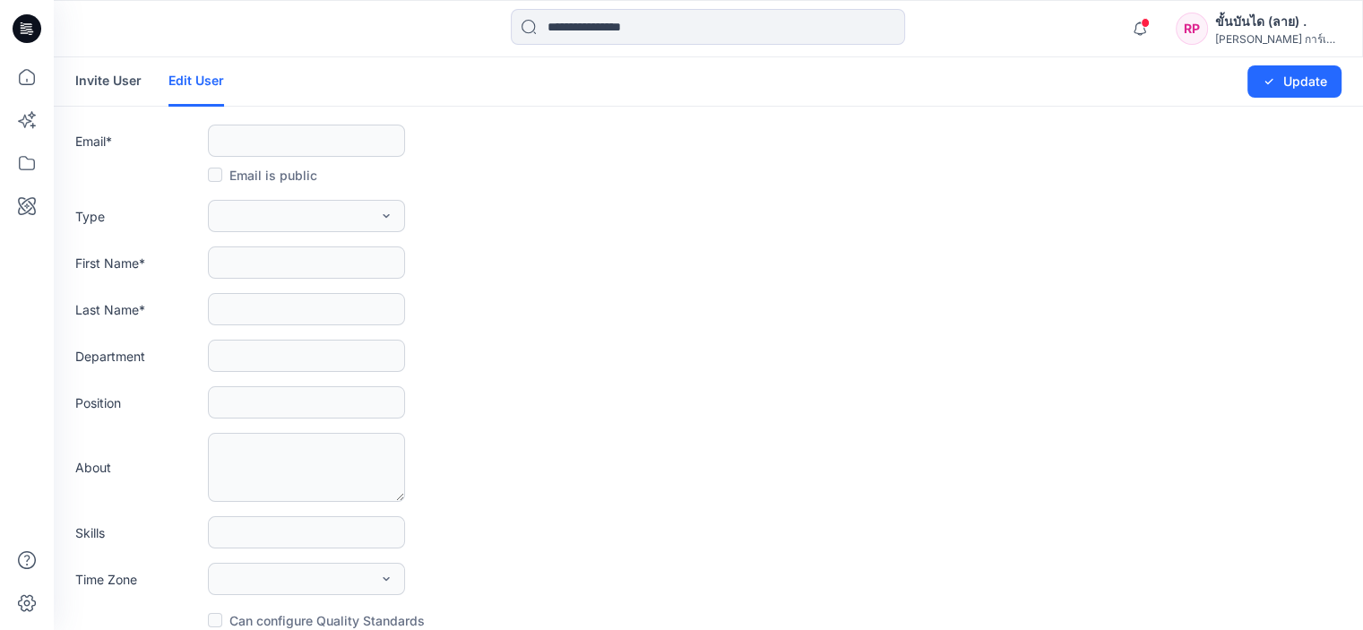
type input "**********"
type input "******"
type input "**********"
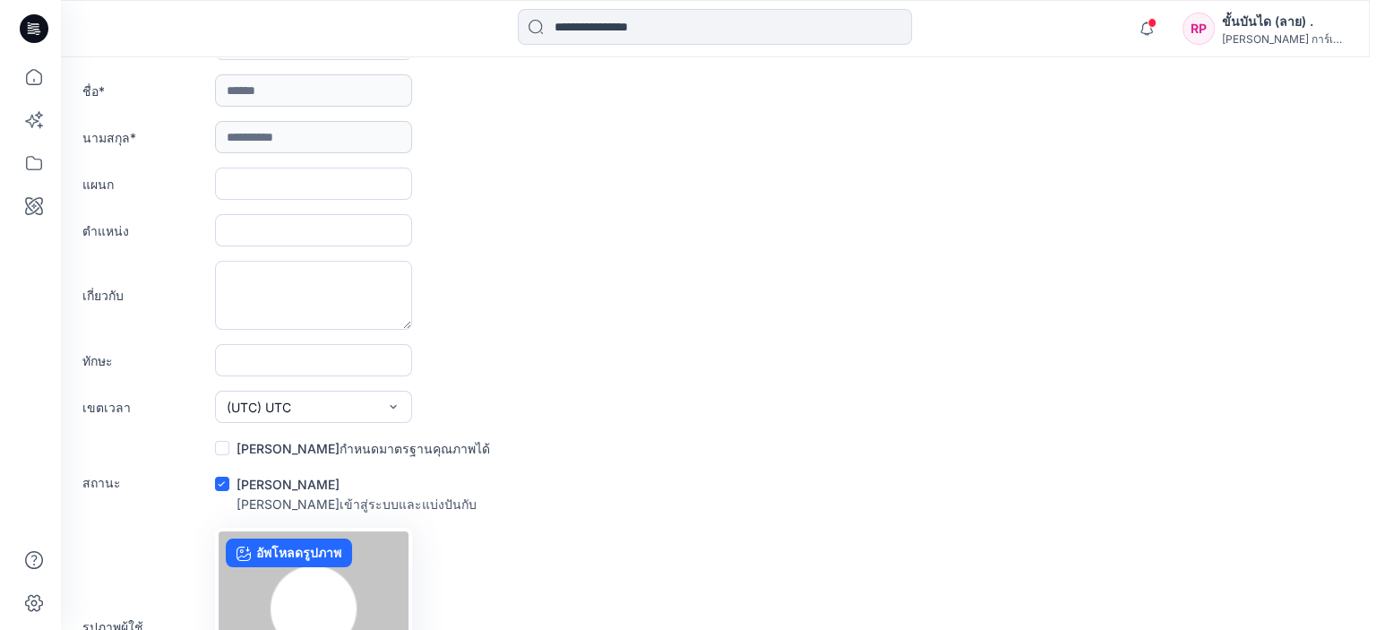
scroll to position [327, 0]
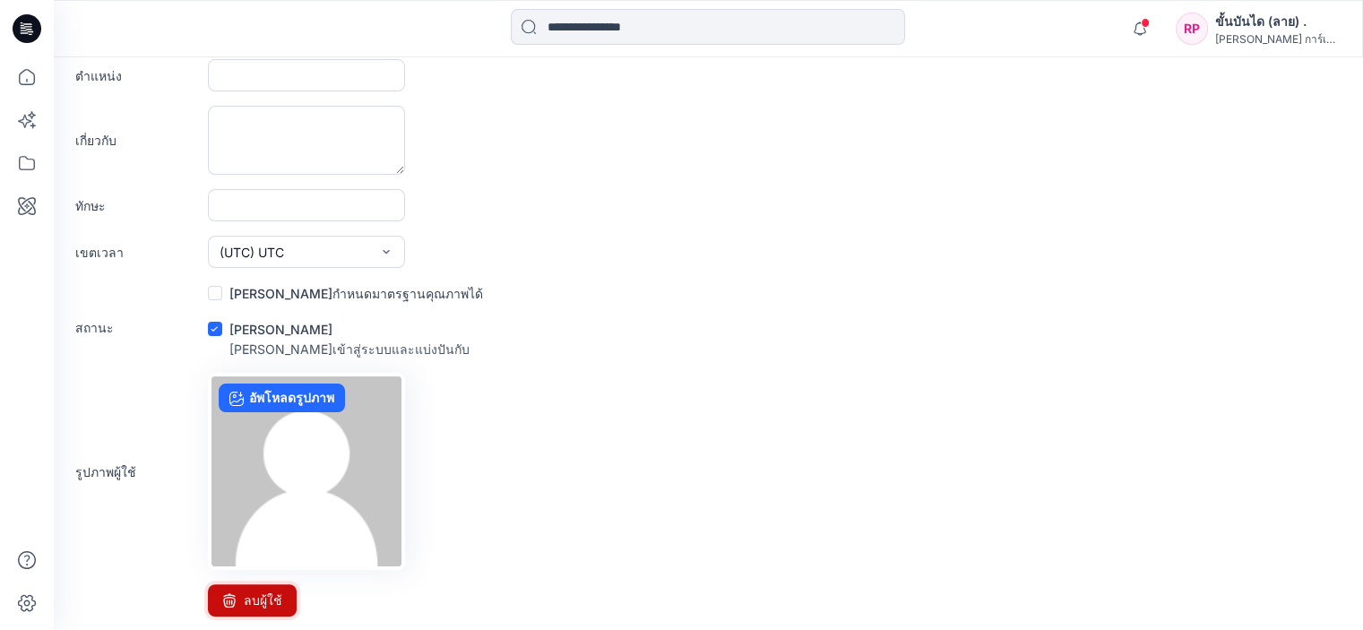
click at [240, 602] on button "ลบผู้ใช้" at bounding box center [252, 600] width 89 height 32
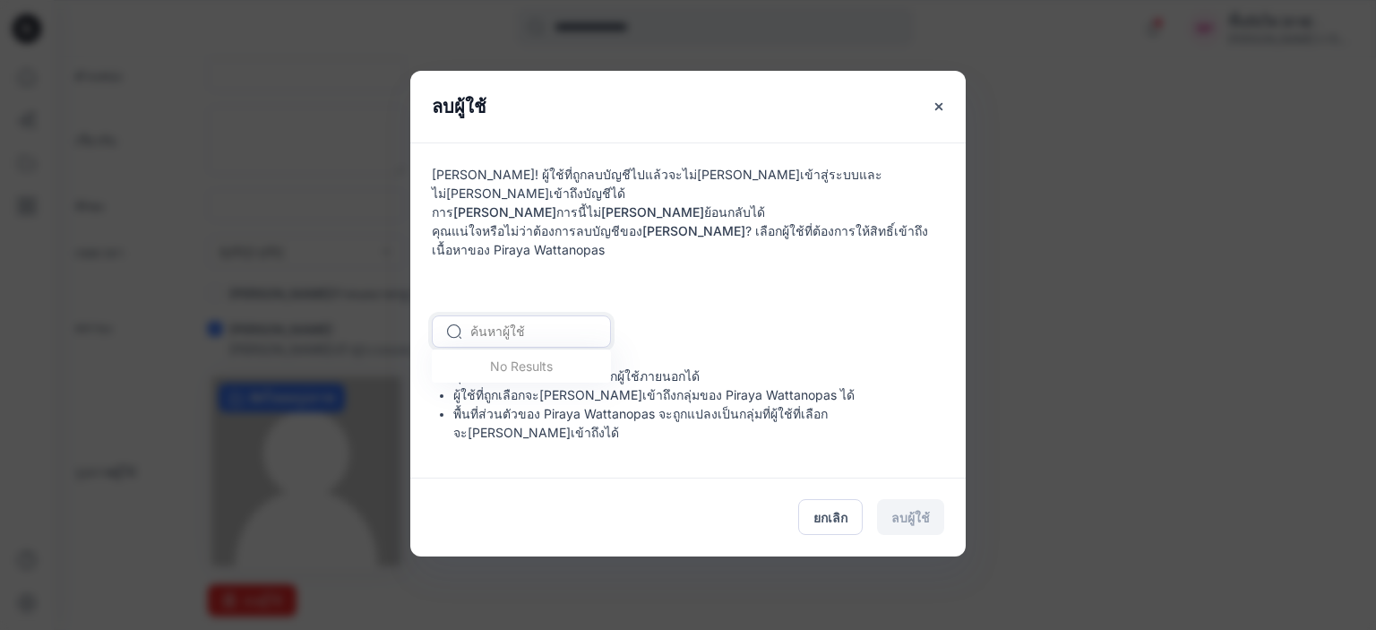
click at [514, 334] on div at bounding box center [532, 331] width 124 height 22
drag, startPoint x: 506, startPoint y: 332, endPoint x: 503, endPoint y: 322, distance: 10.5
click at [506, 326] on div at bounding box center [532, 331] width 124 height 22
type input "*"
click at [519, 365] on font "ขั้นบันได (ลาย) ." at bounding box center [518, 369] width 91 height 15
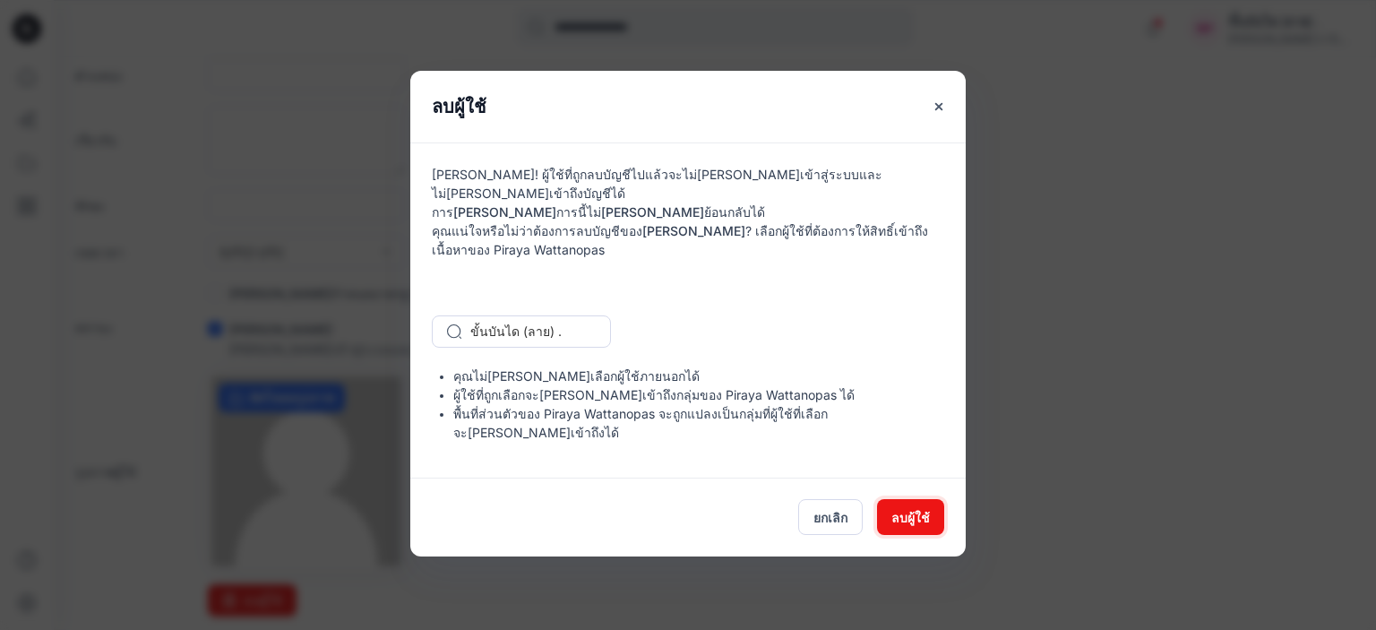
drag, startPoint x: 909, startPoint y: 495, endPoint x: 717, endPoint y: 474, distance: 192.9
click at [909, 510] on font "ลบผู้ใช้" at bounding box center [911, 517] width 39 height 15
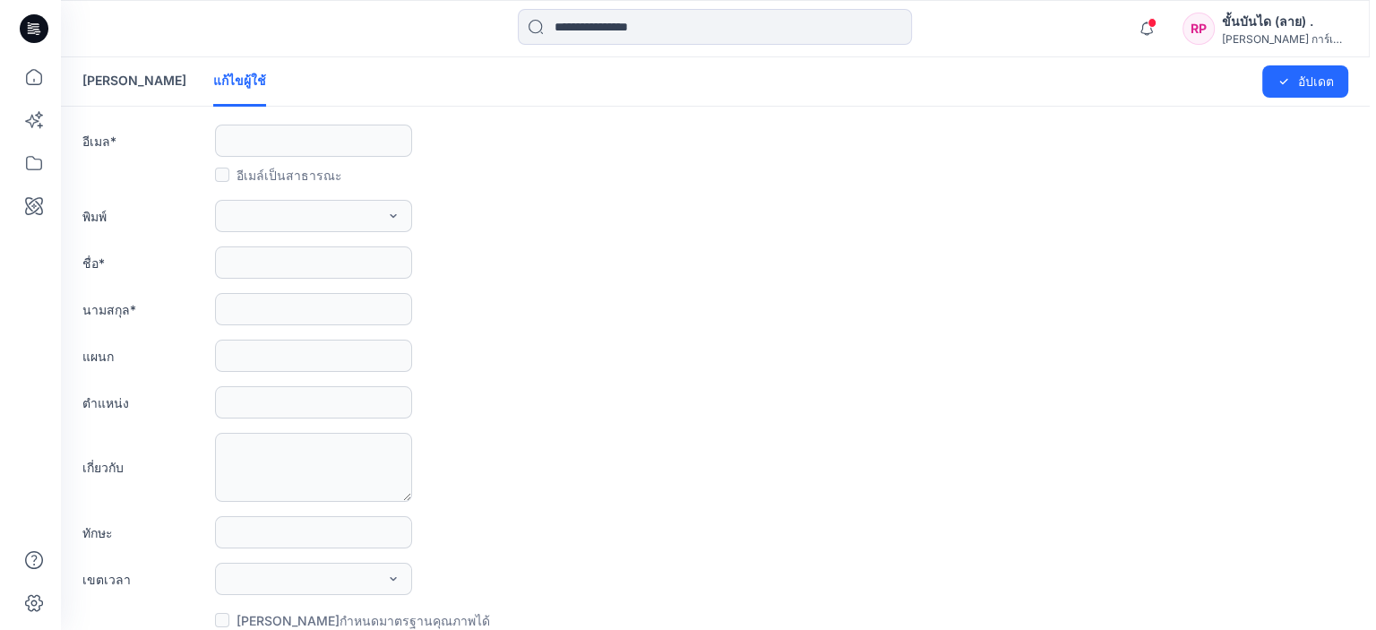
scroll to position [0, 0]
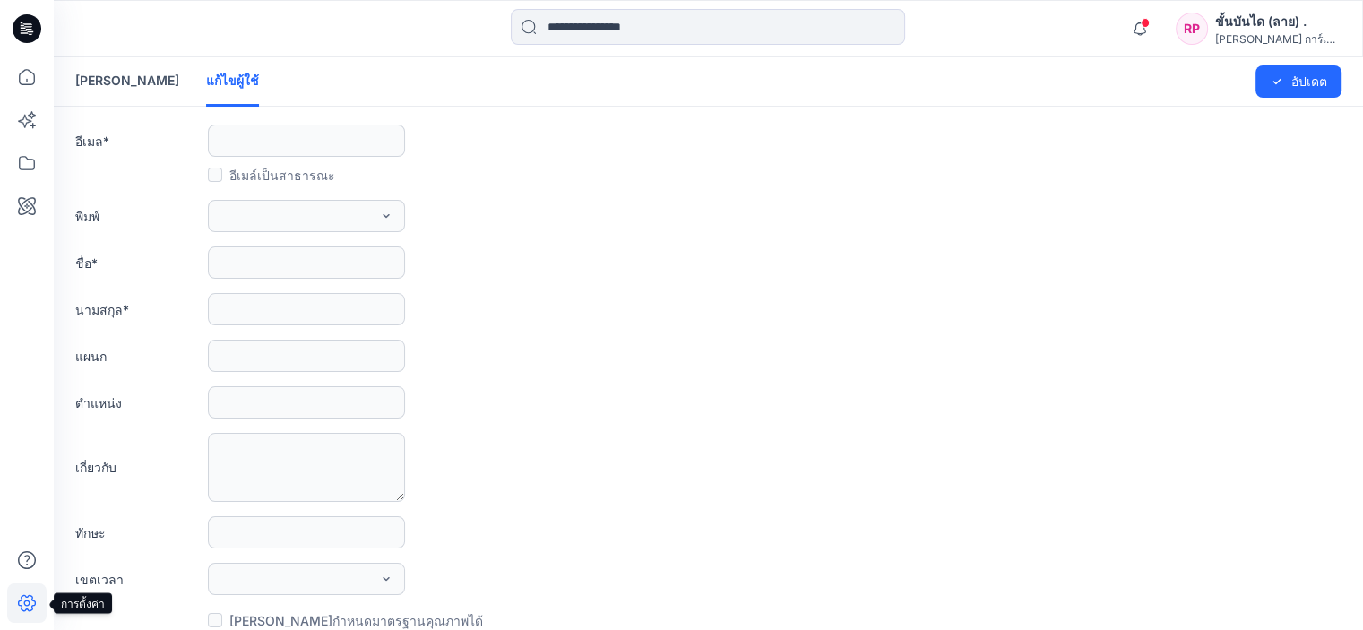
click at [14, 597] on icon at bounding box center [26, 602] width 39 height 39
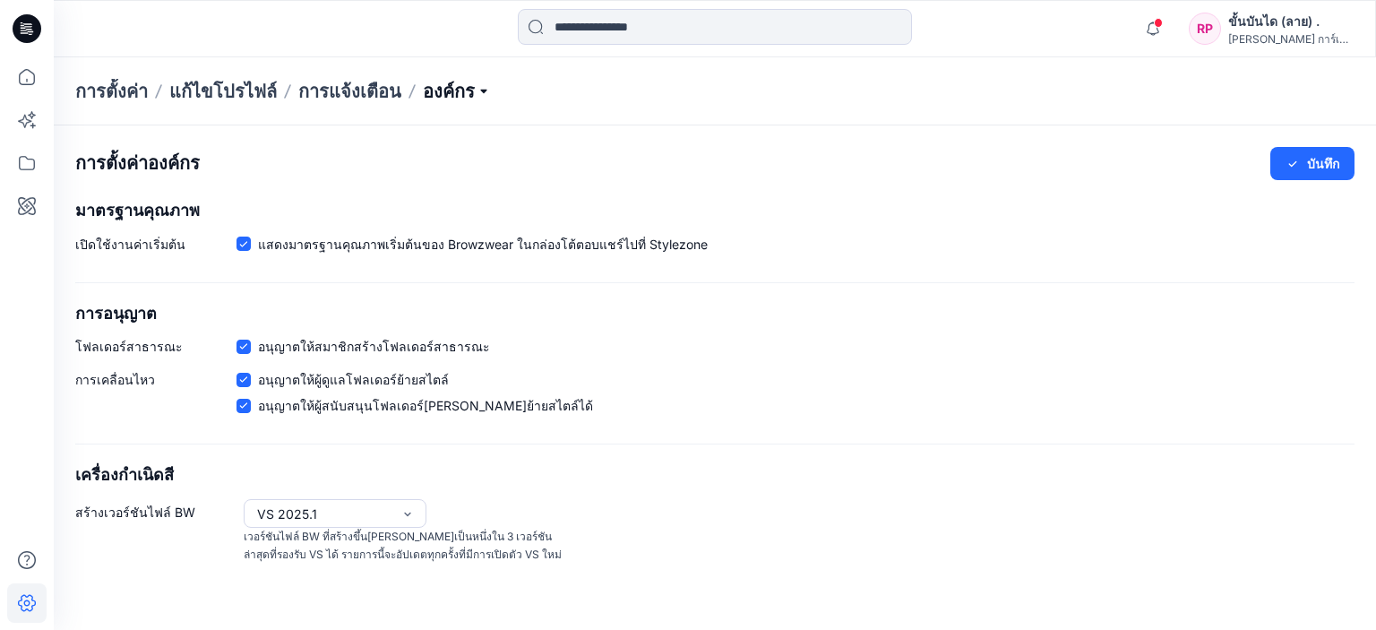
drag, startPoint x: 482, startPoint y: 90, endPoint x: 471, endPoint y: 99, distance: 14.0
click at [480, 90] on p "องค์กร" at bounding box center [457, 91] width 68 height 25
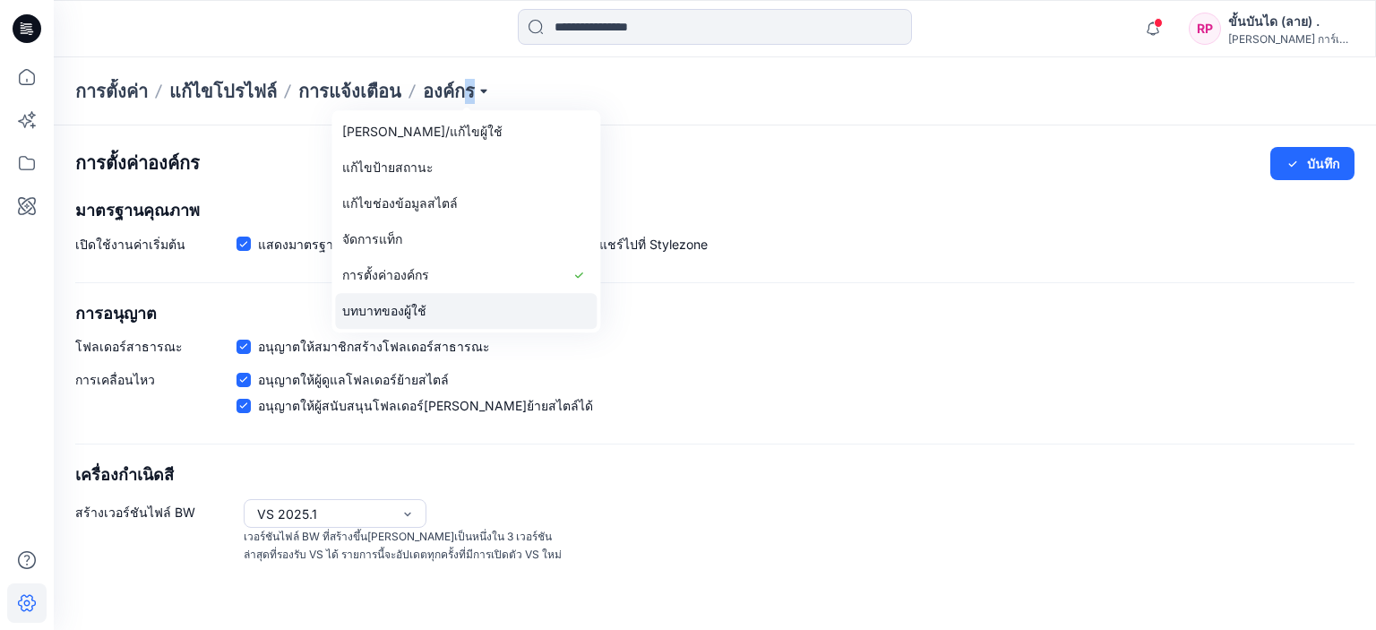
click at [416, 310] on font "บทบาทของผู้ใช้" at bounding box center [384, 310] width 84 height 15
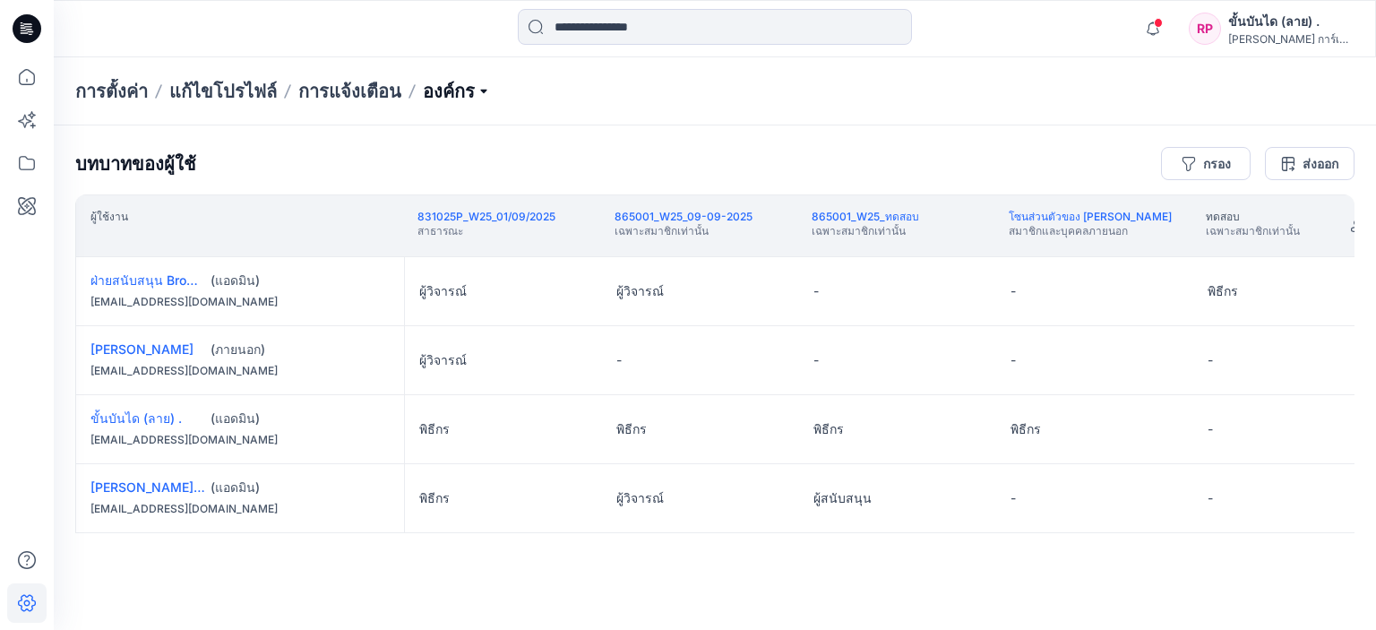
click at [444, 84] on p "องค์กร" at bounding box center [457, 91] width 68 height 25
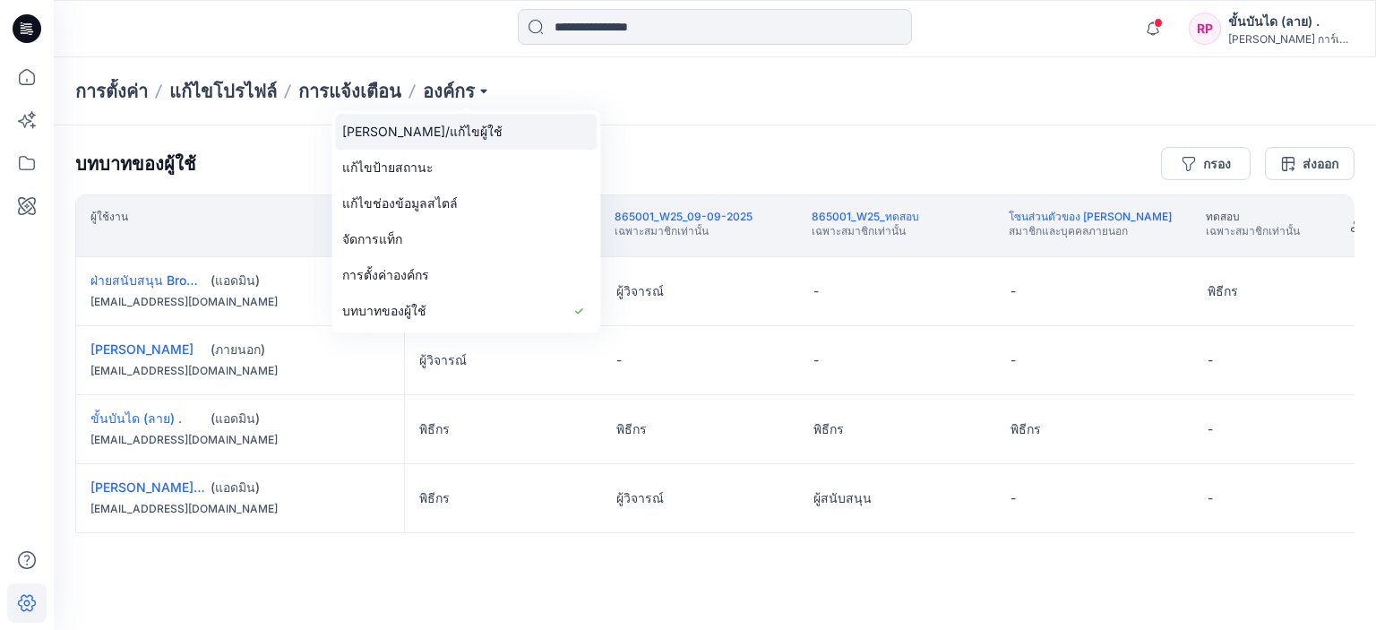
click at [461, 122] on link "[PERSON_NAME]/แก้ไขผู้ใช้" at bounding box center [466, 132] width 262 height 36
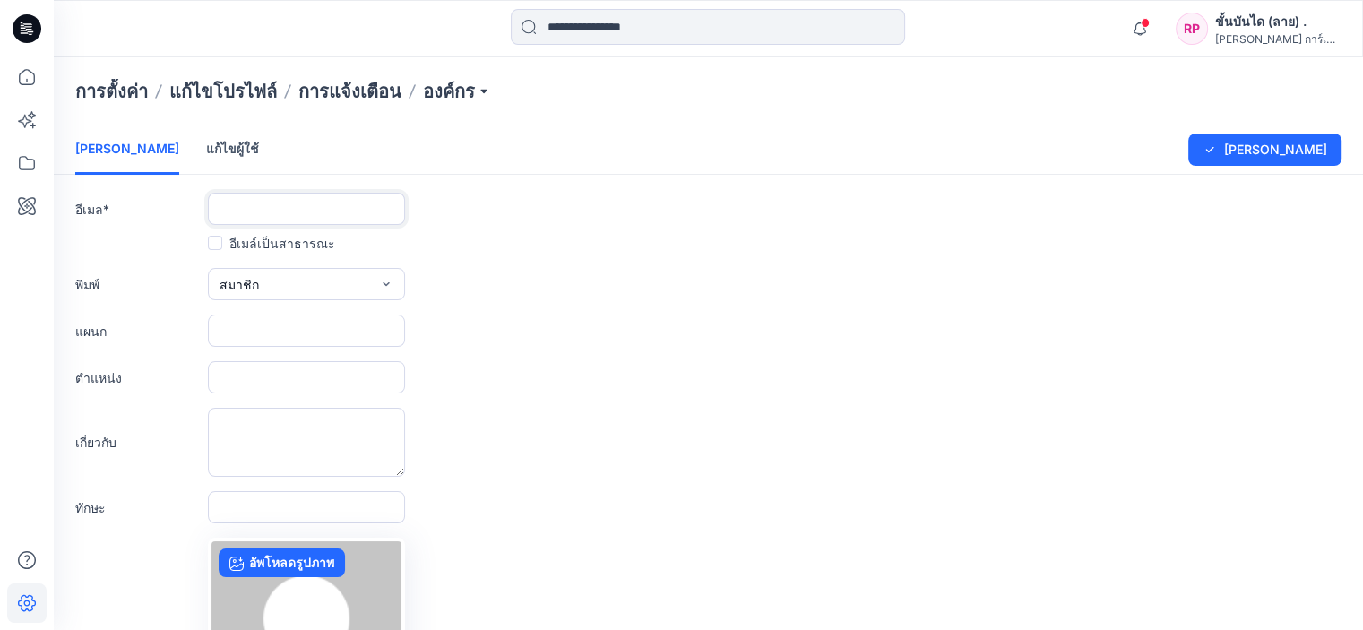
click at [233, 205] on input "text" at bounding box center [306, 209] width 197 height 32
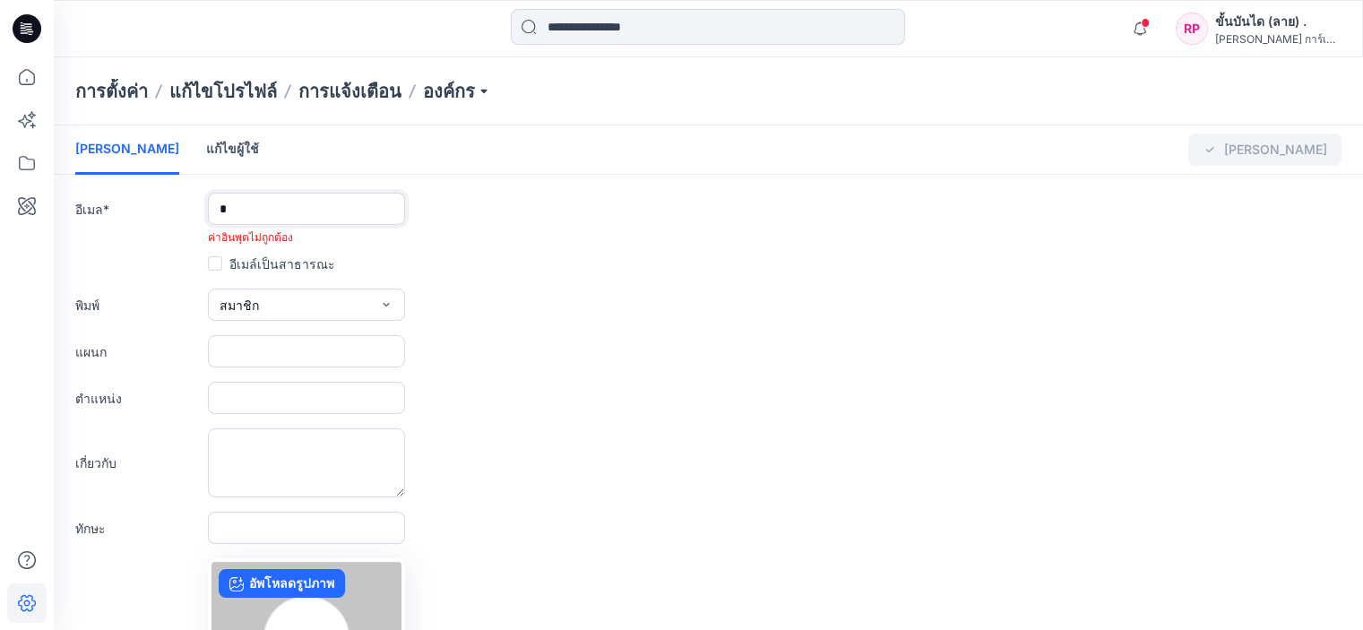
type input "**********"
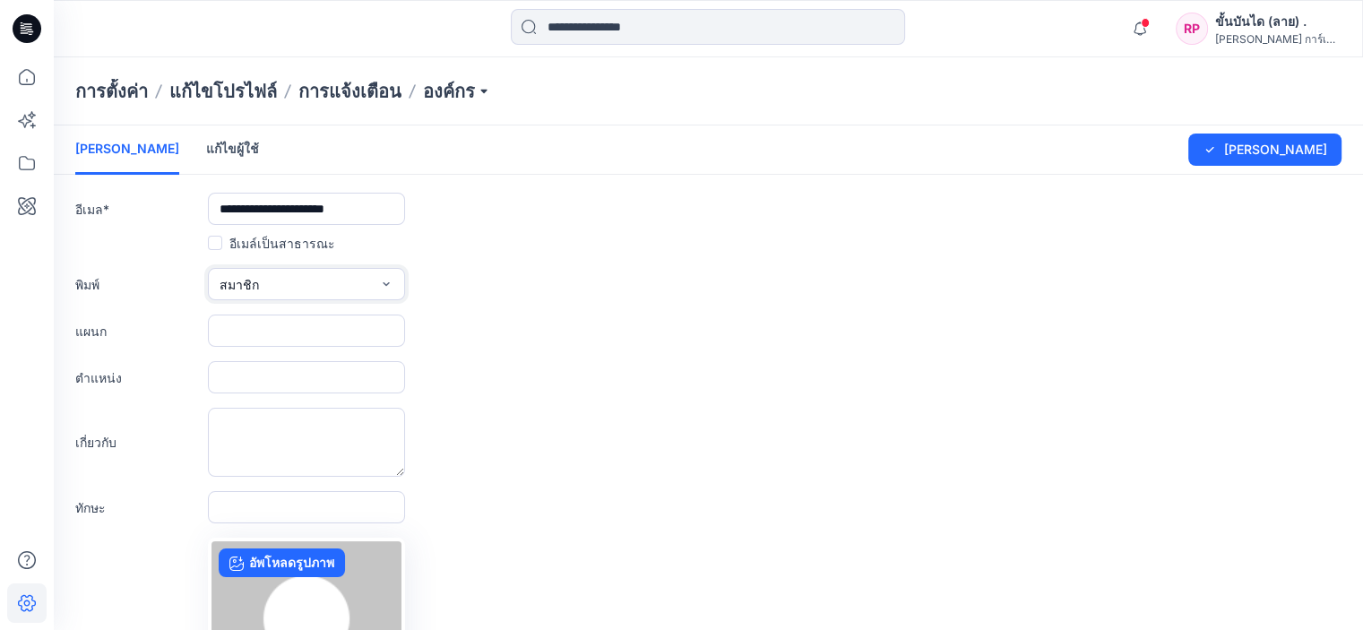
click at [273, 286] on button "สมาชิก" at bounding box center [306, 284] width 197 height 32
click at [265, 399] on font "ผู้ดูแลระบบ" at bounding box center [253, 397] width 62 height 15
click at [1217, 153] on icon "submit" at bounding box center [1209, 149] width 14 height 14
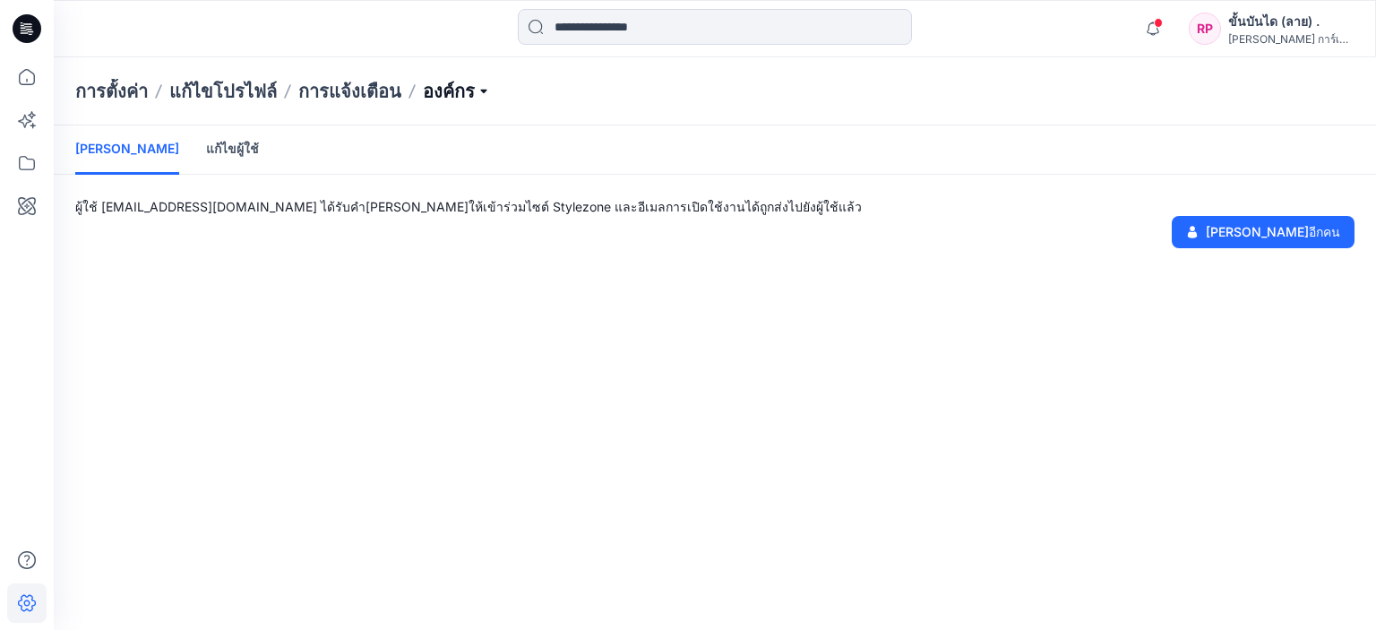
click at [449, 90] on p "องค์กร" at bounding box center [457, 91] width 68 height 25
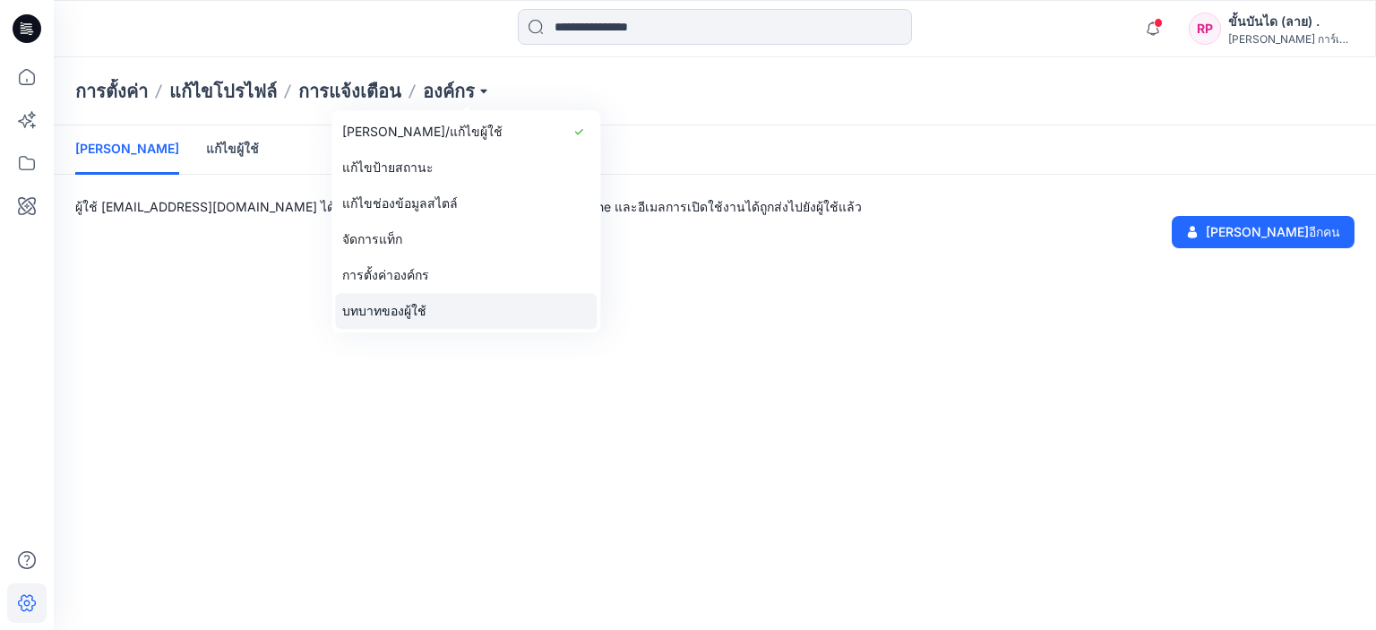
click at [425, 315] on link "บทบาทของผู้ใช้" at bounding box center [466, 311] width 262 height 36
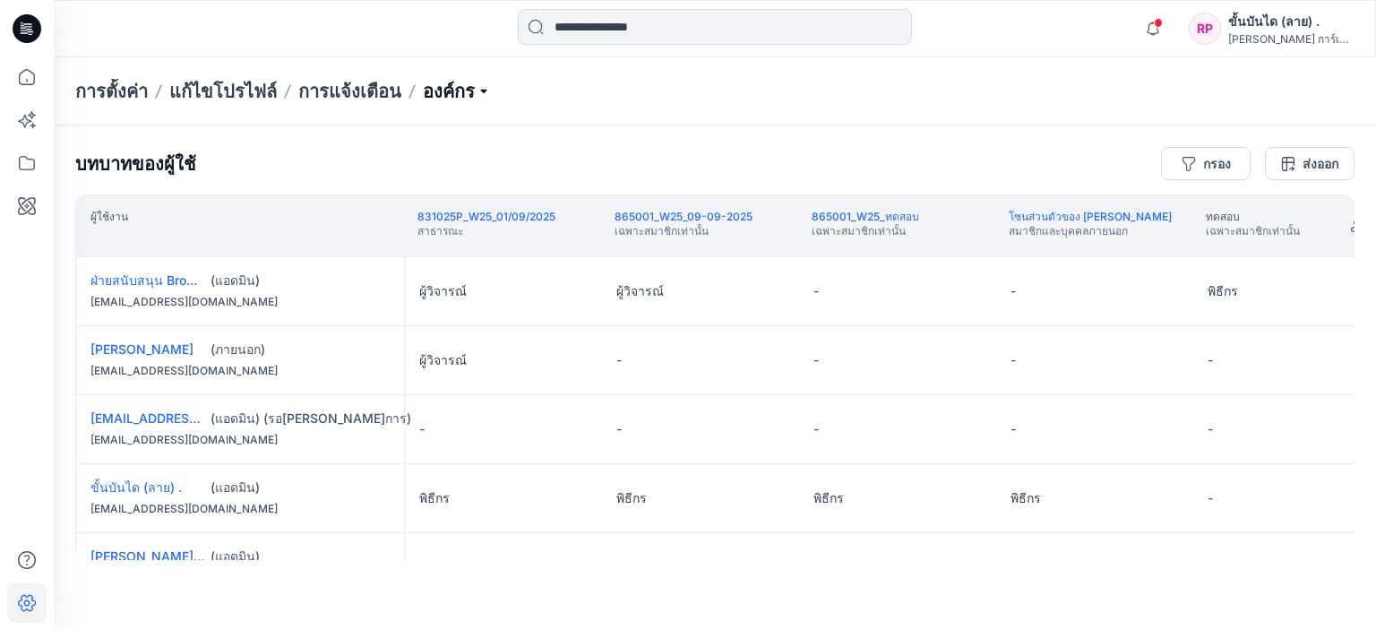
click at [461, 85] on p "องค์กร" at bounding box center [457, 91] width 68 height 25
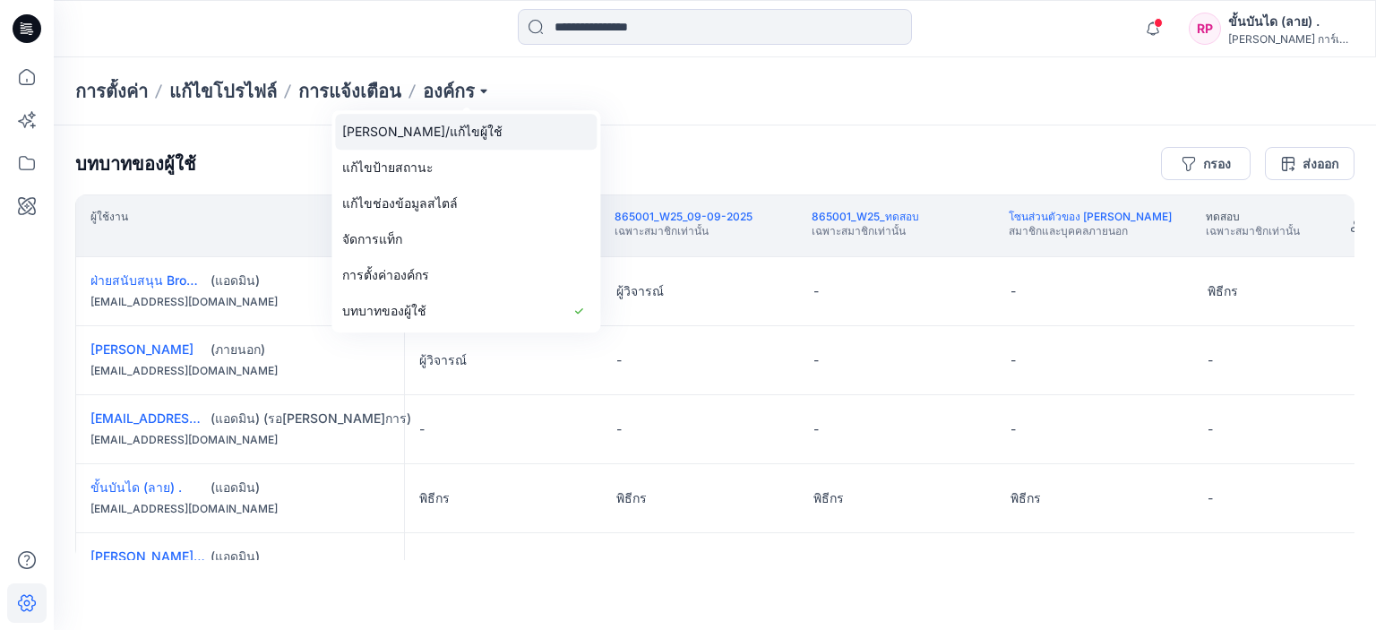
click at [412, 135] on font "[PERSON_NAME]/แก้ไขผู้ใช้" at bounding box center [422, 131] width 160 height 15
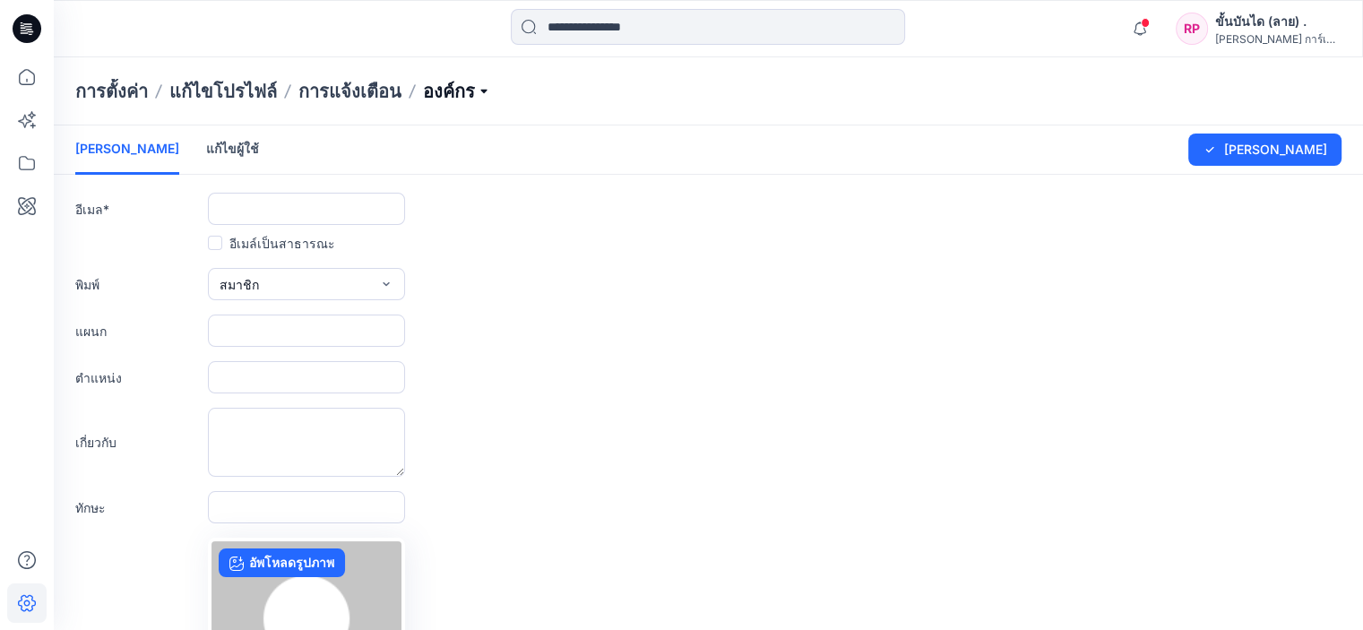
click at [452, 96] on p "องค์กร" at bounding box center [457, 91] width 68 height 25
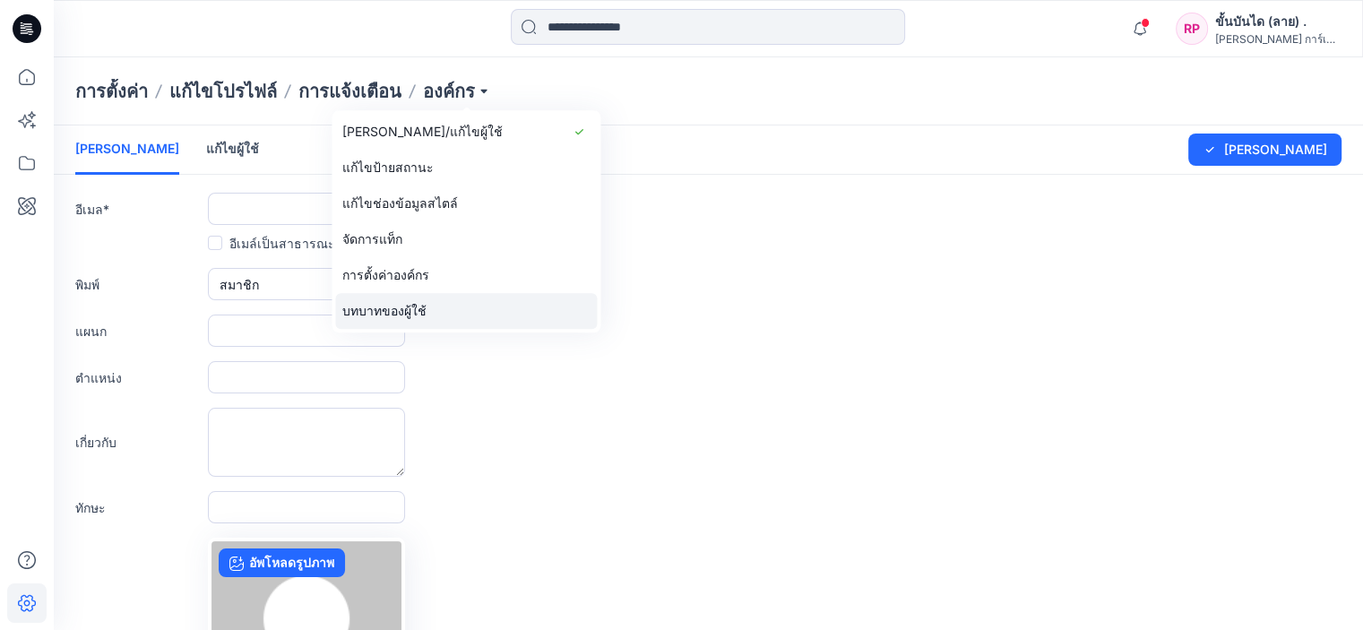
click at [443, 310] on link "บทบาทของผู้ใช้" at bounding box center [466, 311] width 262 height 36
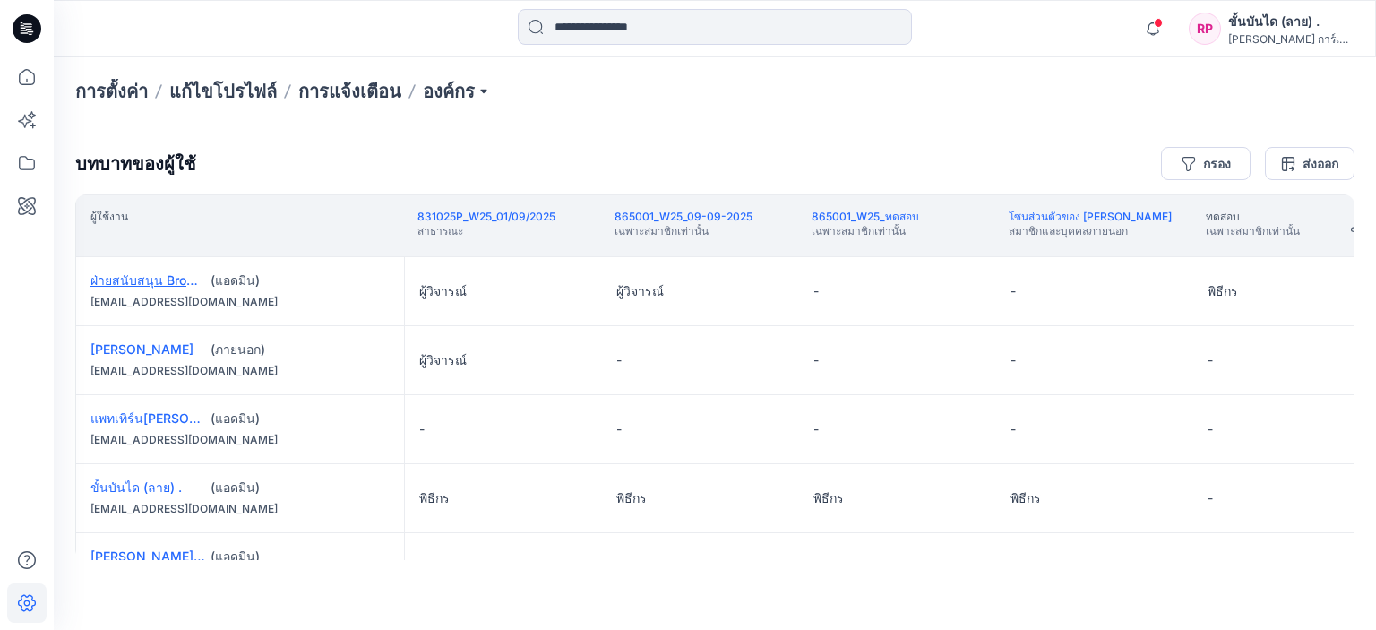
click at [172, 281] on font "ฝ่ายสนับสนุน Browzwear" at bounding box center [161, 279] width 143 height 15
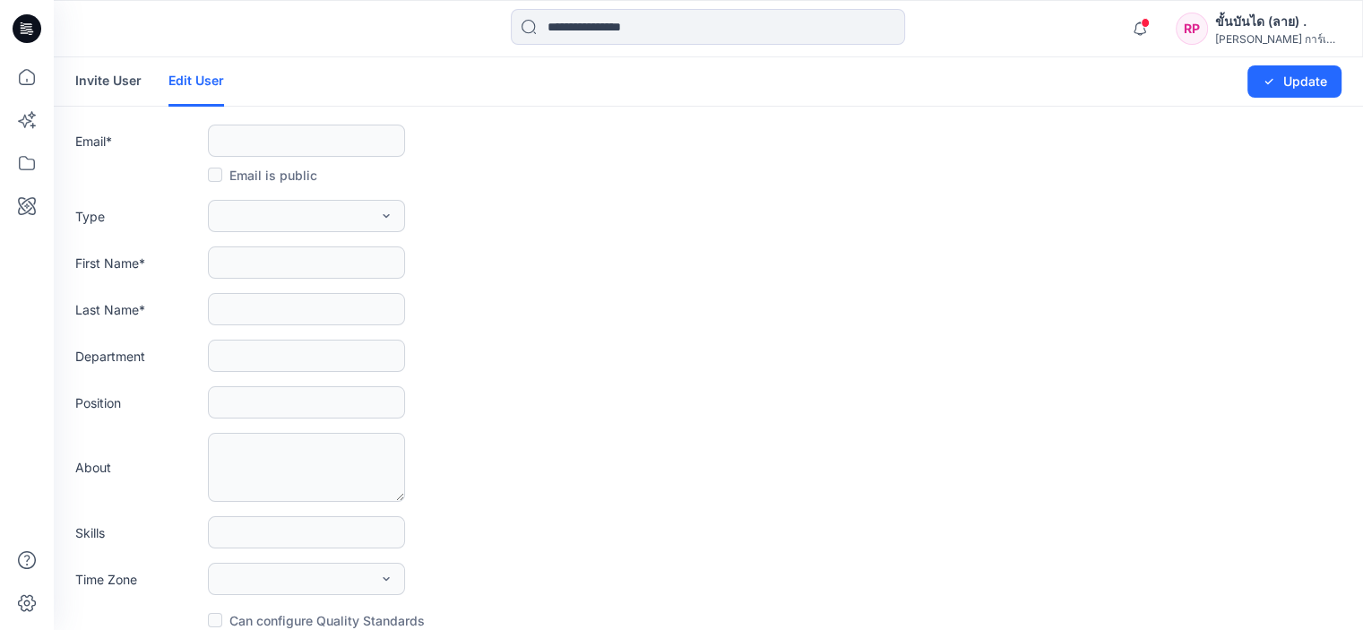
type input "**********"
type input "*********"
type input "*******"
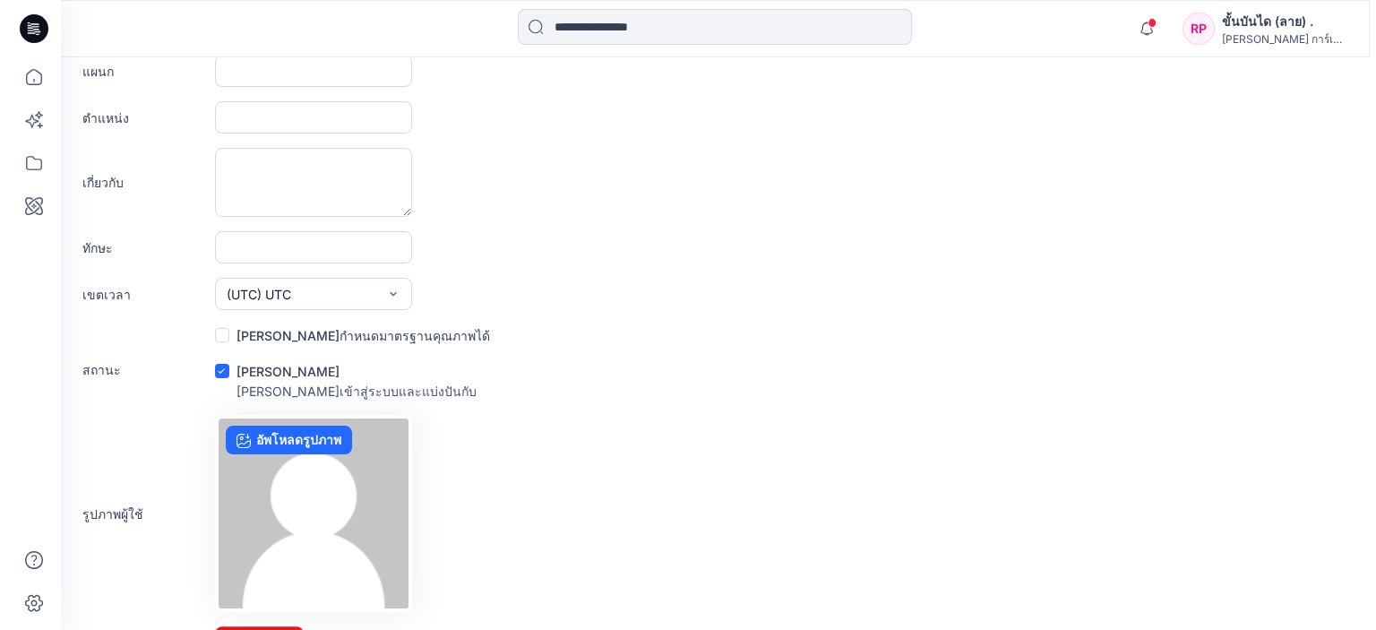
scroll to position [327, 0]
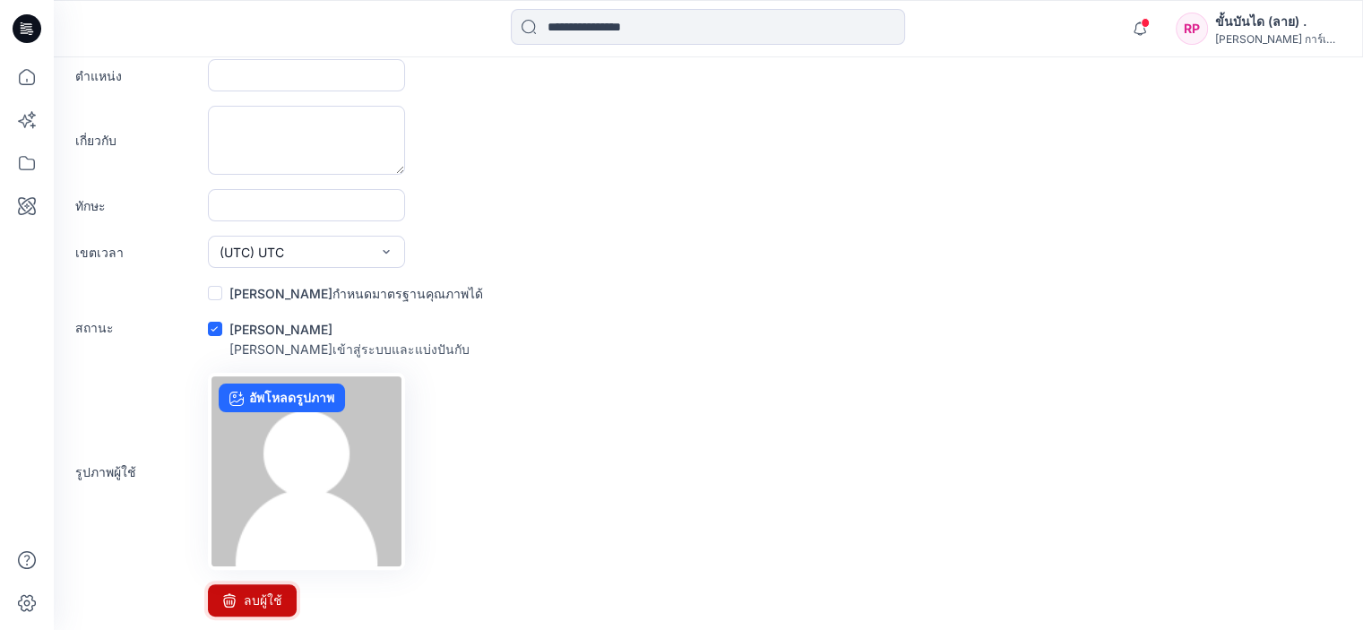
click at [267, 591] on font "ลบผู้ใช้" at bounding box center [263, 601] width 39 height 22
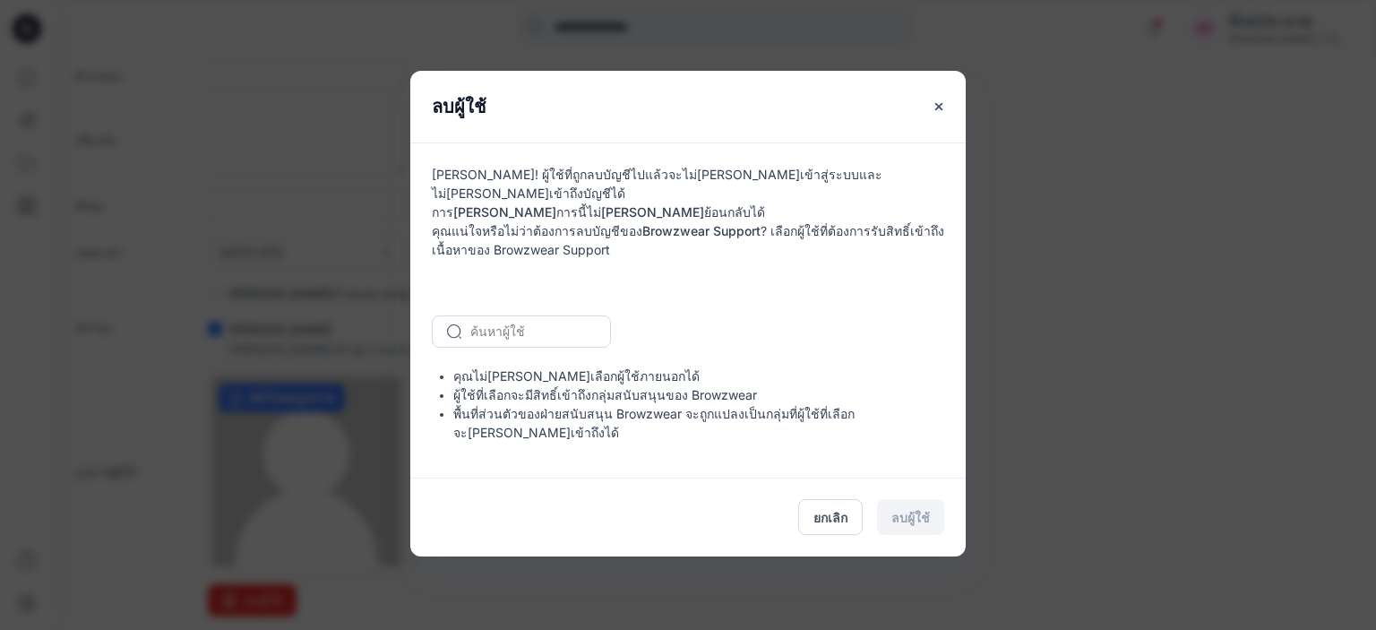
click at [543, 332] on div at bounding box center [532, 331] width 124 height 22
type input "*"
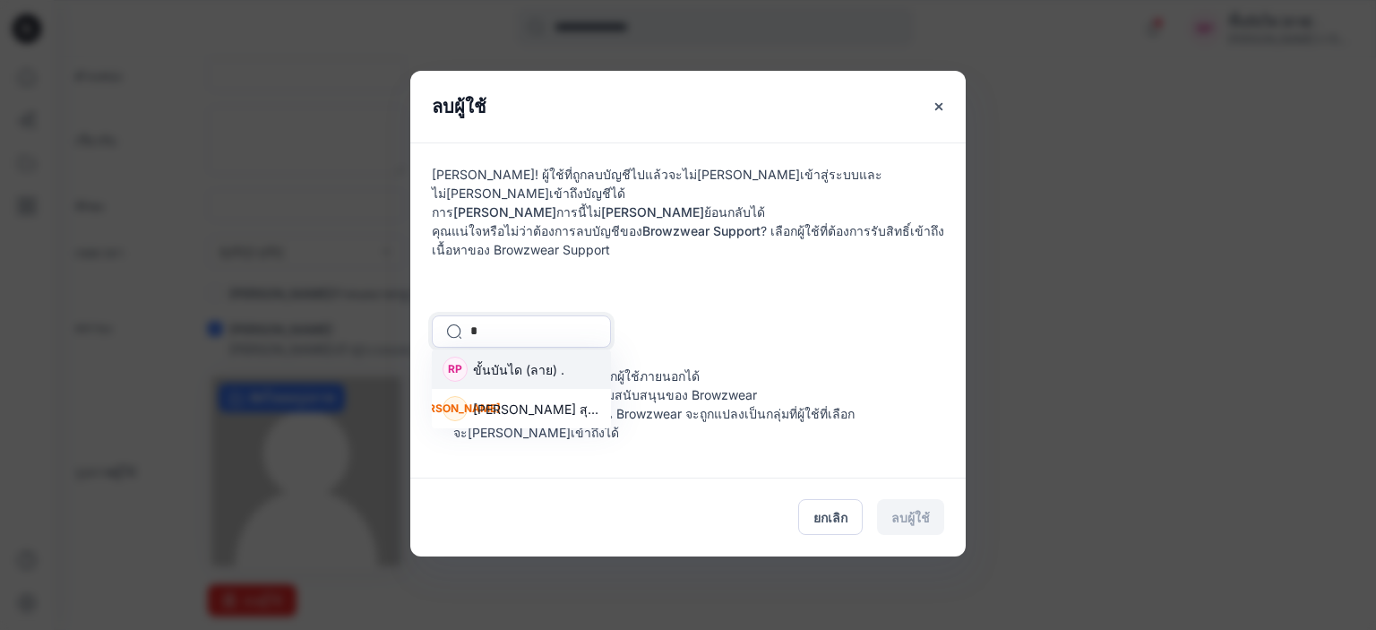
click at [523, 375] on font "ขั้นบันได (ลาย) ." at bounding box center [518, 369] width 91 height 15
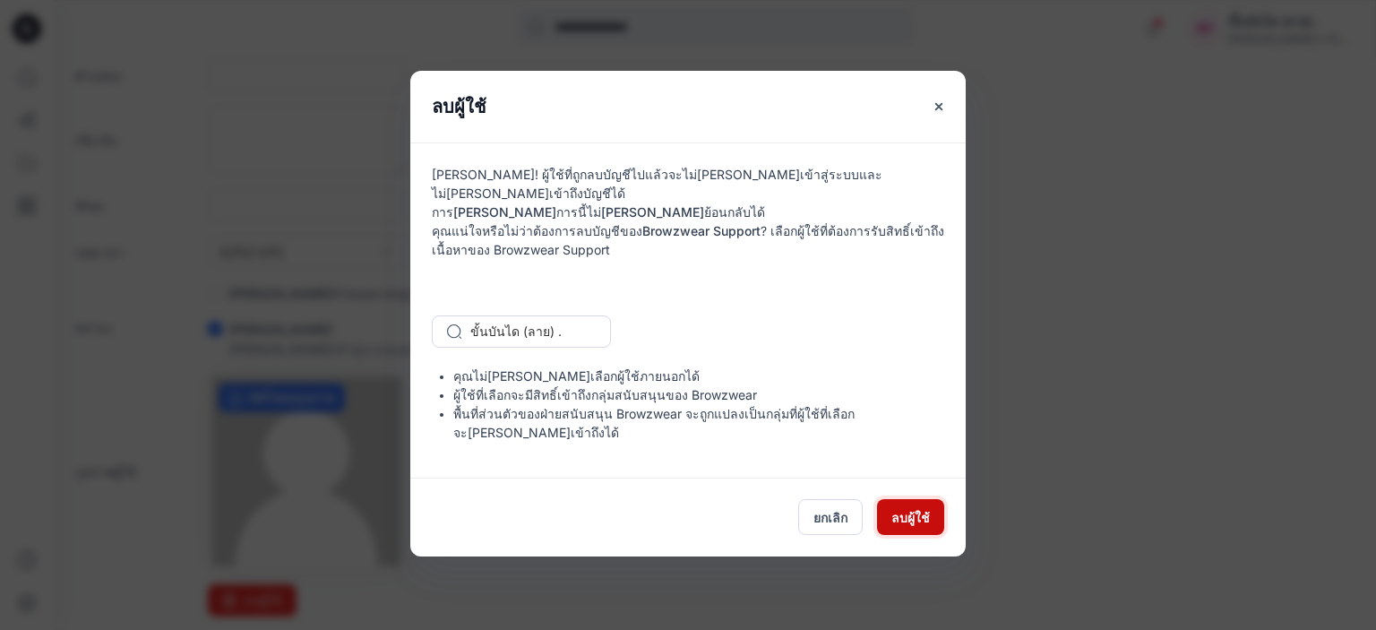
click at [902, 510] on font "ลบผู้ใช้" at bounding box center [911, 517] width 39 height 15
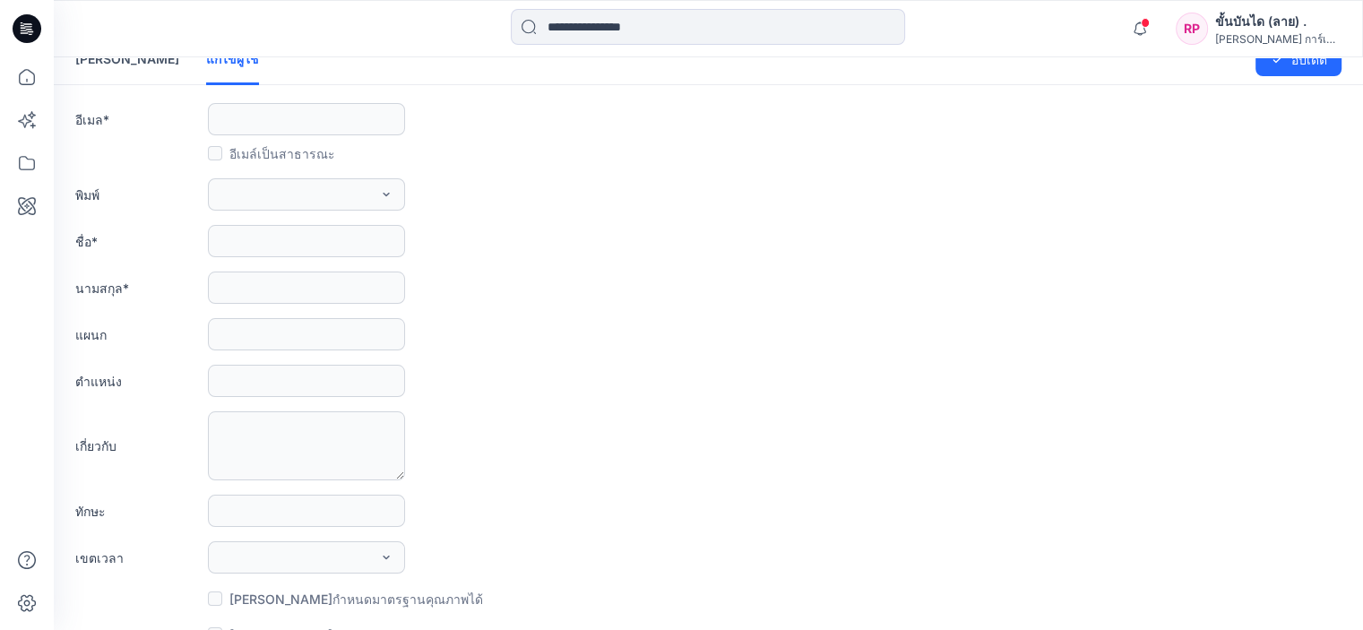
scroll to position [0, 0]
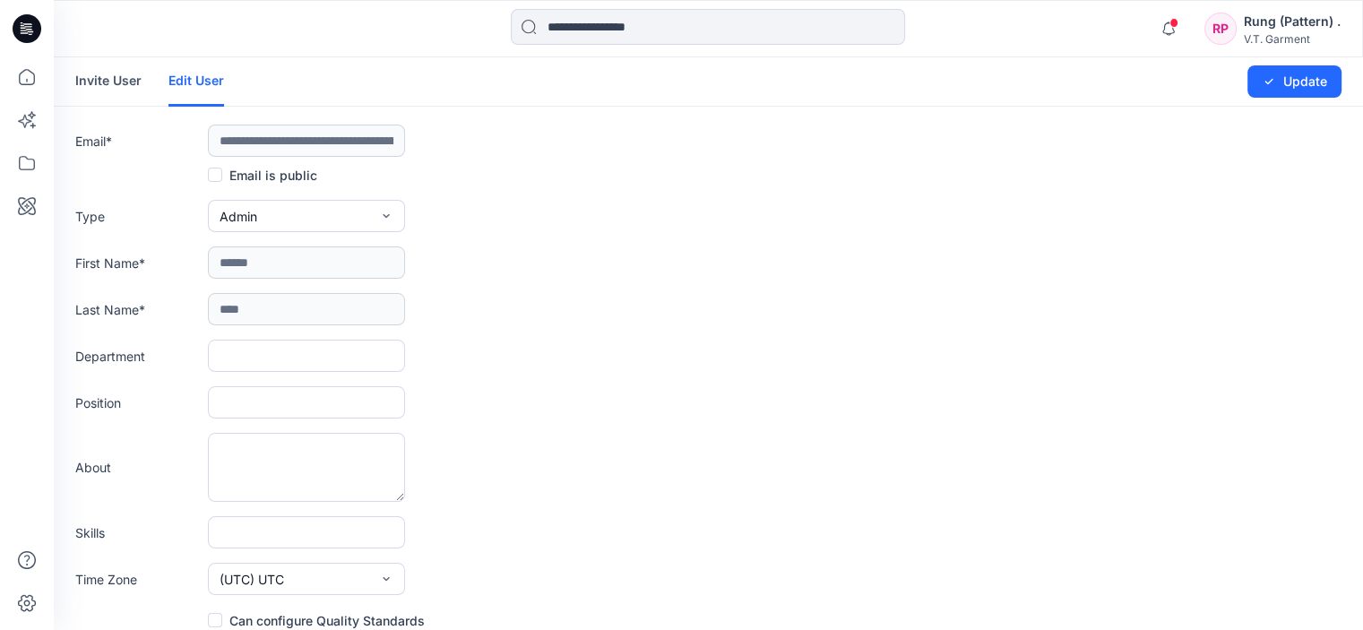
click at [191, 85] on link "Edit User" at bounding box center [196, 81] width 56 height 49
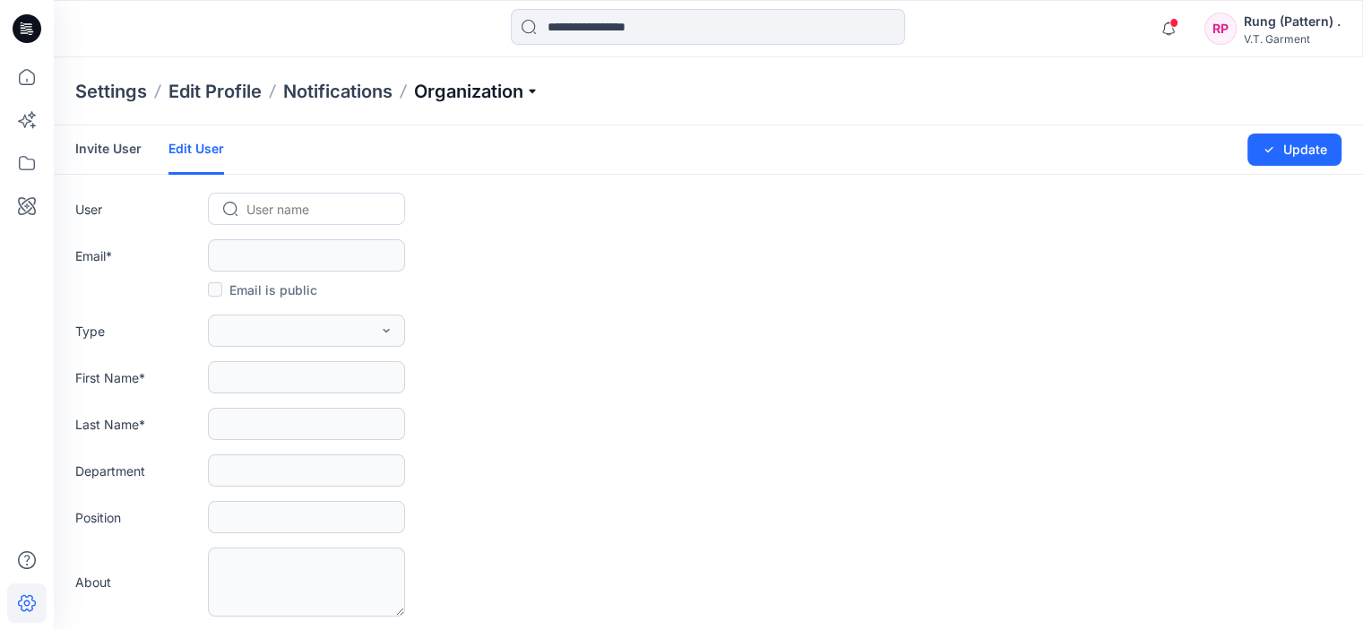
click at [489, 82] on p "Organization" at bounding box center [476, 91] width 125 height 25
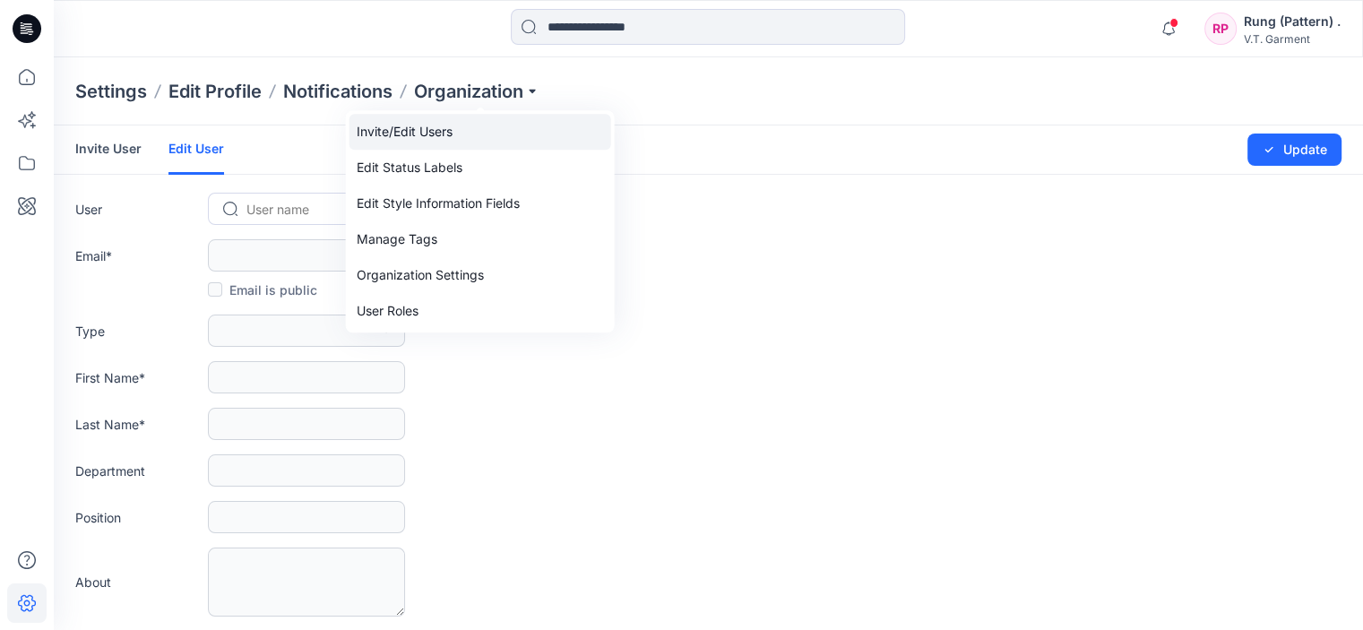
click at [435, 135] on link "Invite/Edit Users" at bounding box center [480, 132] width 262 height 36
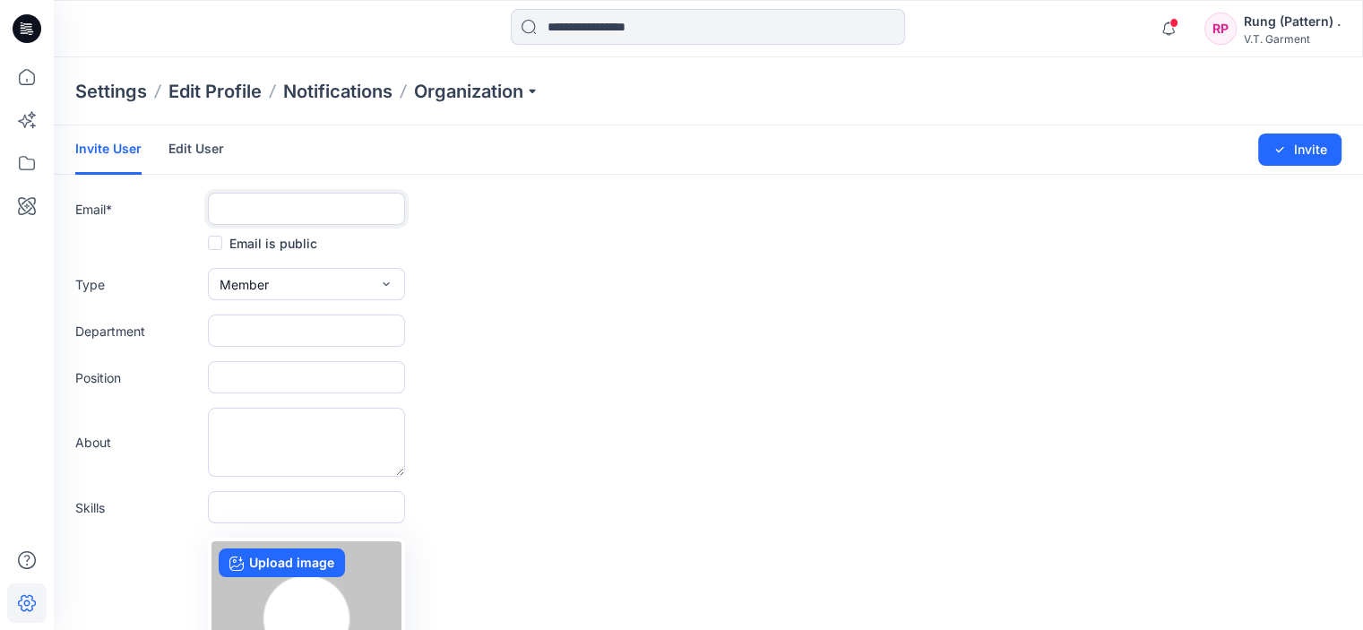
click at [289, 206] on input "text" at bounding box center [306, 209] width 197 height 32
type input "**********"
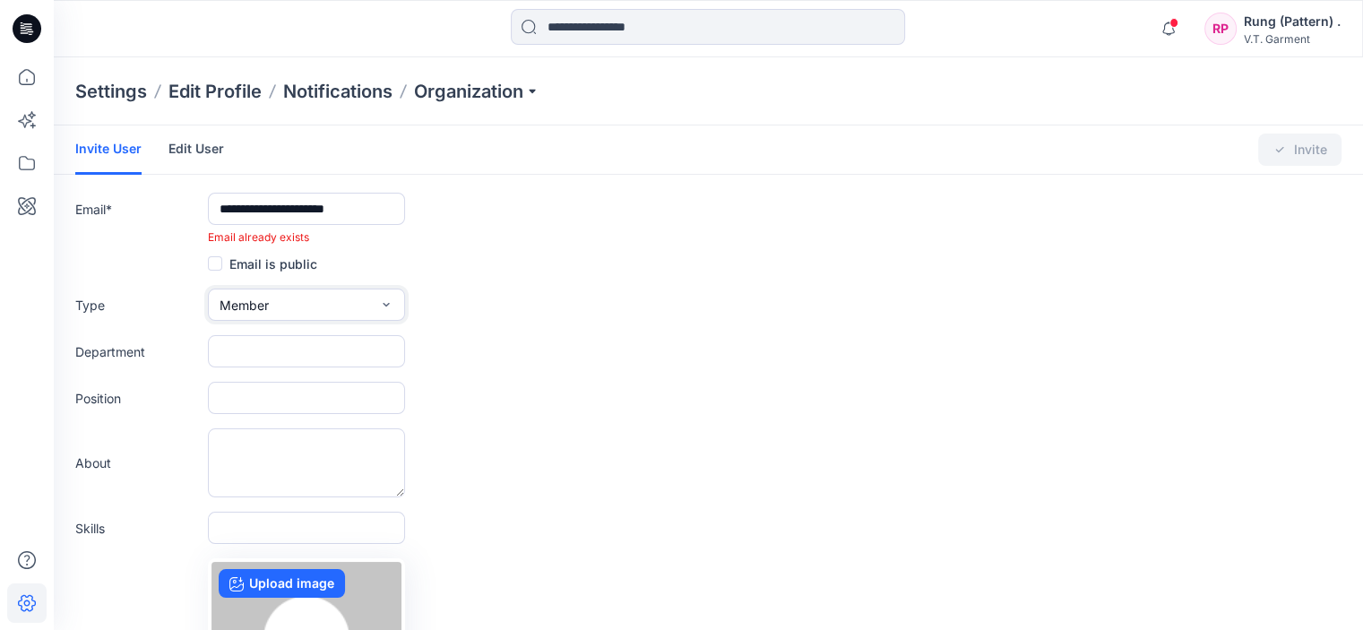
click at [283, 307] on button "Member" at bounding box center [306, 305] width 197 height 32
click at [250, 422] on span "Admin" at bounding box center [241, 418] width 38 height 19
click at [214, 258] on span at bounding box center [215, 263] width 14 height 14
click at [214, 262] on icon at bounding box center [215, 264] width 8 height 6
click at [524, 277] on form "**********" at bounding box center [708, 481] width 1309 height 712
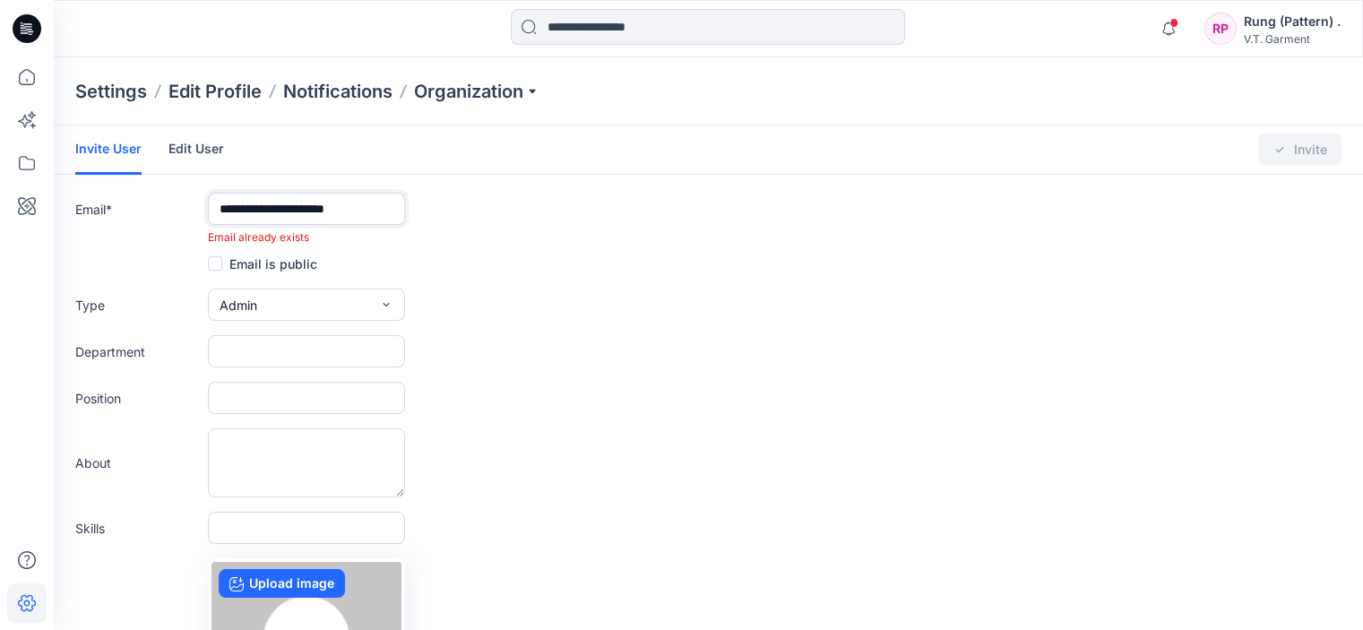
click at [396, 214] on input "**********" at bounding box center [306, 209] width 197 height 32
click at [710, 292] on div "Type Admin External Member Admin" at bounding box center [708, 305] width 1266 height 32
drag, startPoint x: 332, startPoint y: 236, endPoint x: 124, endPoint y: 235, distance: 207.9
click at [124, 235] on div "Email already exists" at bounding box center [708, 237] width 1266 height 16
copy span "Email already exists"
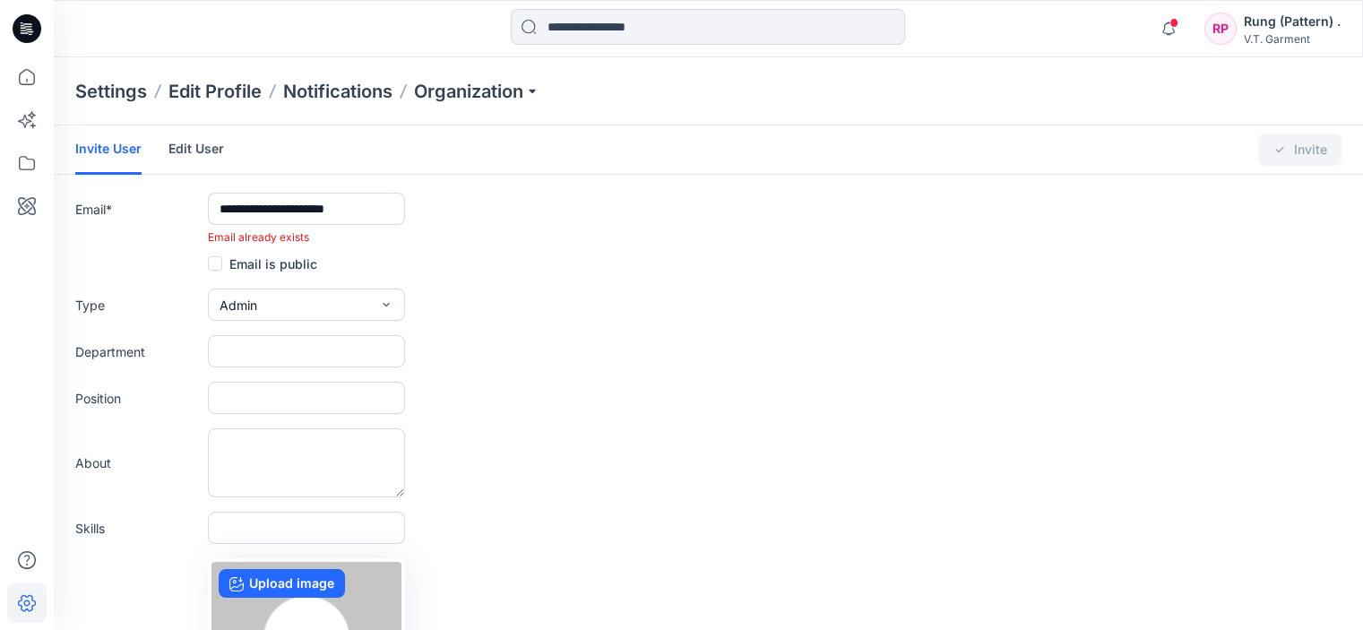
click at [527, 332] on form "**********" at bounding box center [708, 481] width 1309 height 712
click at [452, 90] on p "Organization" at bounding box center [476, 91] width 125 height 25
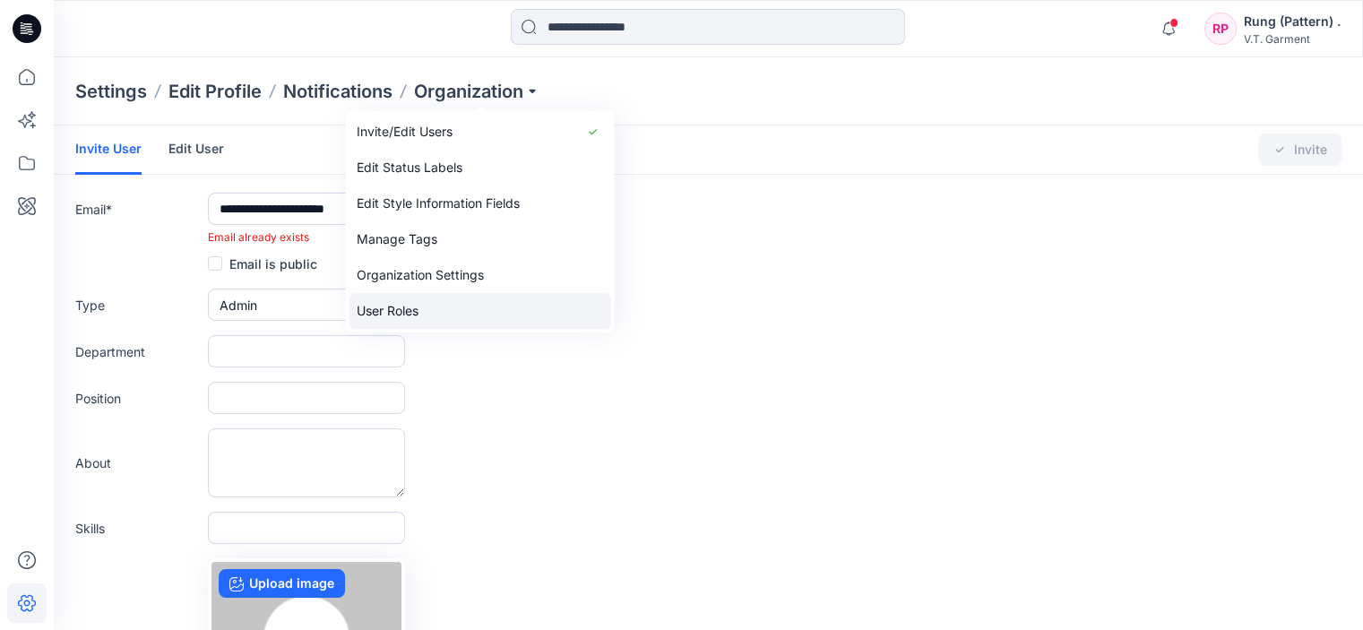
click at [455, 314] on link "User Roles" at bounding box center [480, 311] width 262 height 36
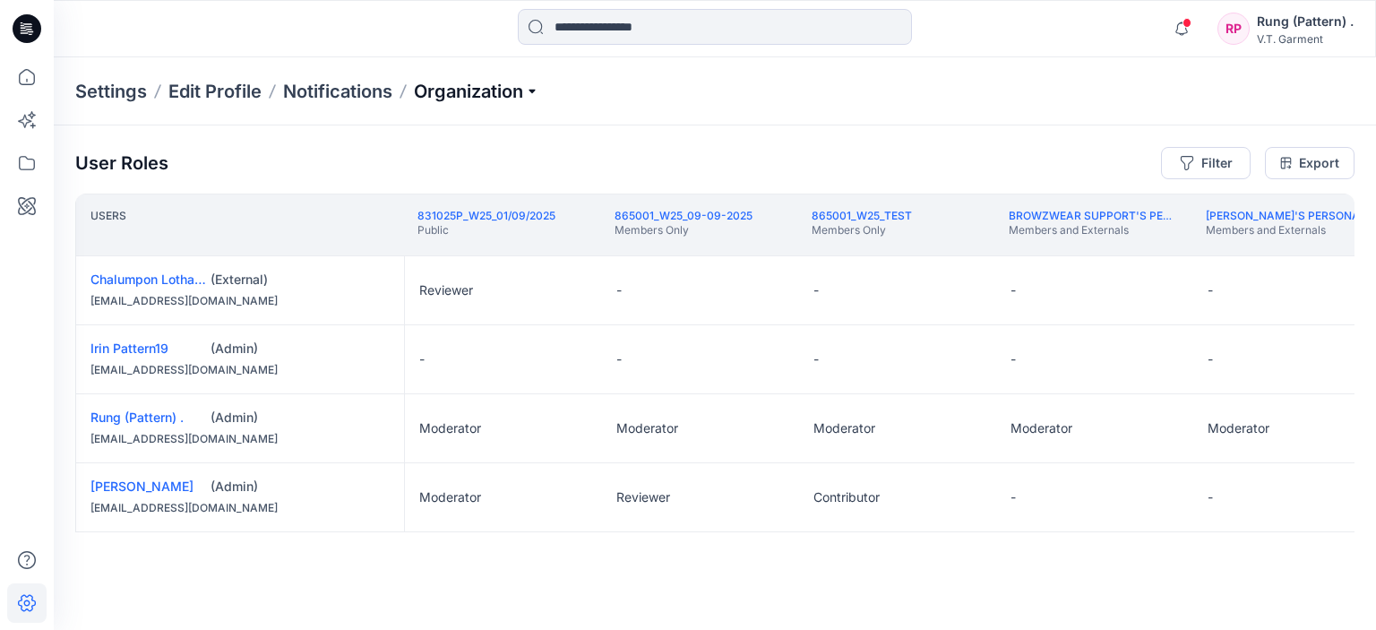
click at [452, 90] on p "Organization" at bounding box center [476, 91] width 125 height 25
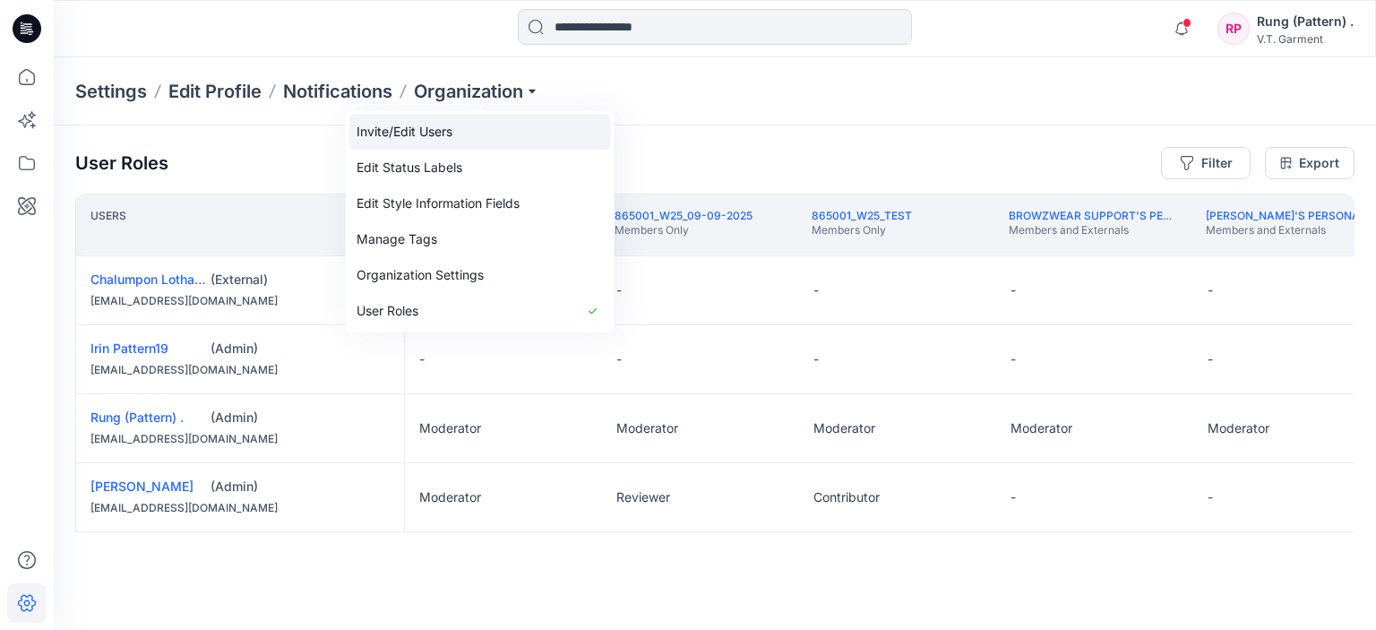
click at [425, 135] on link "Invite/Edit Users" at bounding box center [480, 132] width 262 height 36
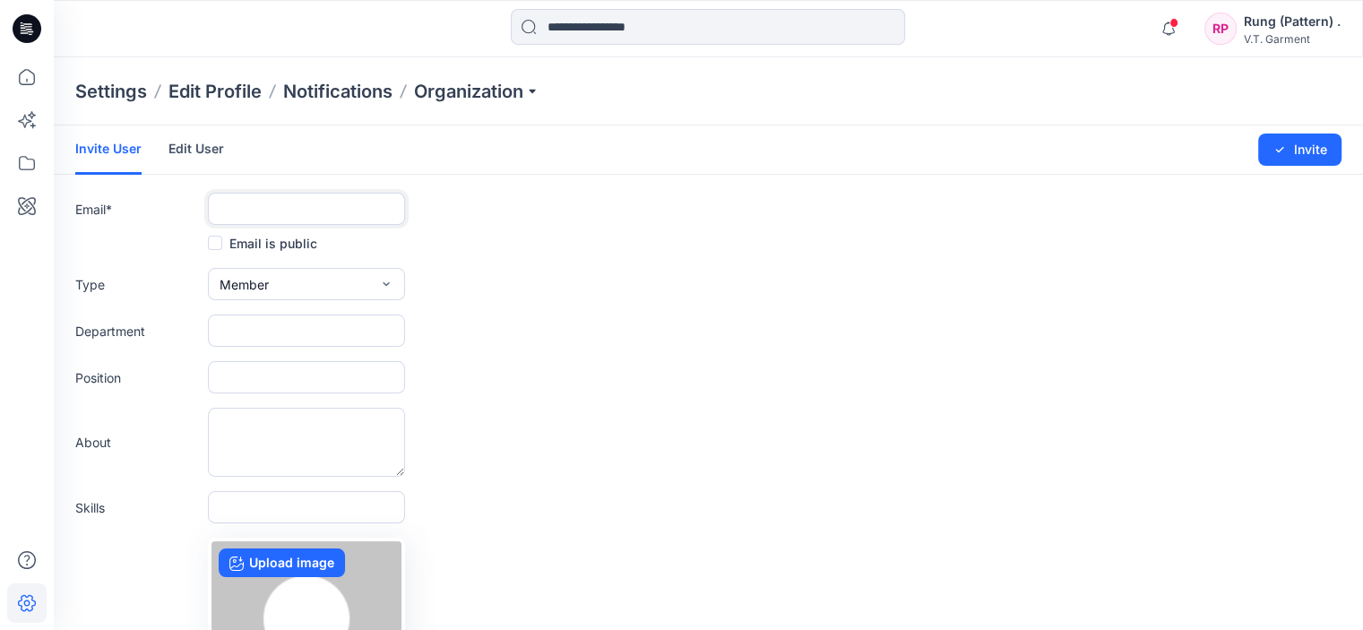
click at [289, 211] on input "text" at bounding box center [306, 209] width 197 height 32
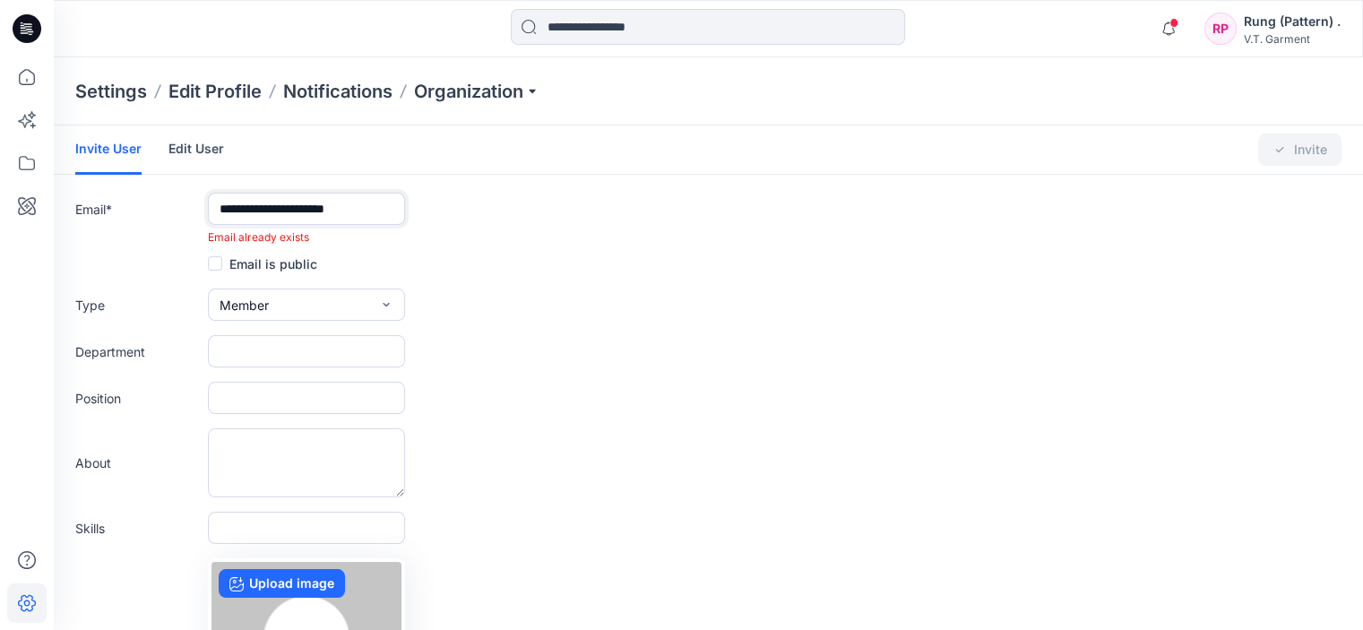
click at [269, 210] on input "**********" at bounding box center [306, 209] width 197 height 32
click at [273, 208] on input "**********" at bounding box center [306, 209] width 197 height 32
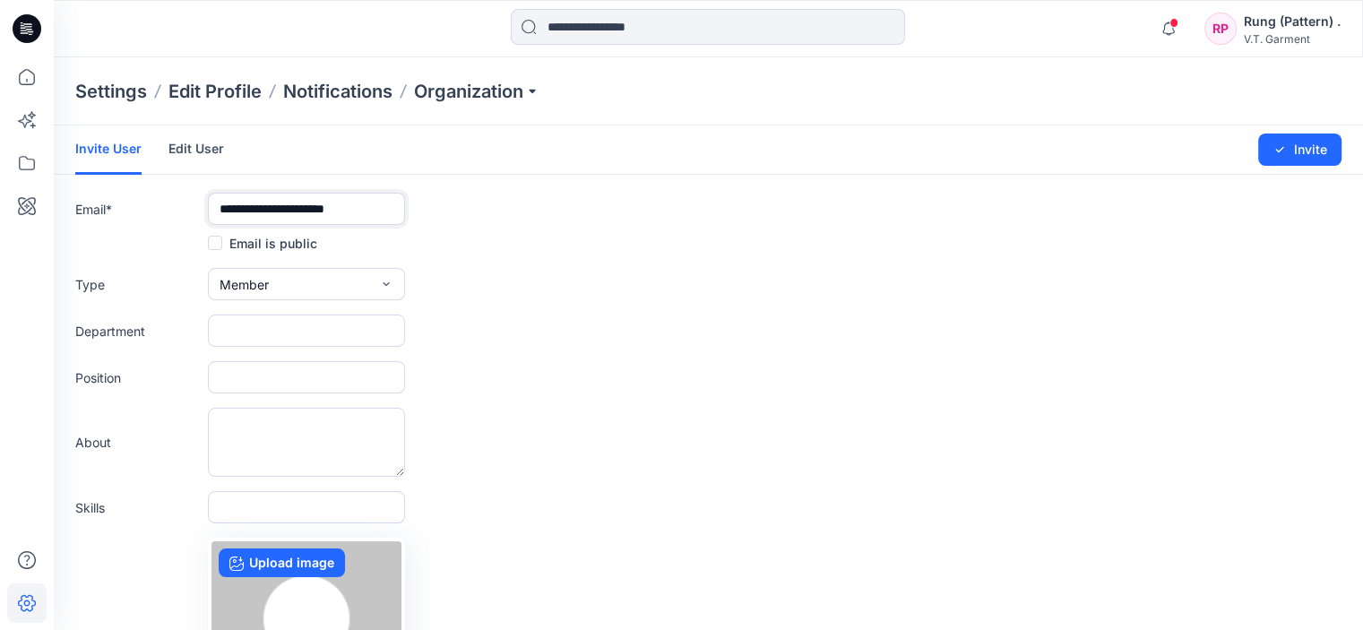
type input "**********"
click at [547, 280] on div "Type Member External Member Admin" at bounding box center [708, 284] width 1266 height 32
click at [363, 296] on button "Member" at bounding box center [306, 284] width 197 height 32
click at [301, 389] on button "Admin" at bounding box center [306, 397] width 190 height 36
click at [1270, 156] on button "Invite" at bounding box center [1299, 150] width 83 height 32
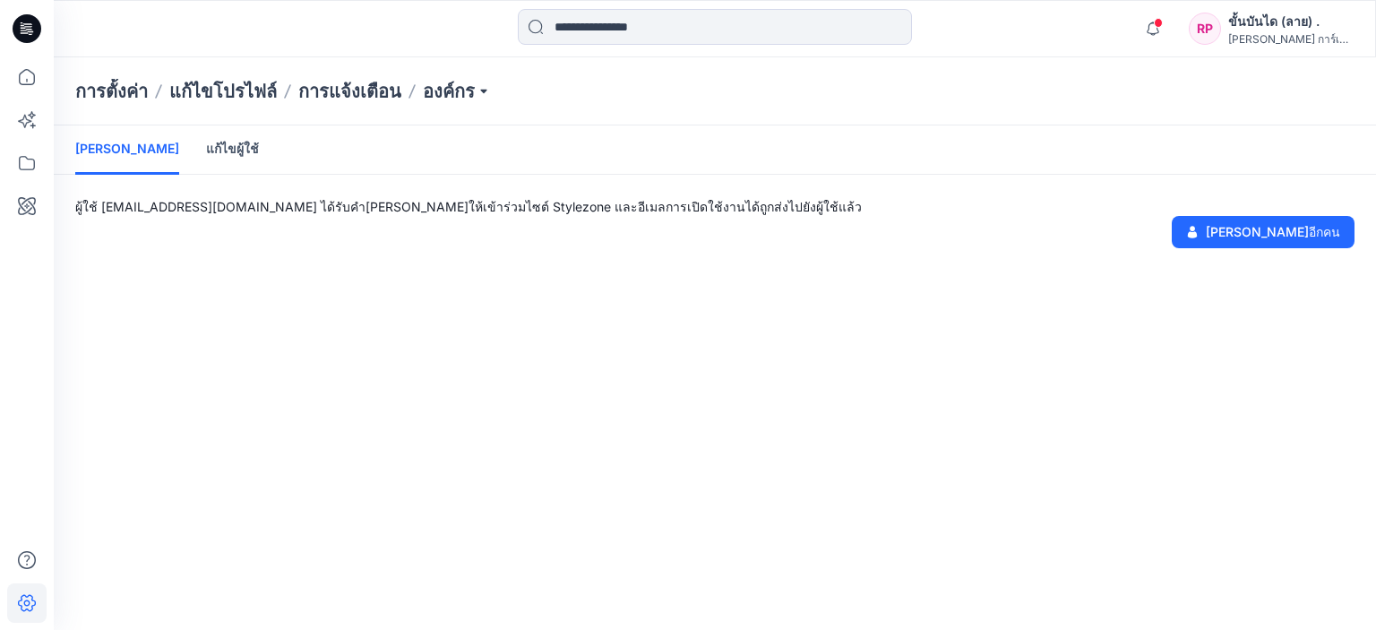
click at [814, 280] on div "เชิญผู้ใช้ แก้ไขผู้ใช้ ผู้ใช้ pattern16@vtgarment.com ได้รับคำเชิญให้เข้าร่วมไซ…" at bounding box center [715, 377] width 1323 height 504
